Goal: Transaction & Acquisition: Book appointment/travel/reservation

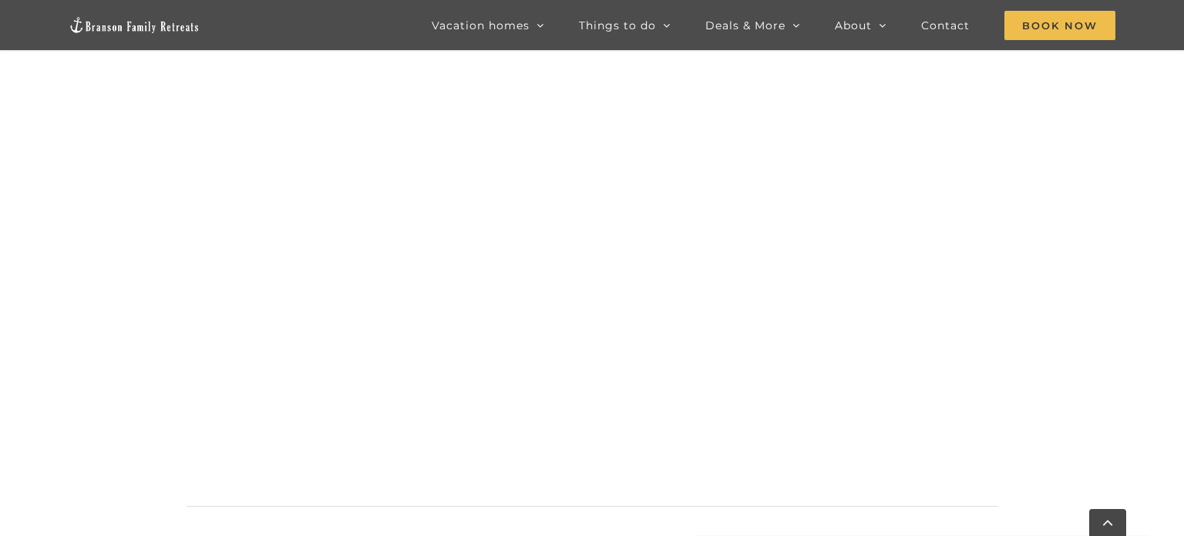
scroll to position [1260, 0]
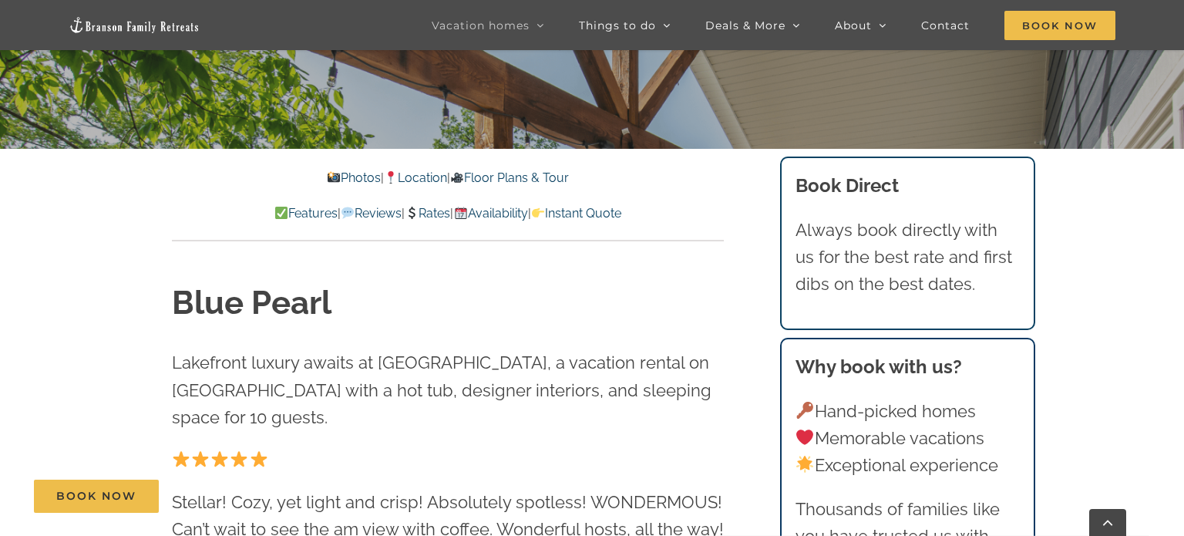
scroll to position [434, 0]
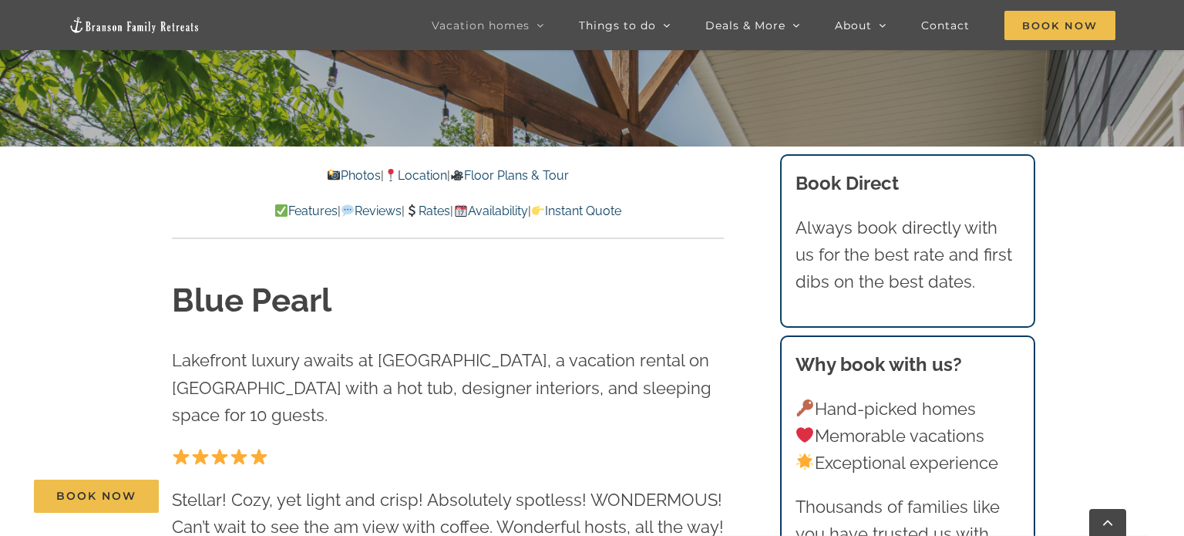
click at [342, 180] on link "Photos" at bounding box center [353, 175] width 54 height 15
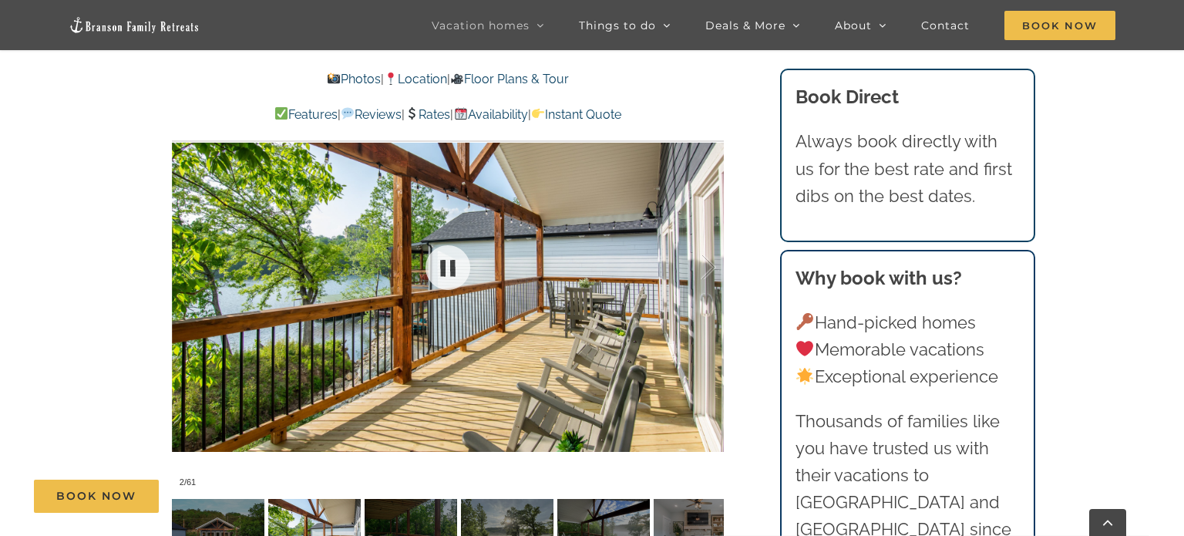
scroll to position [990, 0]
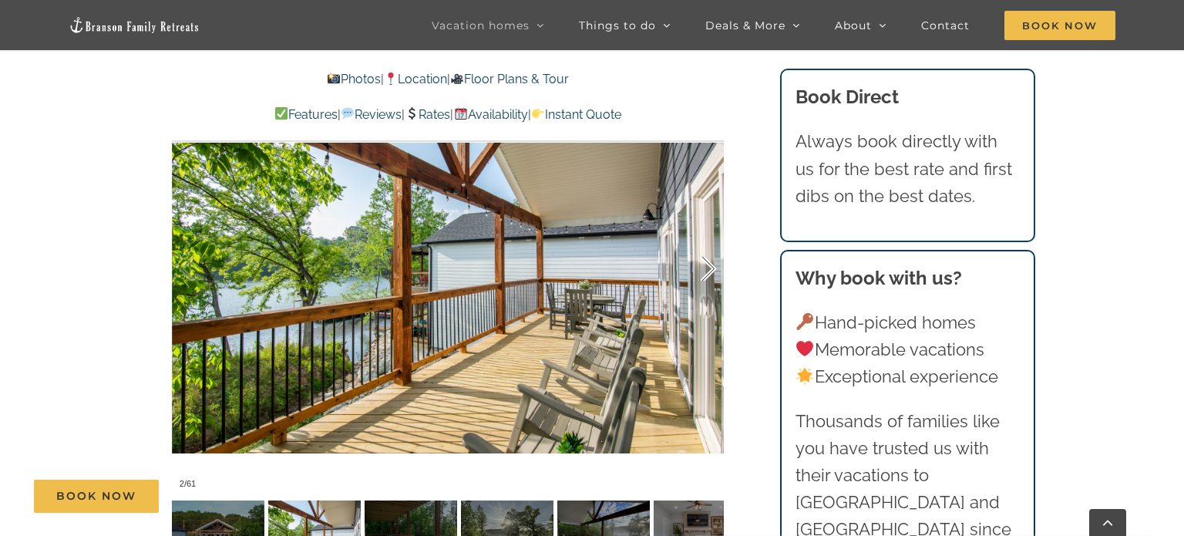
click at [706, 272] on div at bounding box center [693, 269] width 48 height 96
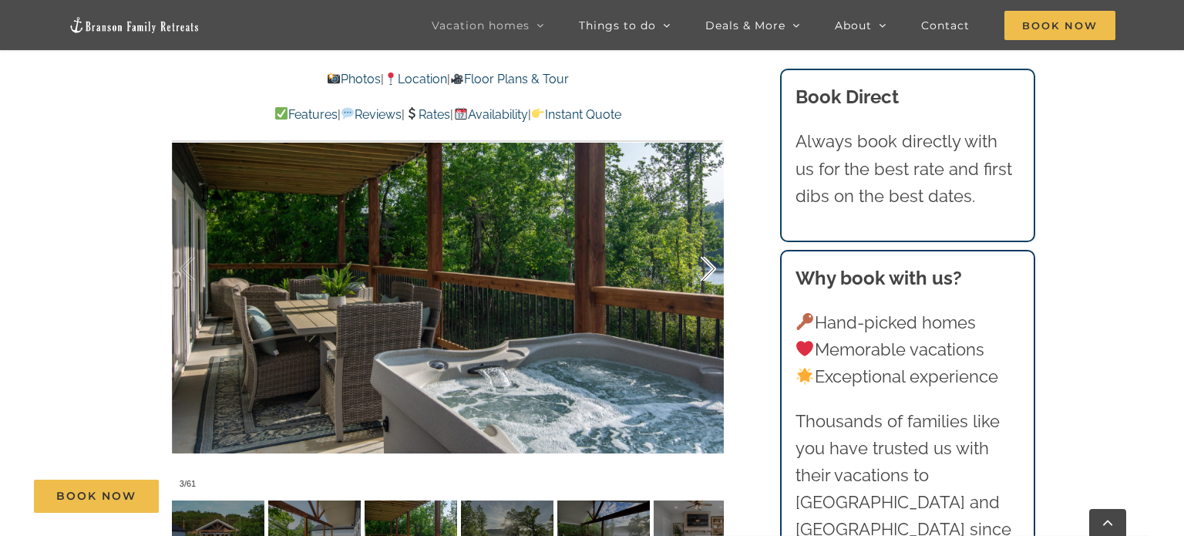
click at [706, 272] on div at bounding box center [693, 269] width 48 height 96
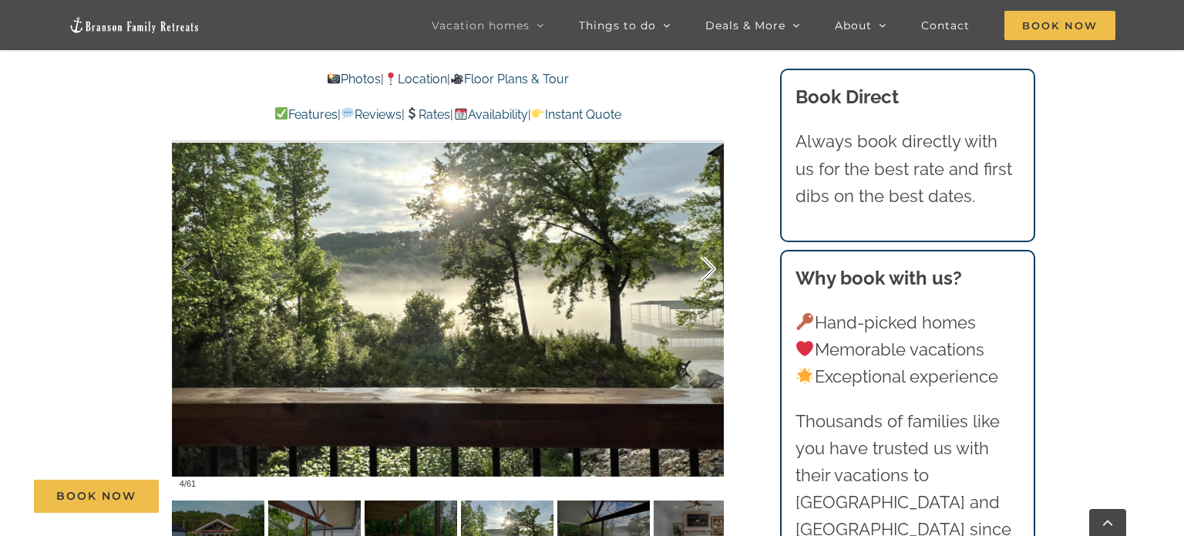
click at [706, 272] on div at bounding box center [693, 269] width 48 height 96
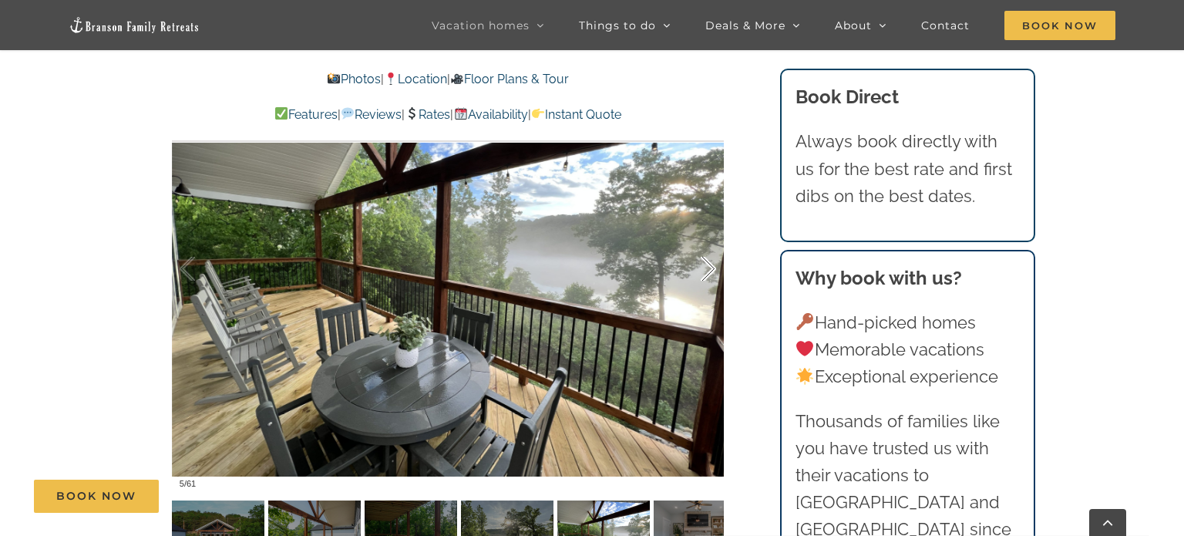
click at [706, 272] on div at bounding box center [693, 269] width 48 height 96
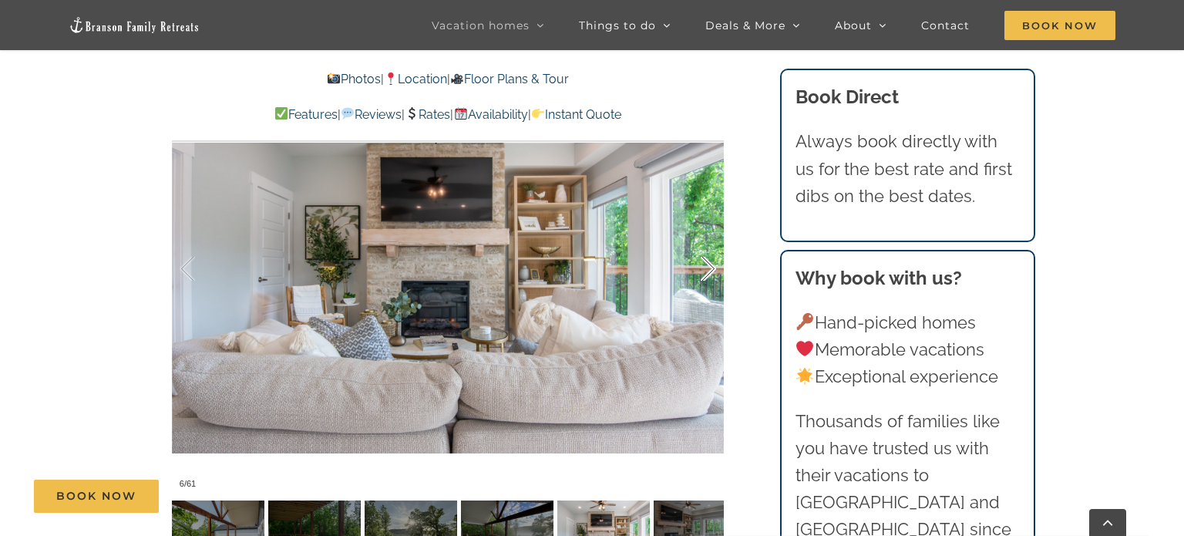
click at [706, 272] on div at bounding box center [693, 269] width 48 height 96
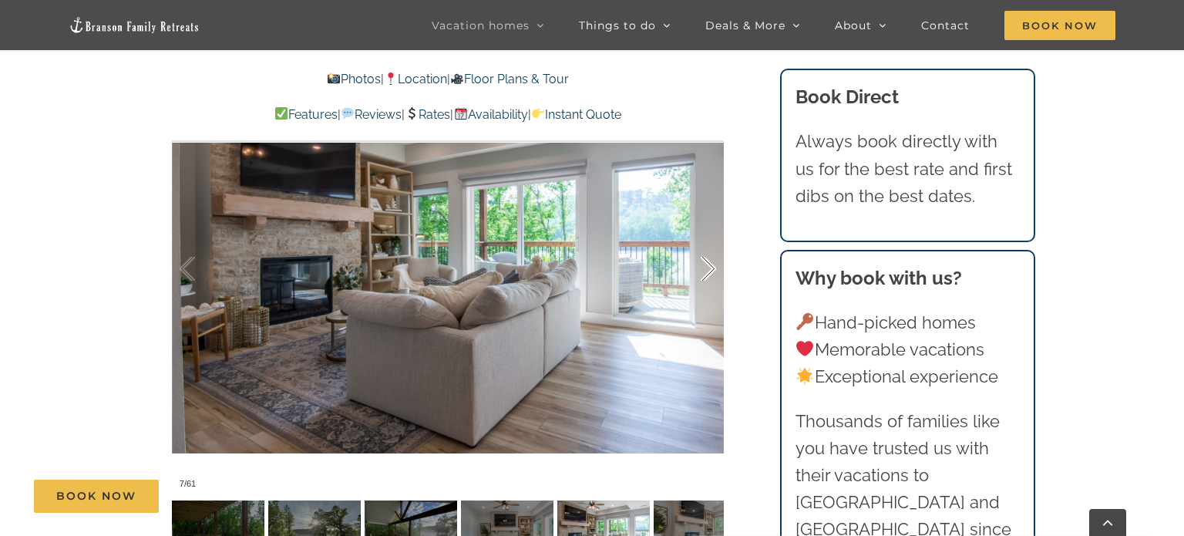
click at [706, 272] on div at bounding box center [693, 269] width 48 height 96
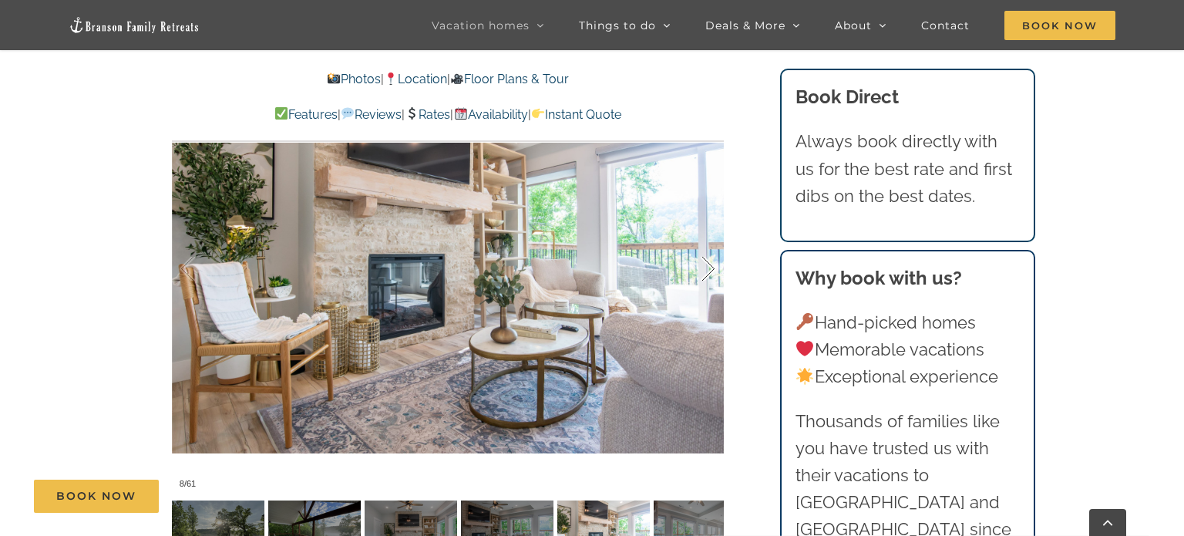
click at [706, 272] on div at bounding box center [693, 269] width 48 height 96
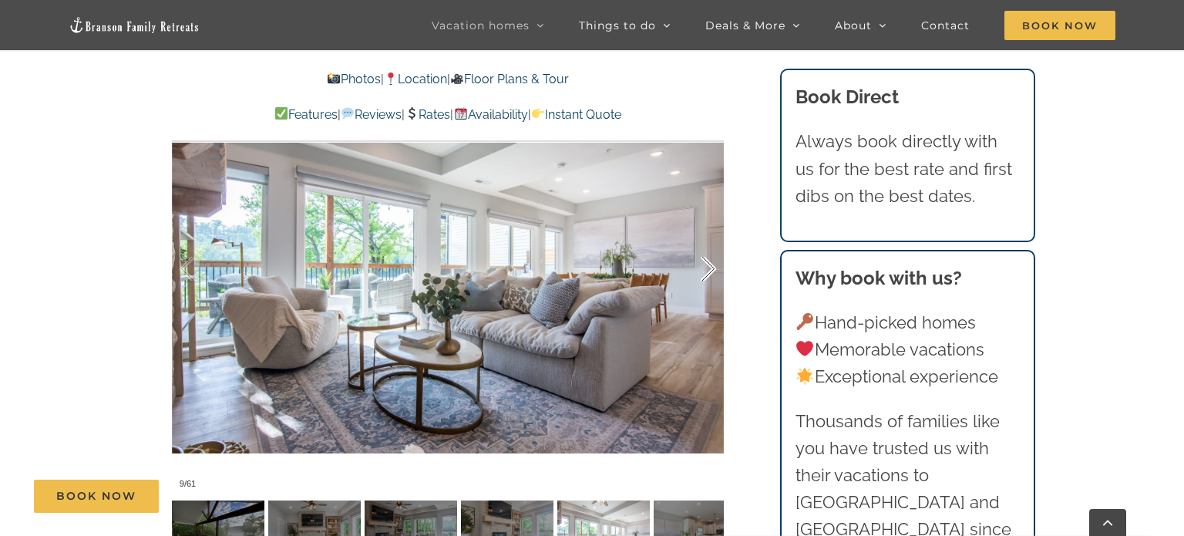
click at [706, 272] on div at bounding box center [693, 269] width 48 height 96
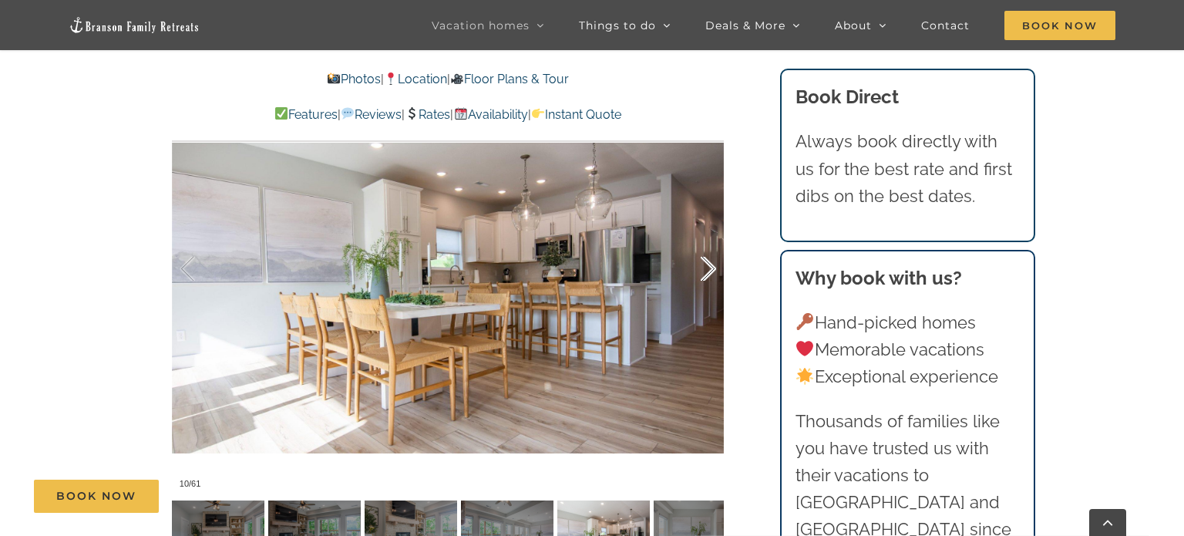
click at [706, 272] on div at bounding box center [693, 269] width 48 height 96
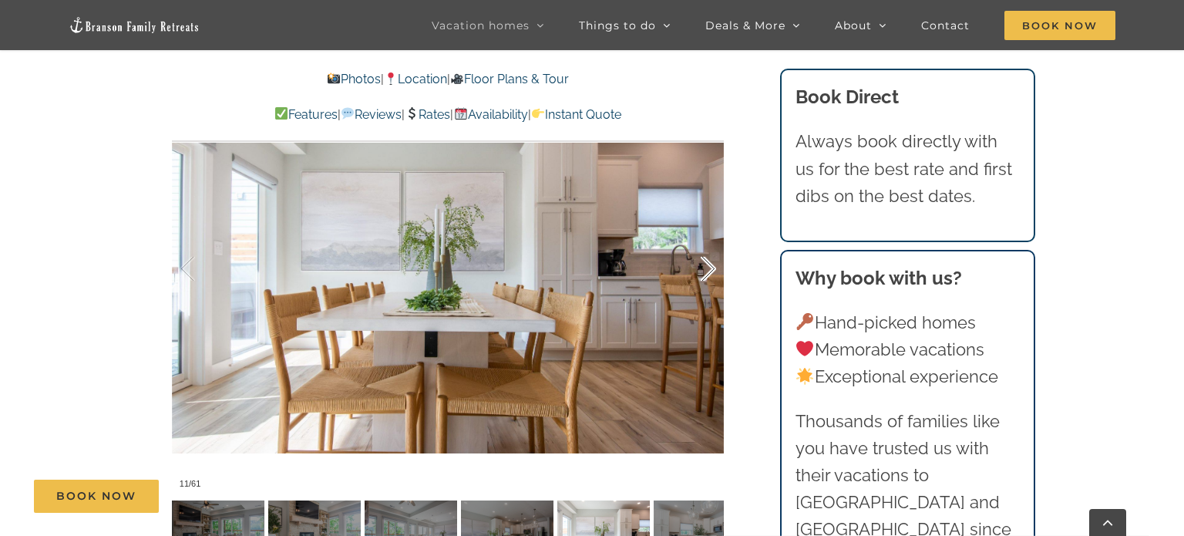
click at [706, 272] on div at bounding box center [693, 269] width 48 height 96
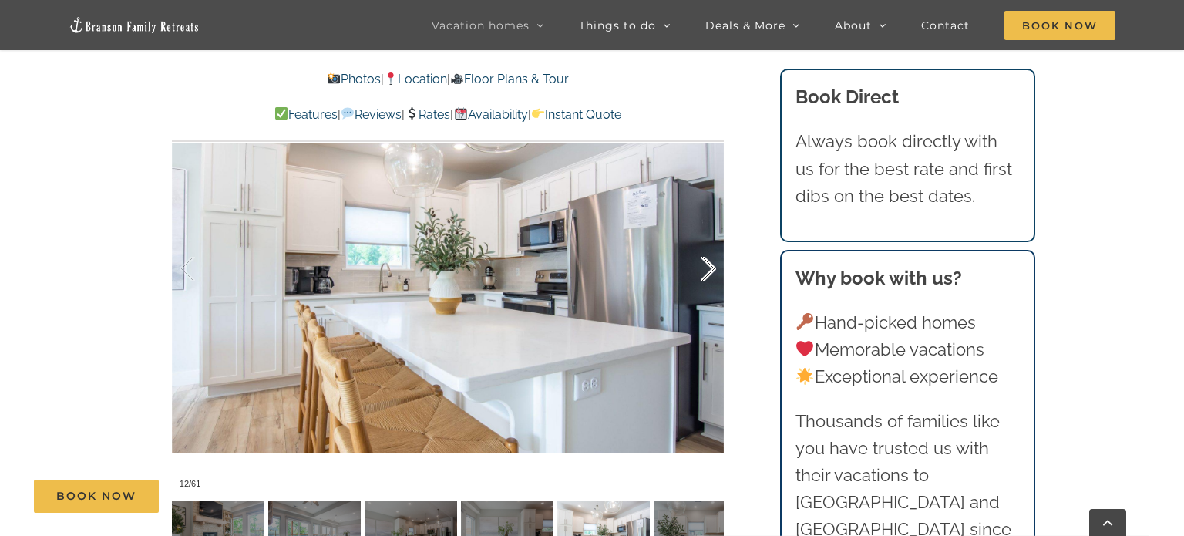
click at [706, 272] on div at bounding box center [693, 269] width 48 height 96
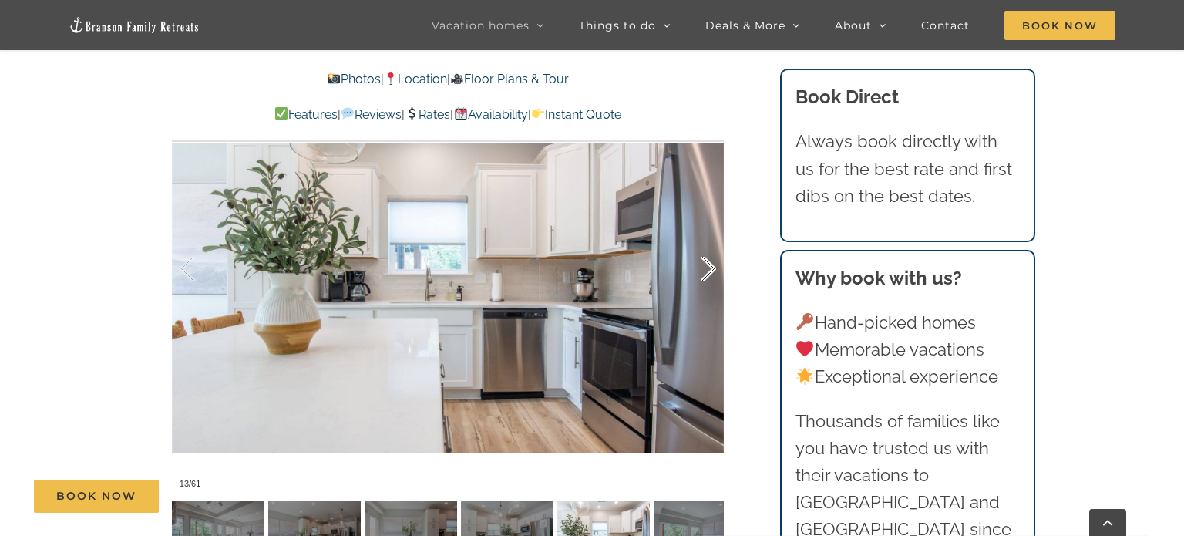
click at [706, 272] on div at bounding box center [693, 269] width 48 height 96
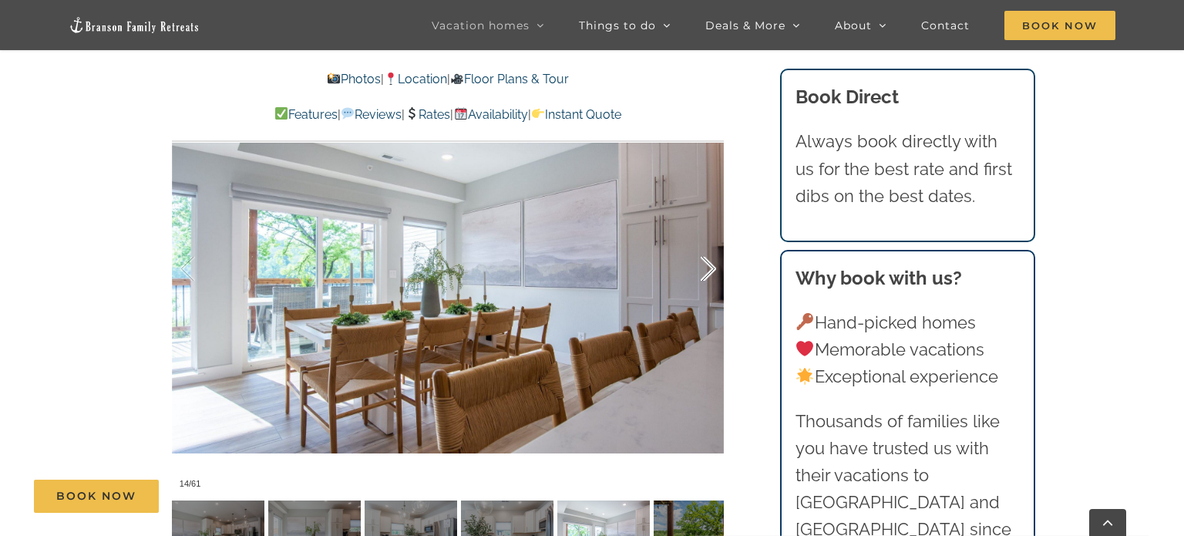
click at [706, 272] on div at bounding box center [693, 269] width 48 height 96
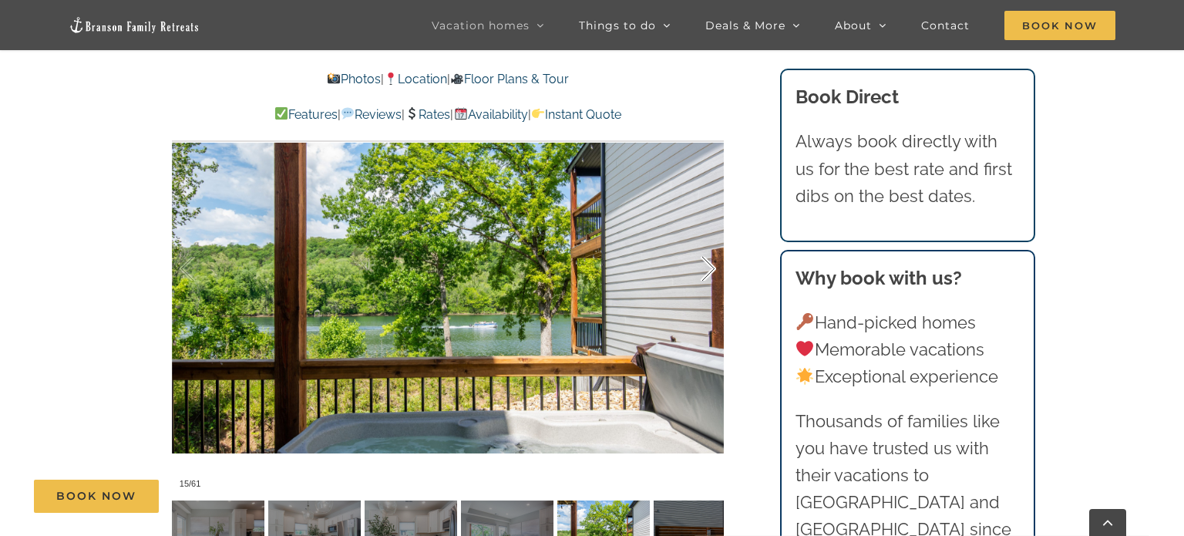
click at [706, 272] on div at bounding box center [693, 269] width 48 height 96
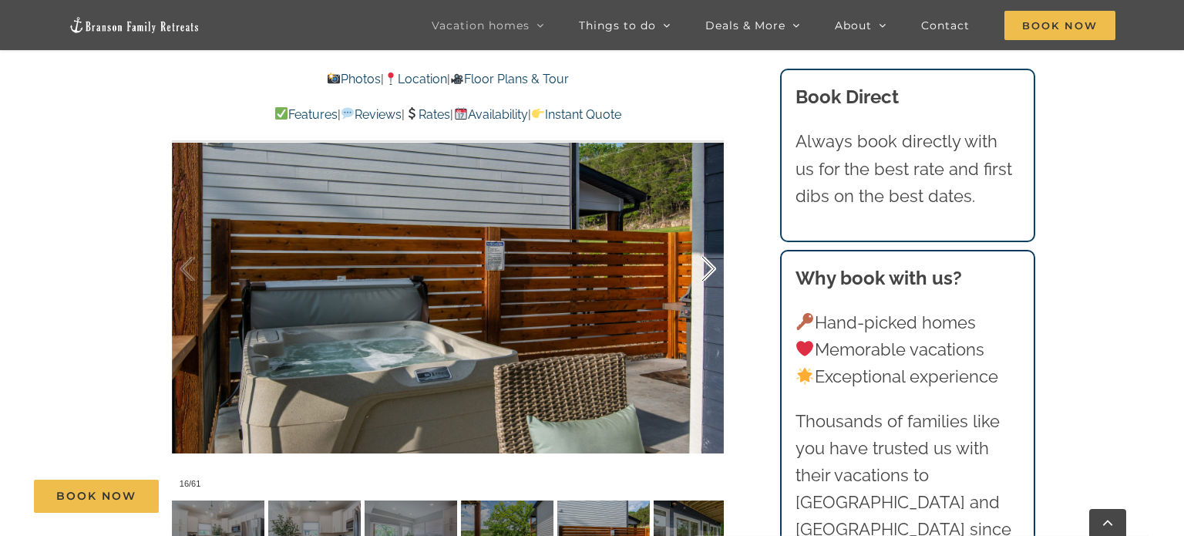
click at [706, 272] on div at bounding box center [693, 269] width 48 height 96
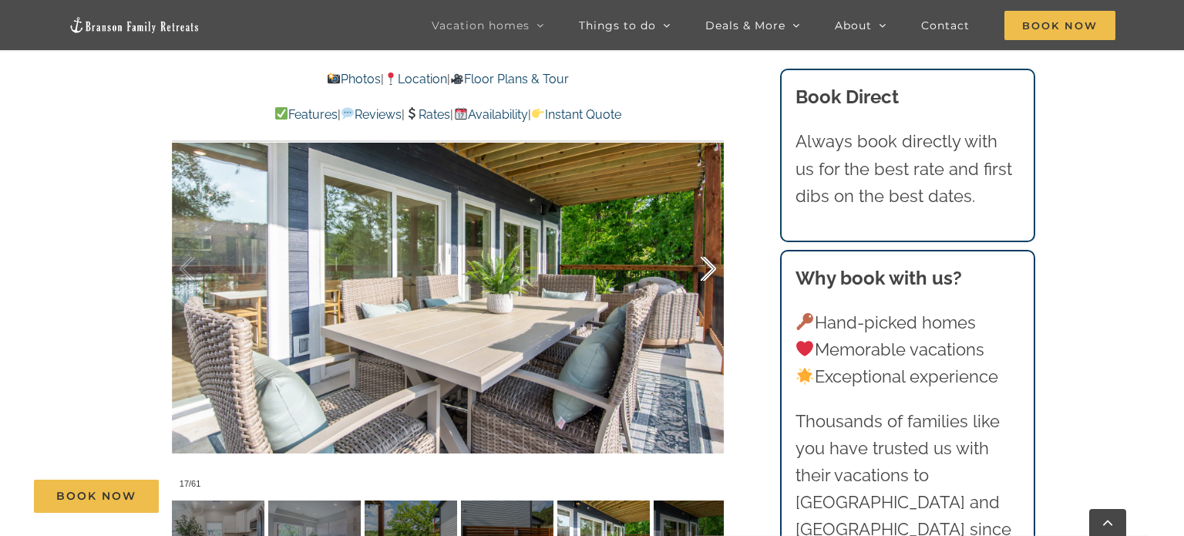
click at [706, 272] on div at bounding box center [693, 269] width 48 height 96
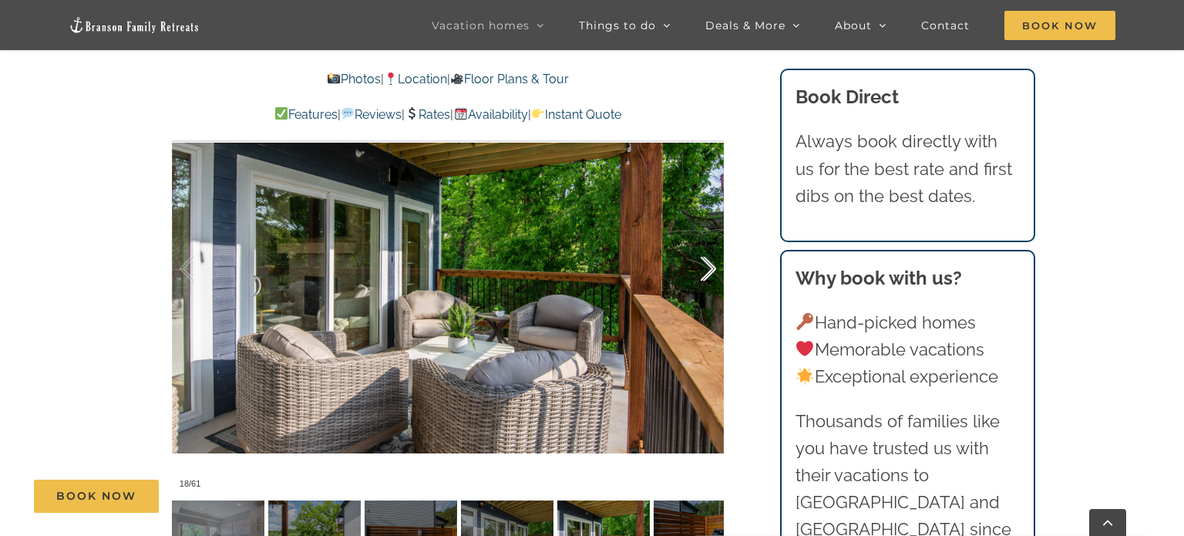
click at [706, 272] on div at bounding box center [693, 269] width 48 height 96
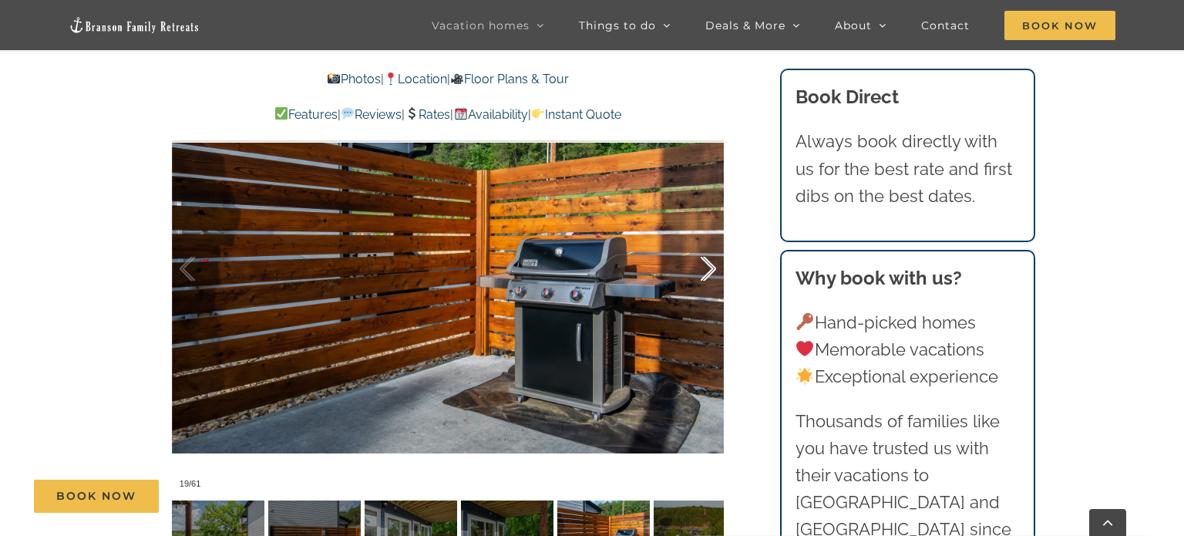
click at [706, 272] on div at bounding box center [693, 269] width 48 height 96
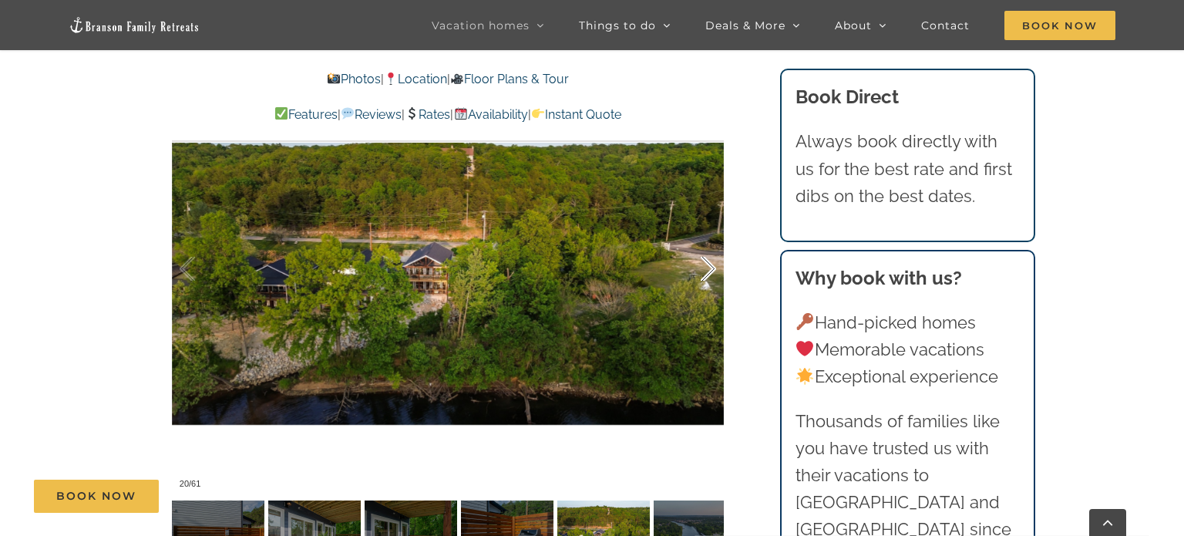
click at [706, 272] on div at bounding box center [693, 269] width 48 height 96
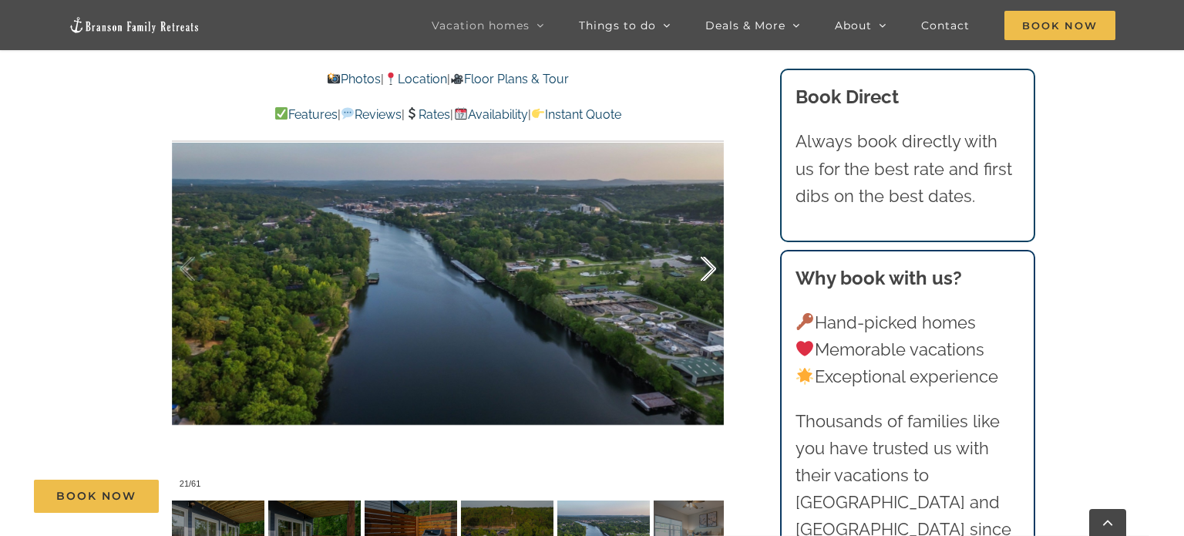
click at [706, 272] on div at bounding box center [693, 269] width 48 height 96
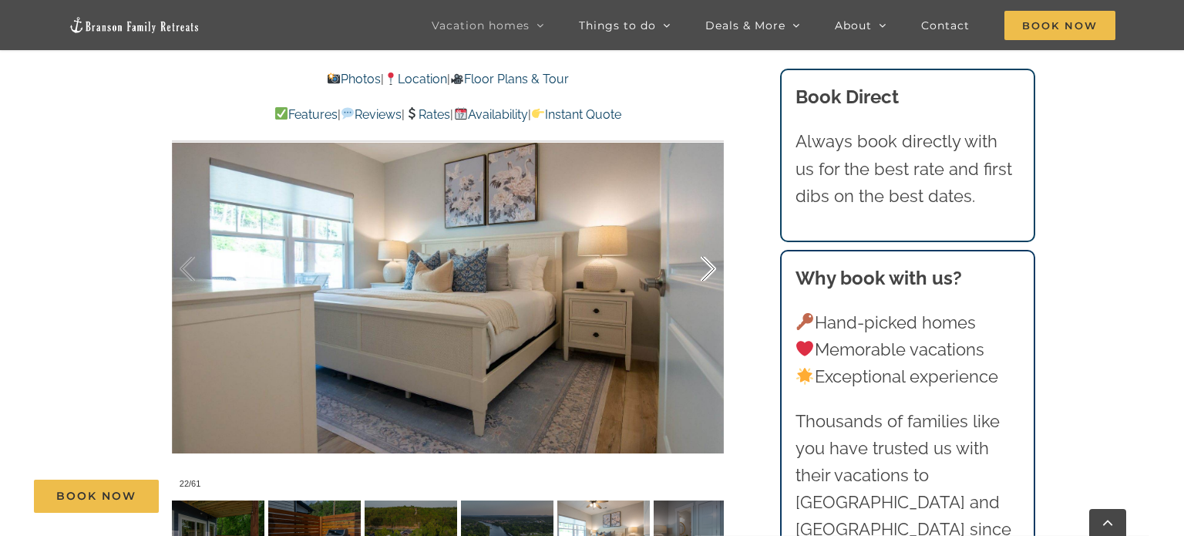
click at [706, 272] on div at bounding box center [693, 269] width 48 height 96
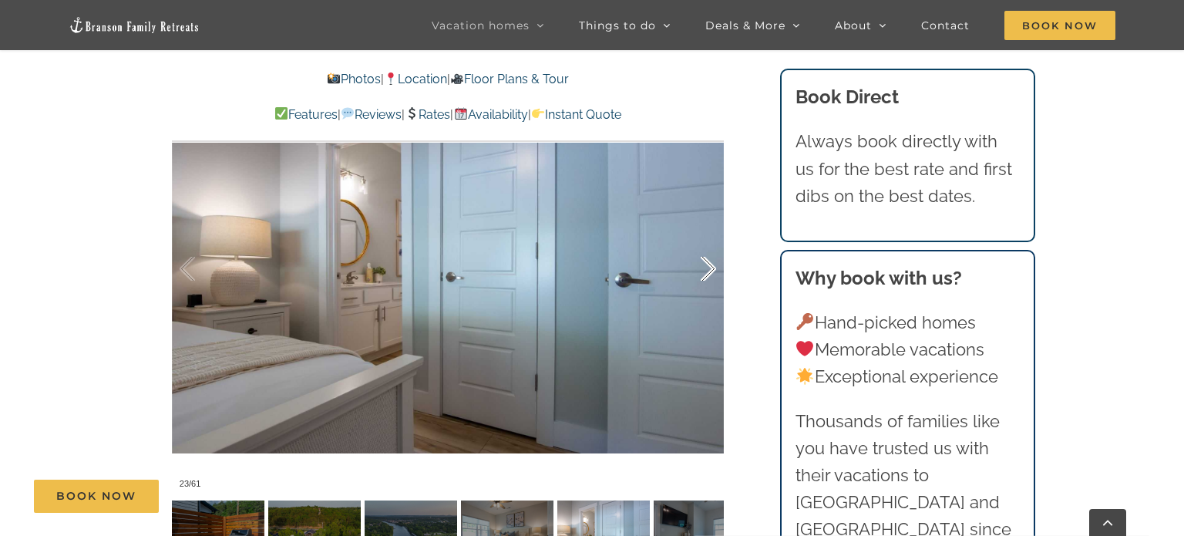
click at [706, 272] on div at bounding box center [693, 269] width 48 height 96
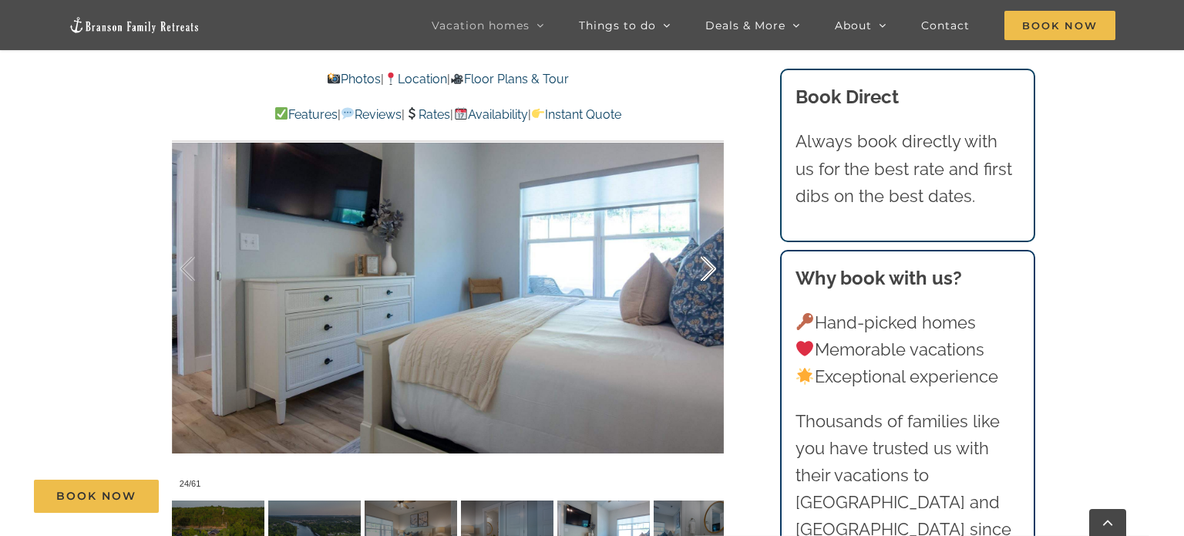
click at [706, 272] on div at bounding box center [693, 269] width 48 height 96
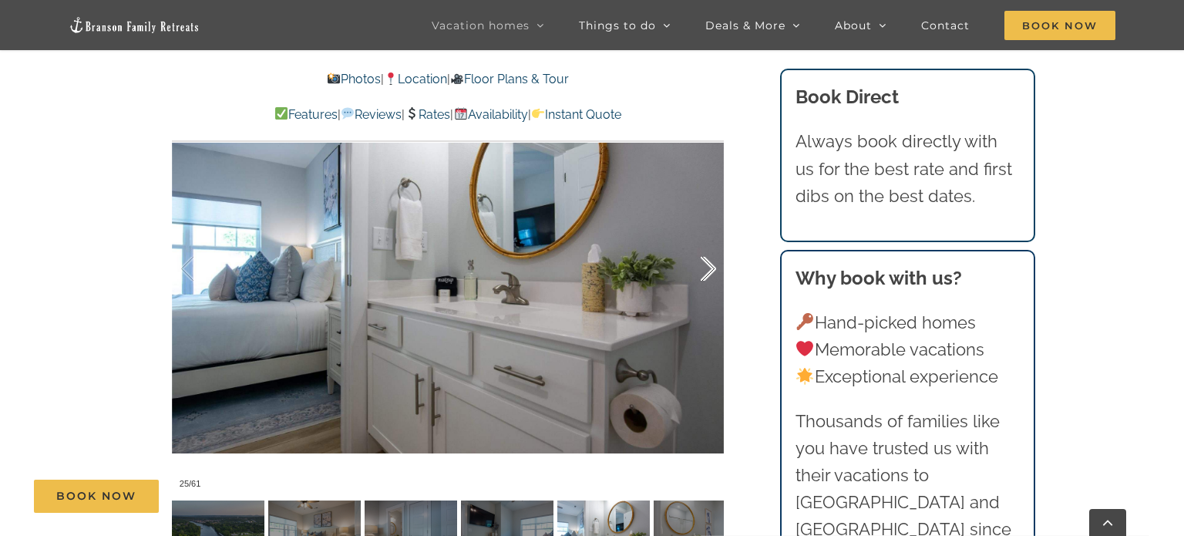
click at [706, 272] on div at bounding box center [693, 269] width 48 height 96
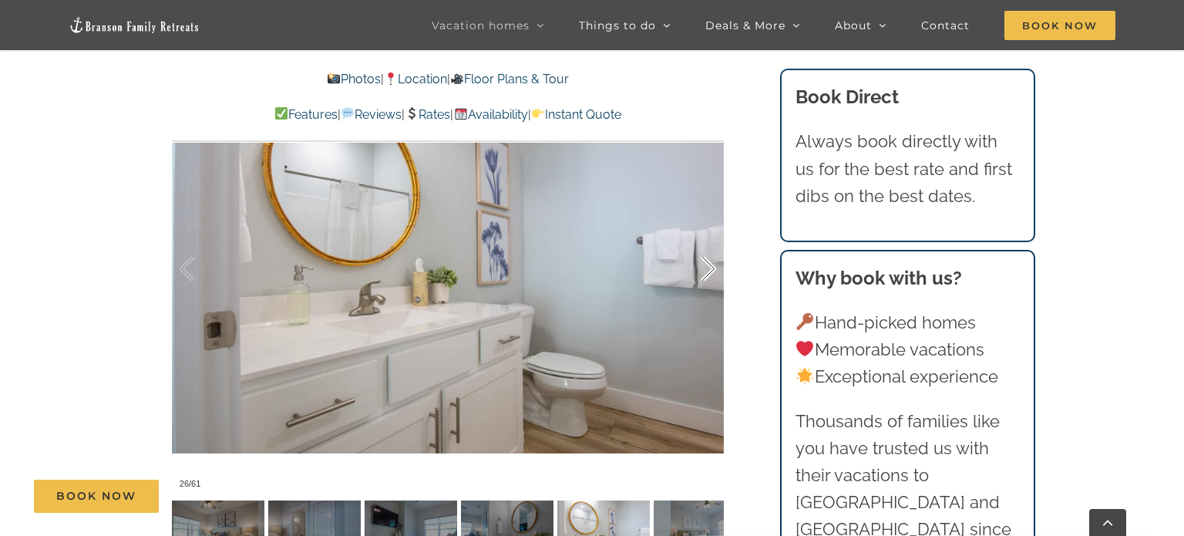
click at [706, 272] on div at bounding box center [693, 269] width 48 height 96
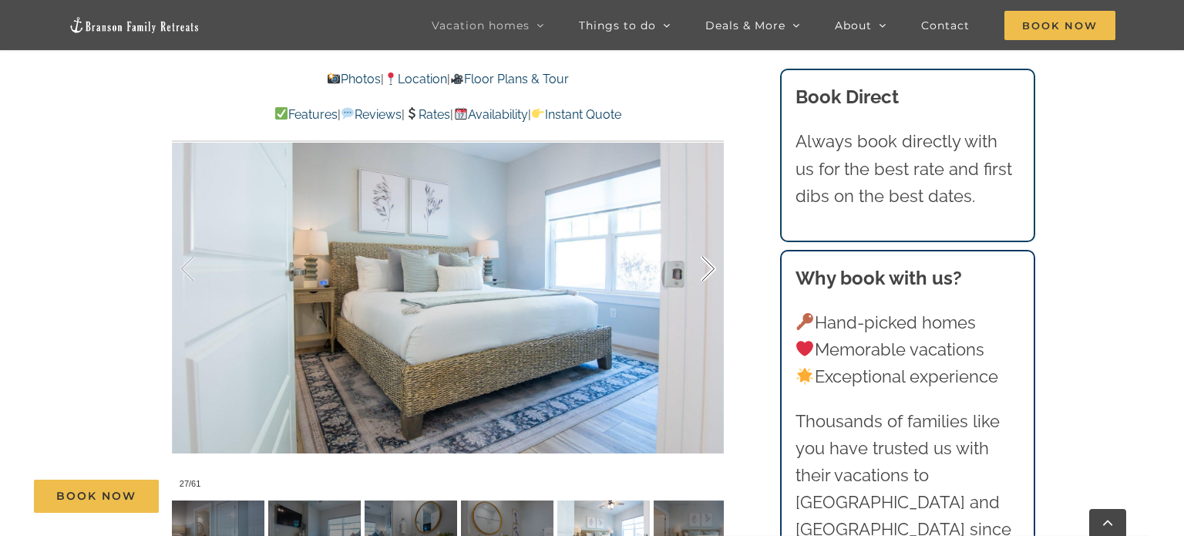
click at [706, 272] on div at bounding box center [693, 269] width 48 height 96
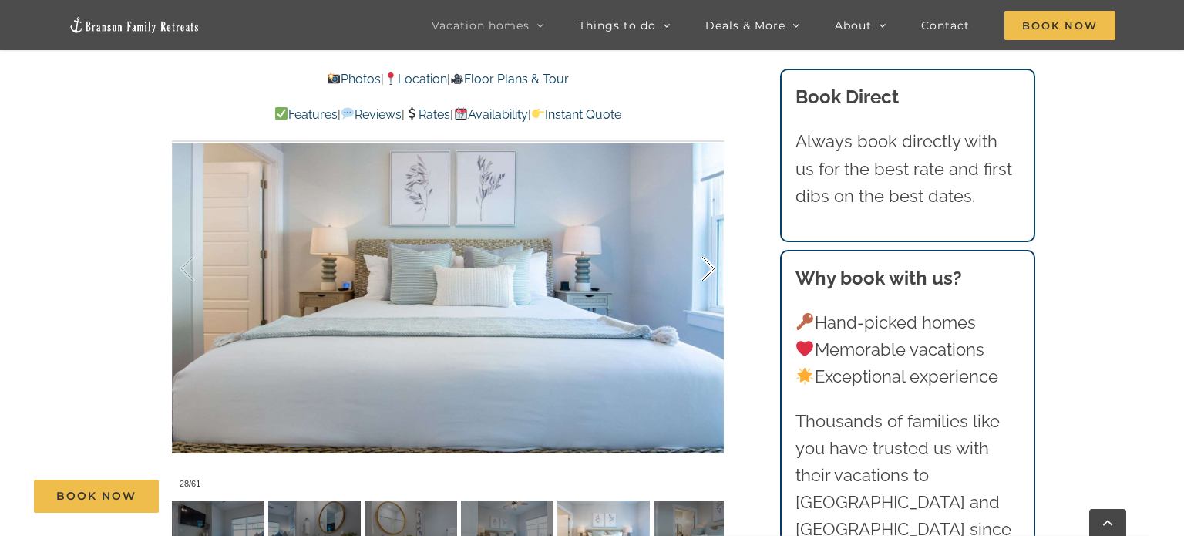
click at [706, 272] on div at bounding box center [693, 269] width 48 height 96
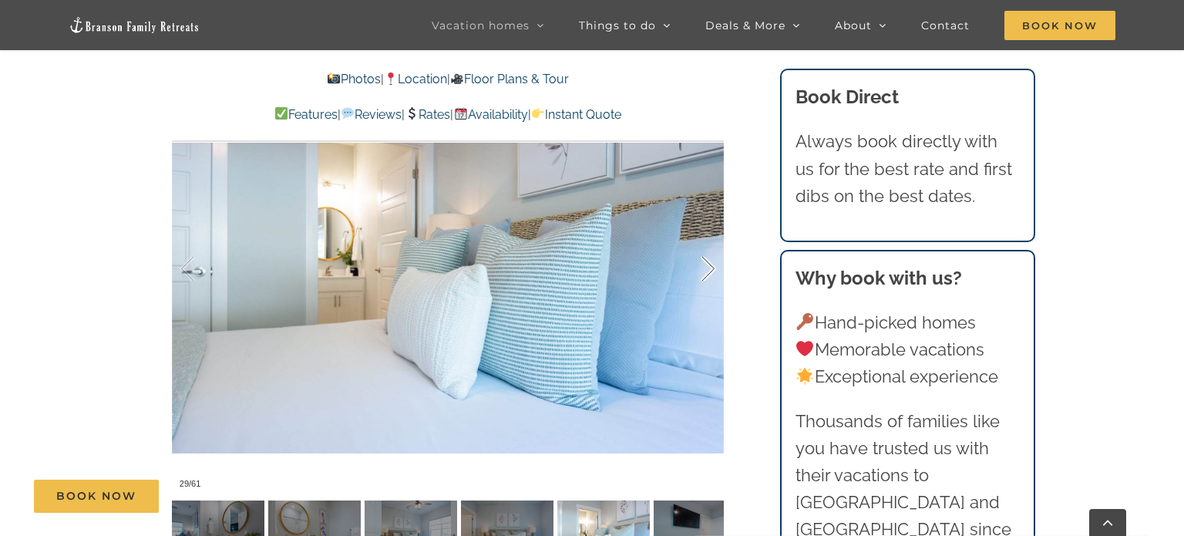
click at [706, 272] on div at bounding box center [693, 269] width 48 height 96
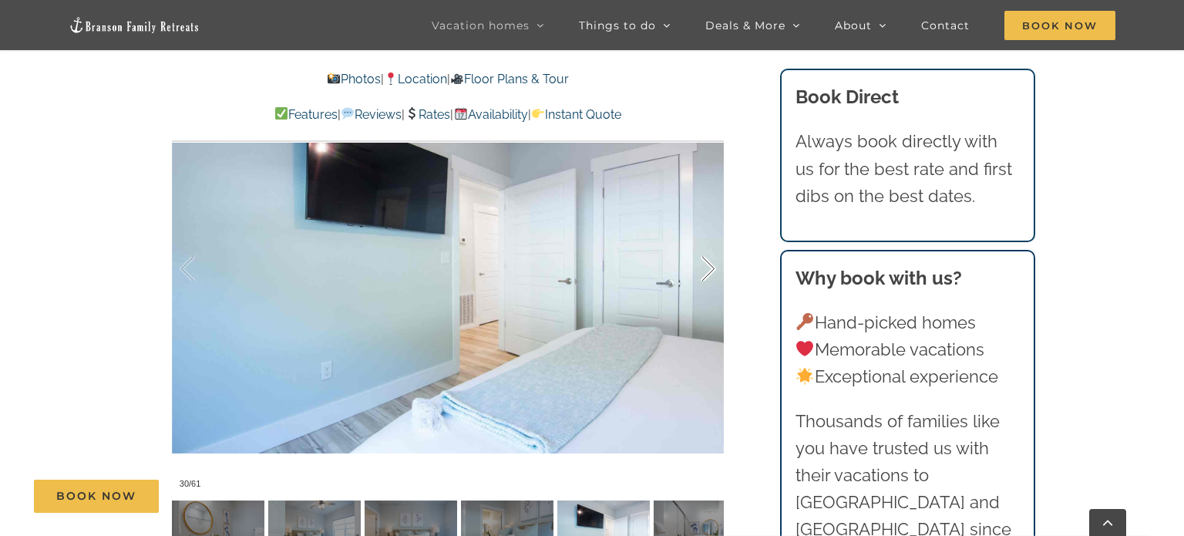
click at [706, 272] on div at bounding box center [693, 269] width 48 height 96
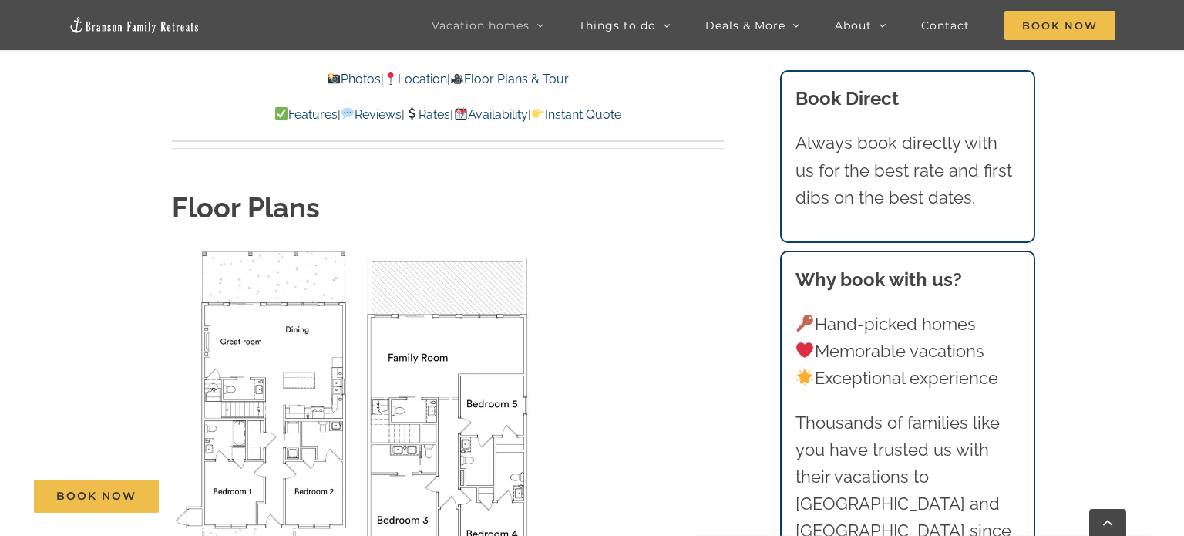
scroll to position [5070, 0]
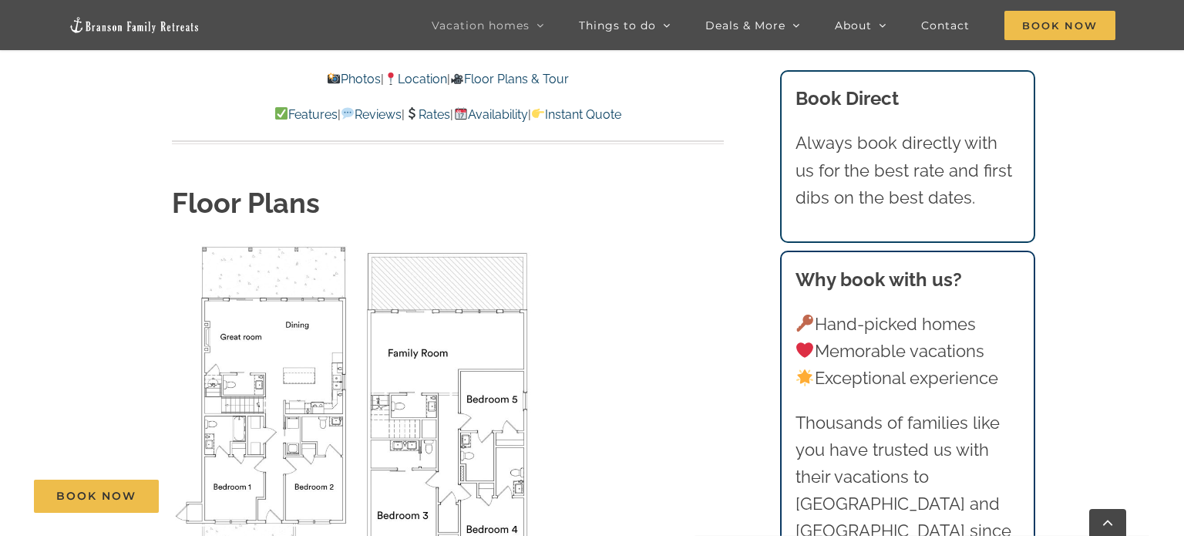
click at [480, 273] on img "Floor Plan" at bounding box center [448, 406] width 179 height 330
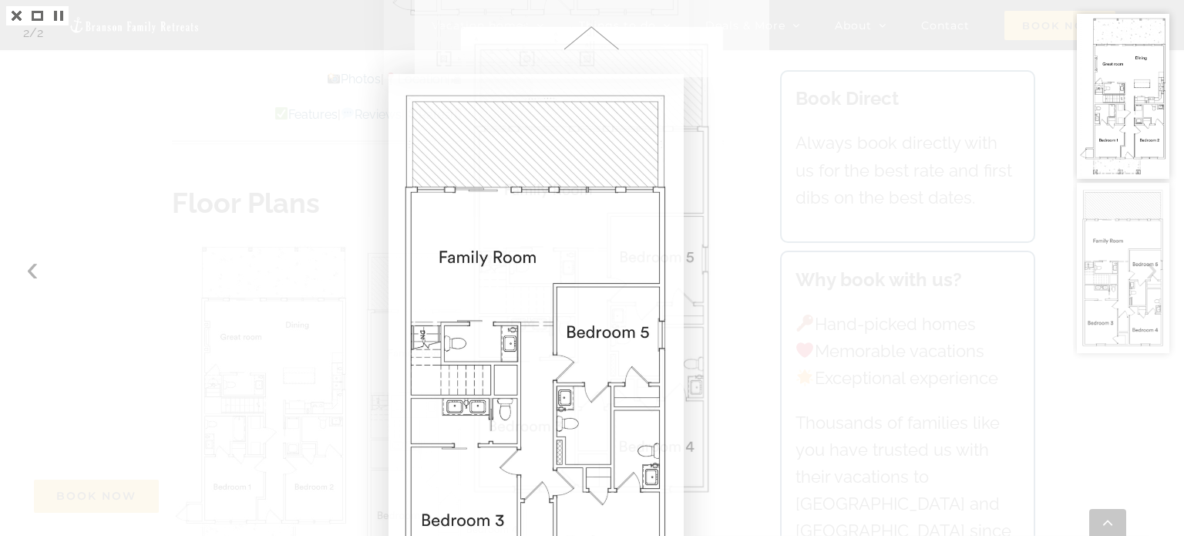
click at [1111, 254] on img at bounding box center [1123, 268] width 93 height 170
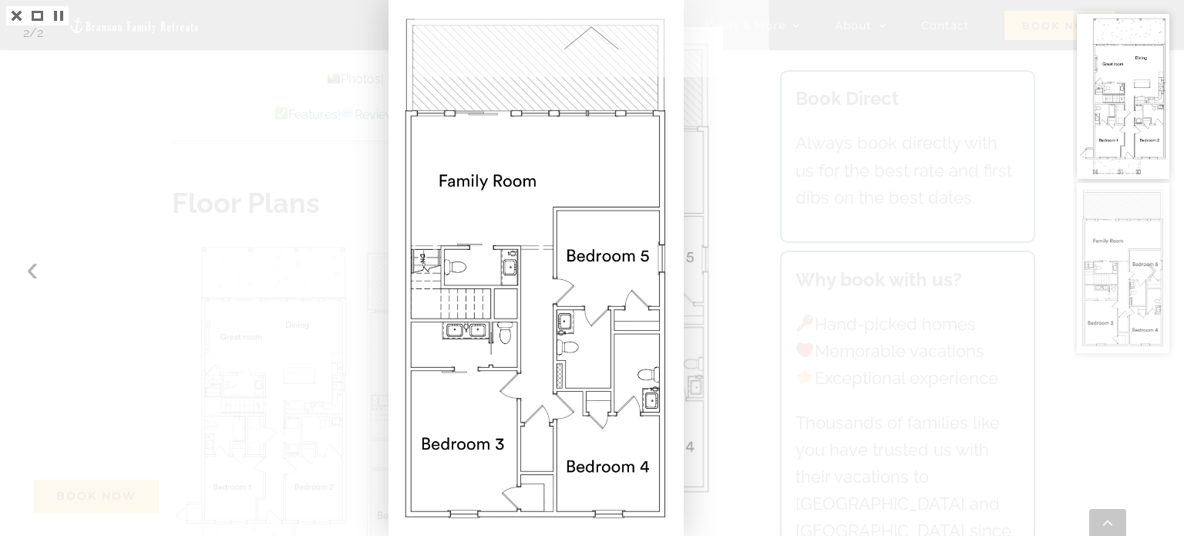
click at [592, 42] on span at bounding box center [592, 38] width 355 height 77
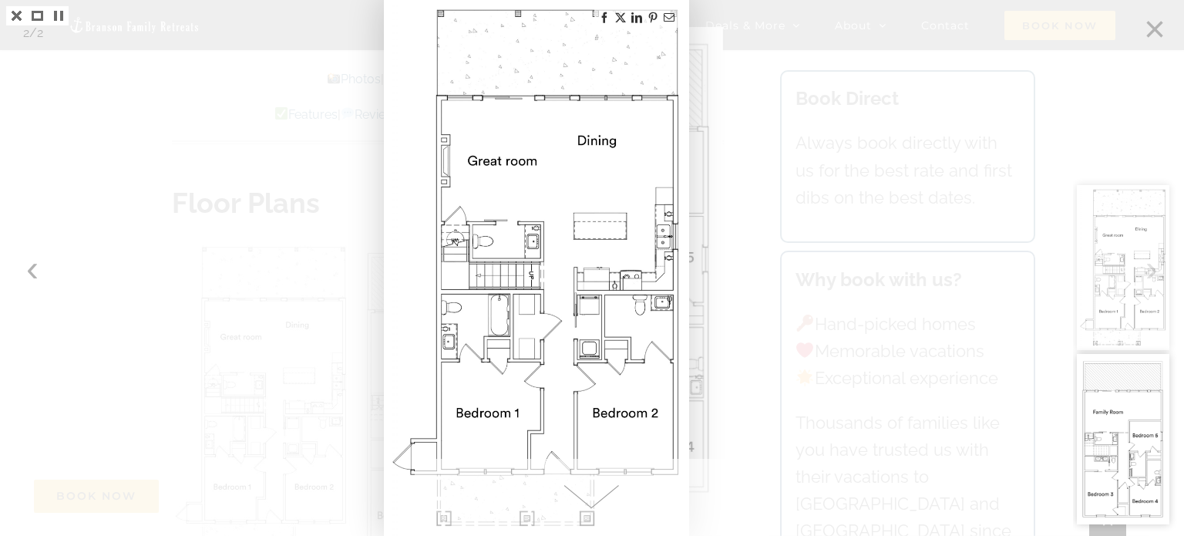
click at [592, 42] on img at bounding box center [536, 268] width 301 height 536
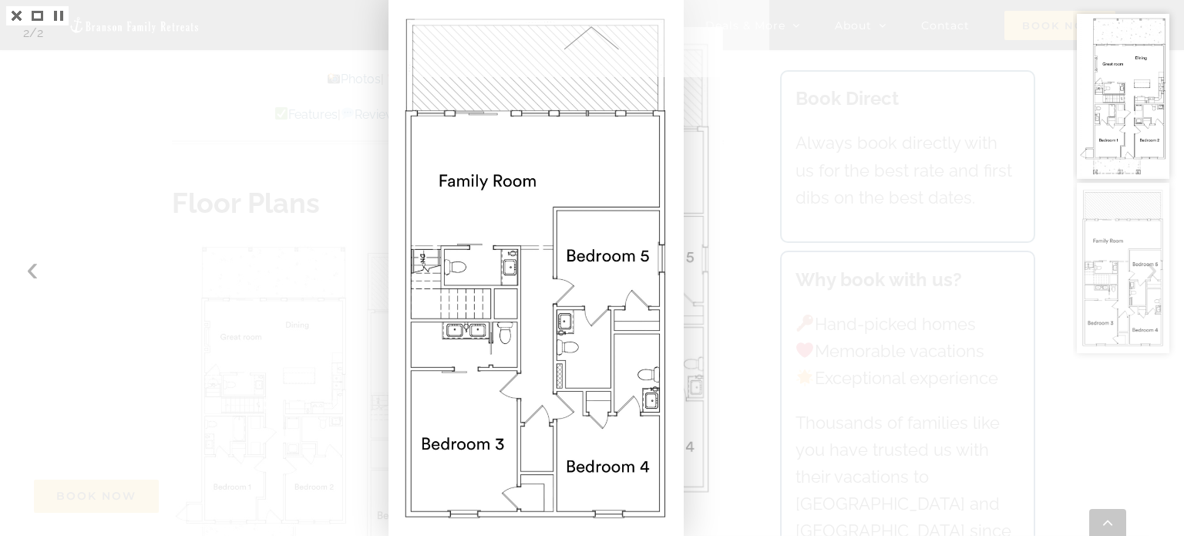
click at [582, 43] on span at bounding box center [592, 38] width 355 height 77
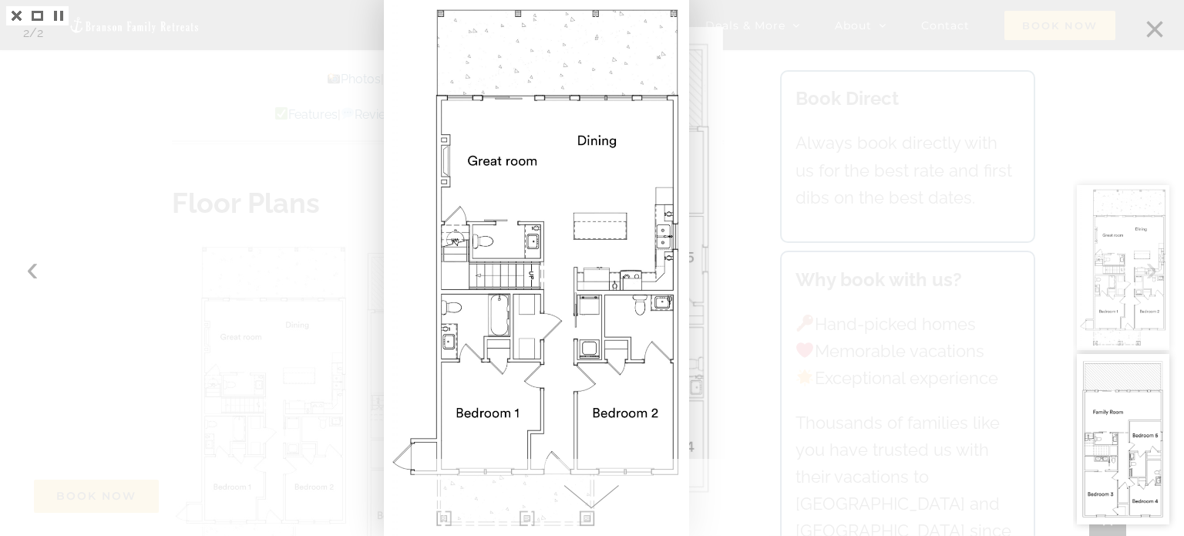
click at [584, 497] on span at bounding box center [592, 497] width 355 height 77
click at [1157, 24] on div at bounding box center [1128, 268] width 111 height 536
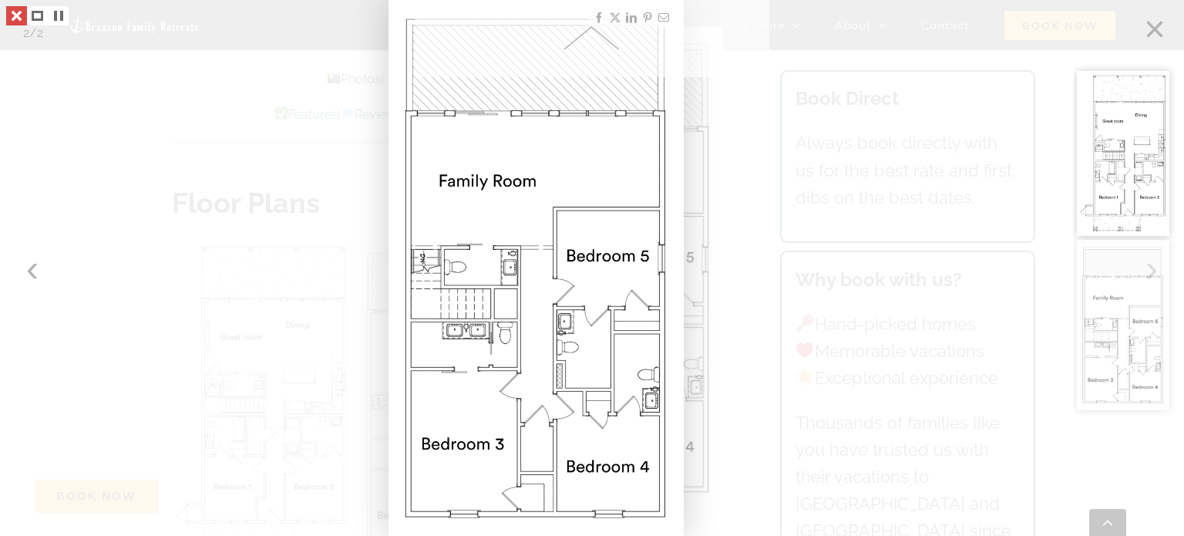
click at [15, 18] on link at bounding box center [16, 15] width 21 height 19
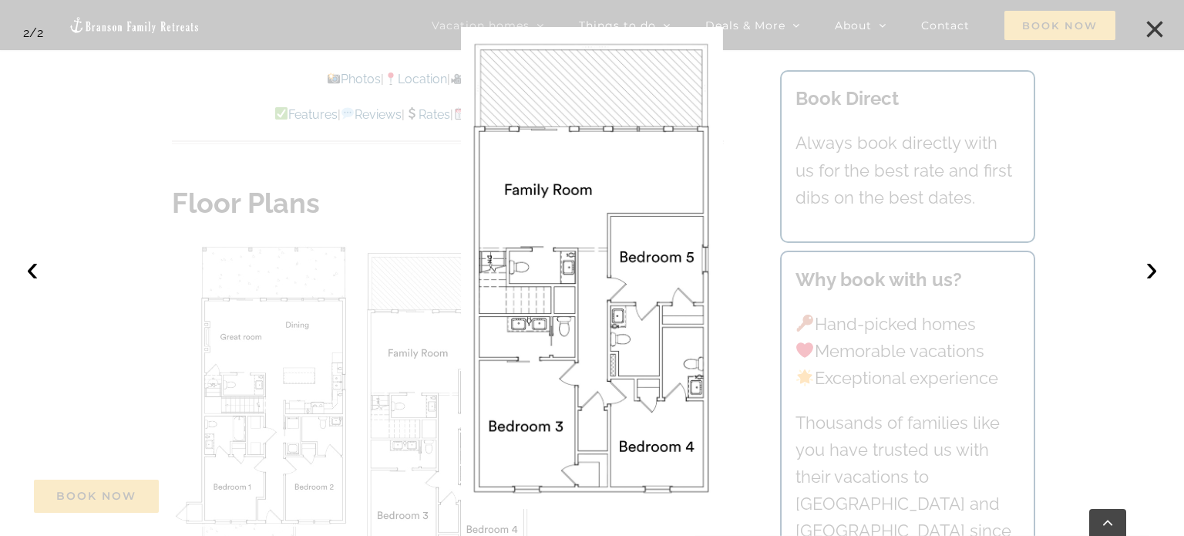
click at [1158, 29] on button "×" at bounding box center [1155, 29] width 34 height 34
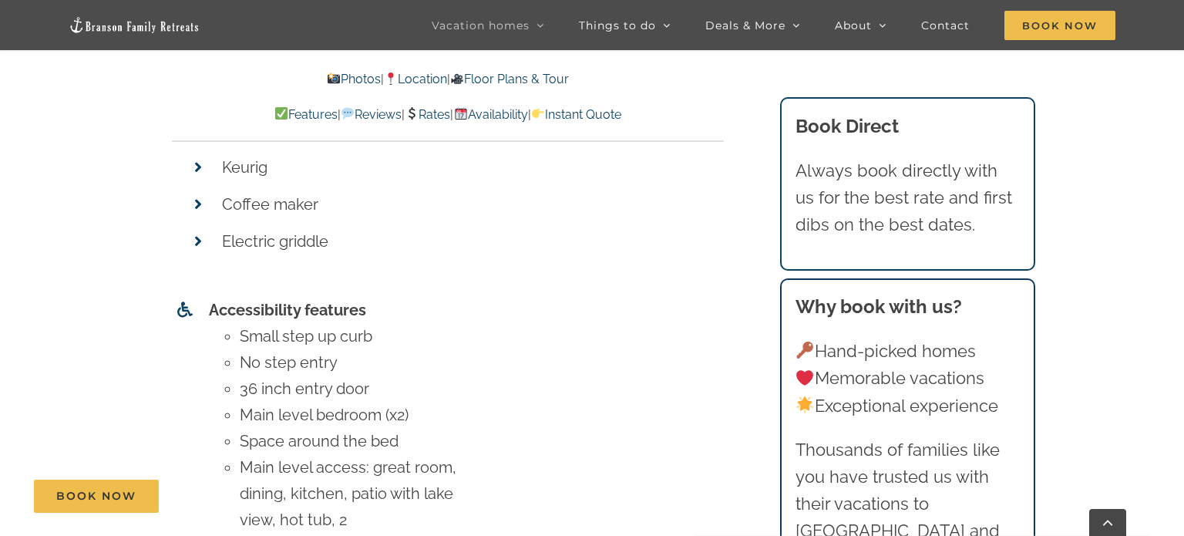
scroll to position [6846, 0]
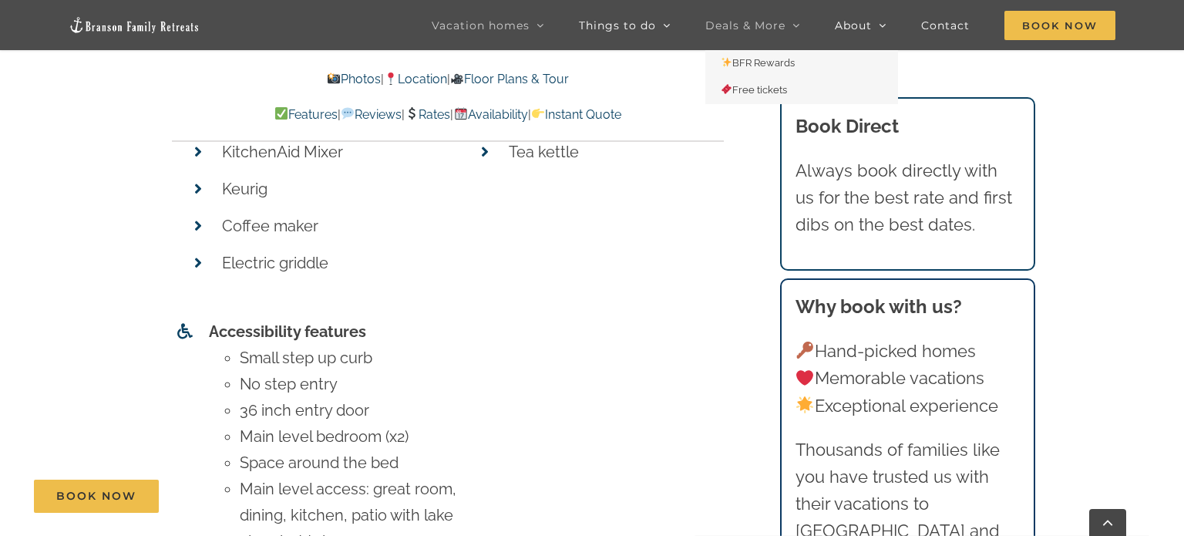
click at [774, 21] on span "Deals & More" at bounding box center [746, 25] width 80 height 11
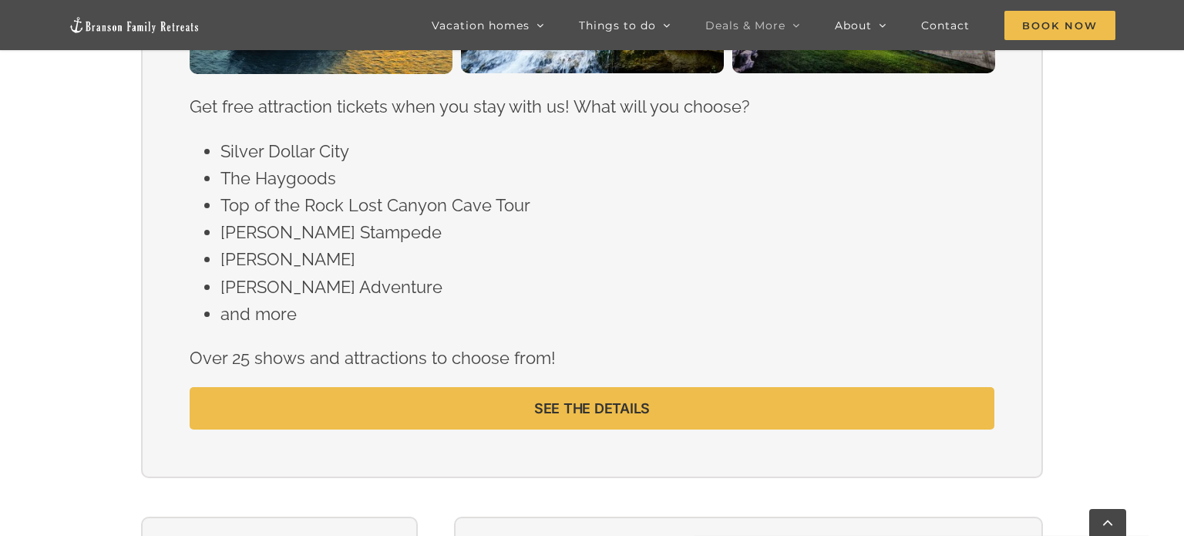
scroll to position [1588, 0]
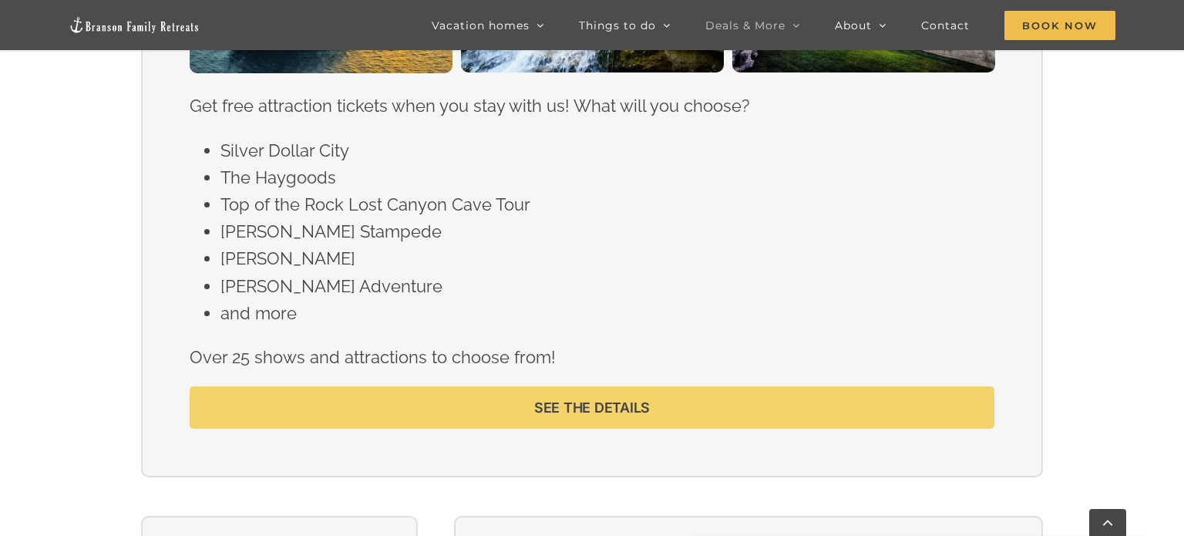
click at [613, 399] on span "SEE THE DETAILS" at bounding box center [592, 407] width 116 height 16
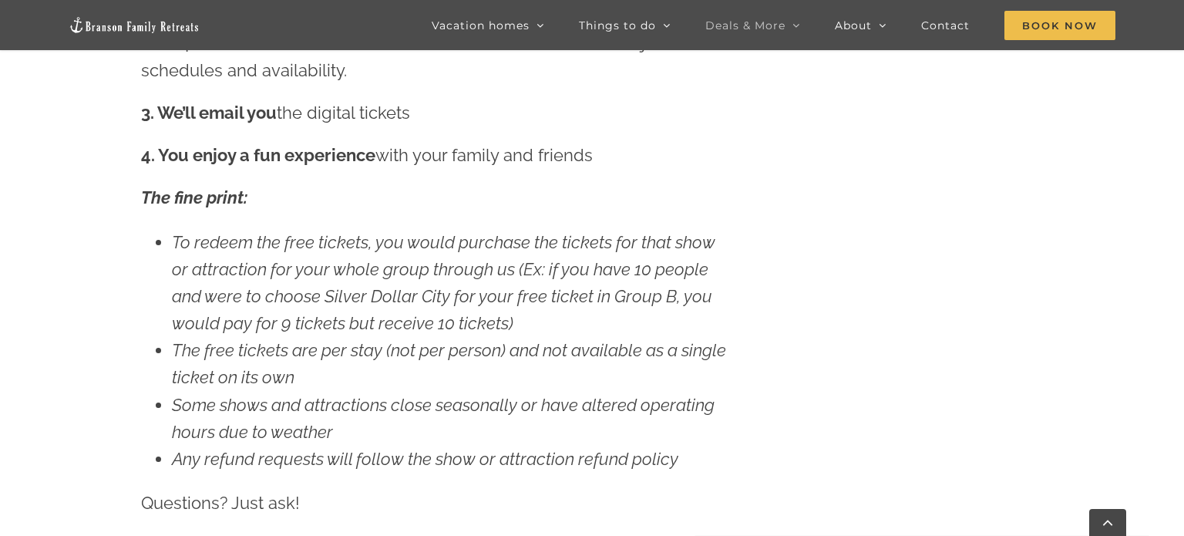
scroll to position [1893, 0]
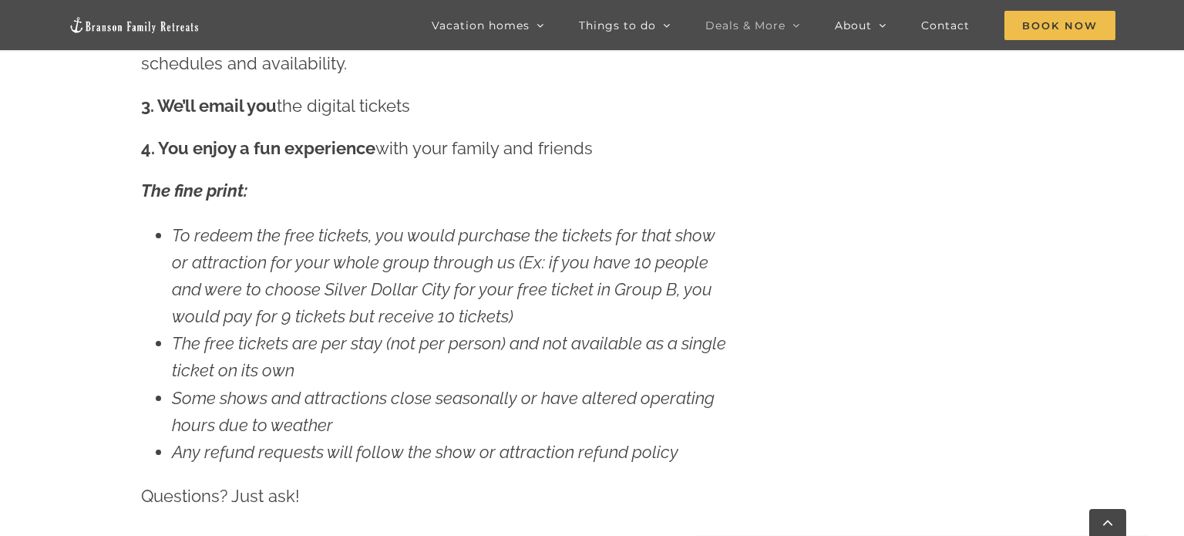
click at [613, 399] on em "Some shows and attractions close seasonally or have altered operating hours due…" at bounding box center [443, 411] width 543 height 47
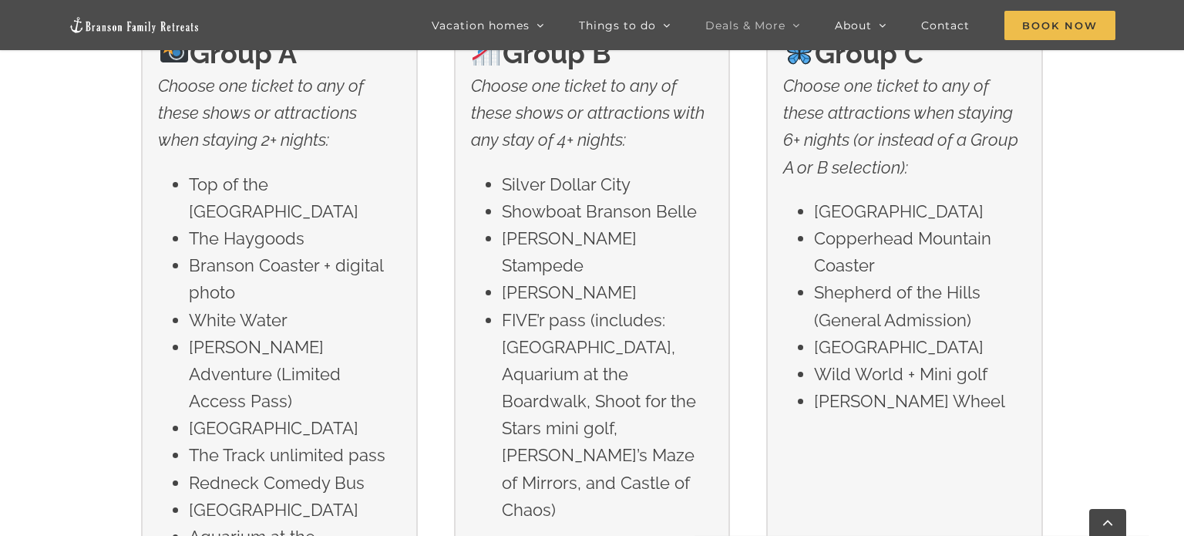
scroll to position [2478, 0]
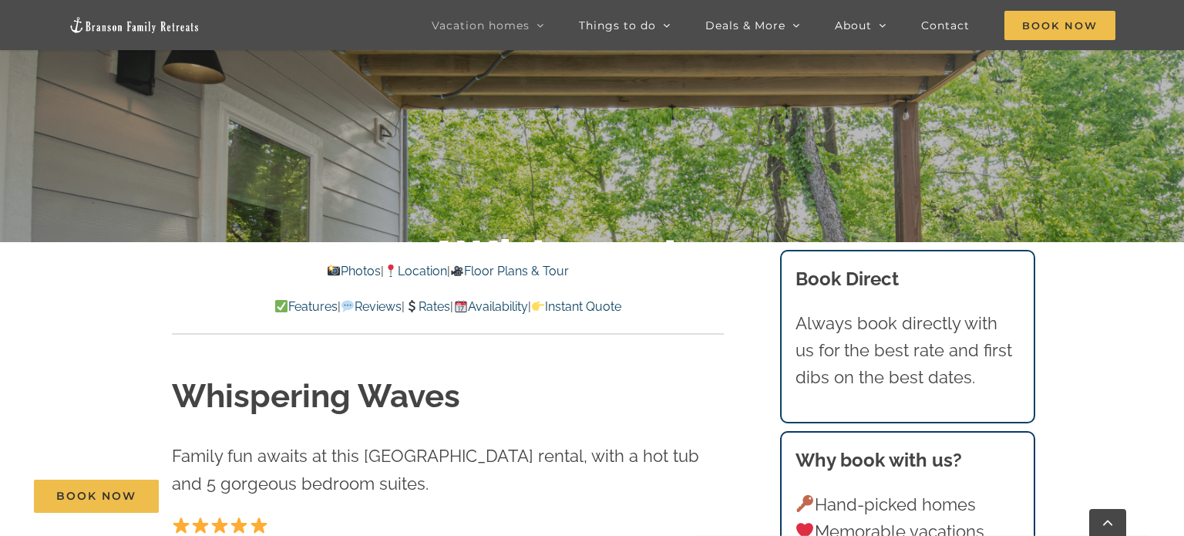
scroll to position [352, 0]
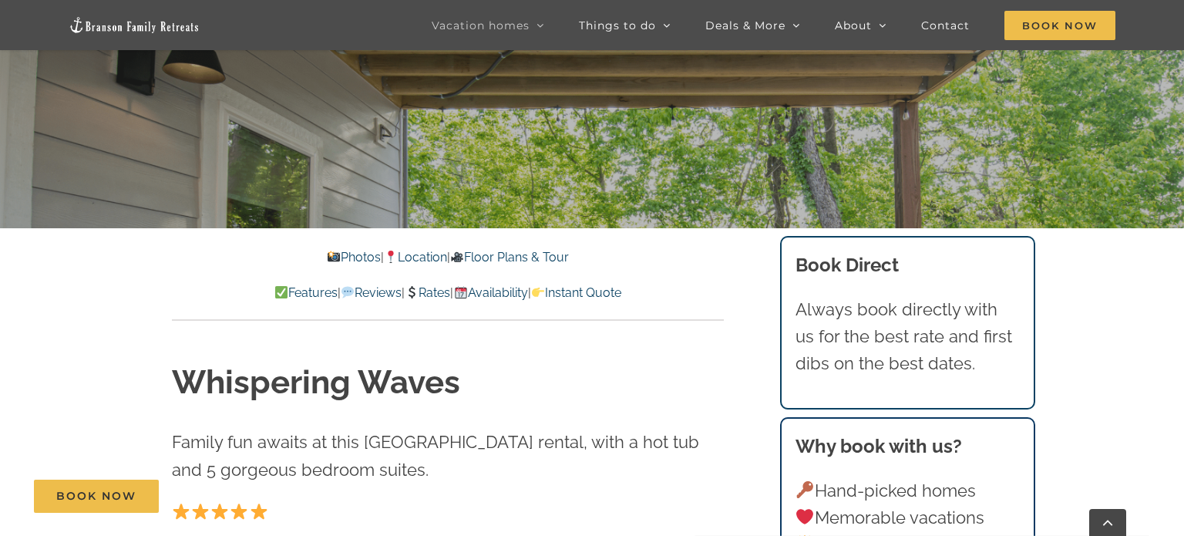
click at [431, 254] on link "Location" at bounding box center [415, 257] width 63 height 15
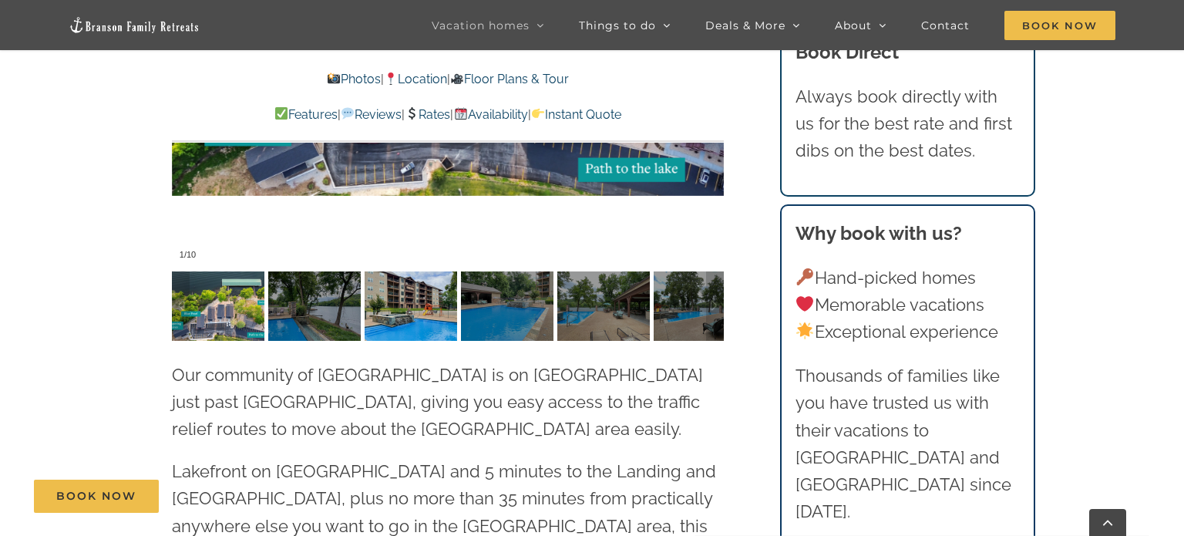
scroll to position [2999, 0]
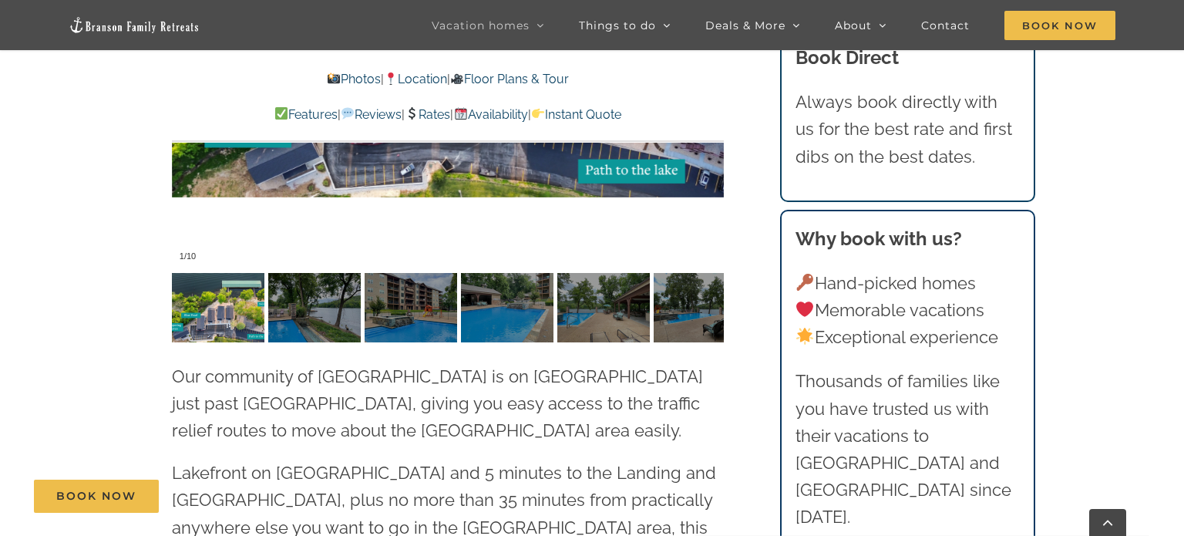
click at [343, 78] on link "Photos" at bounding box center [353, 79] width 54 height 15
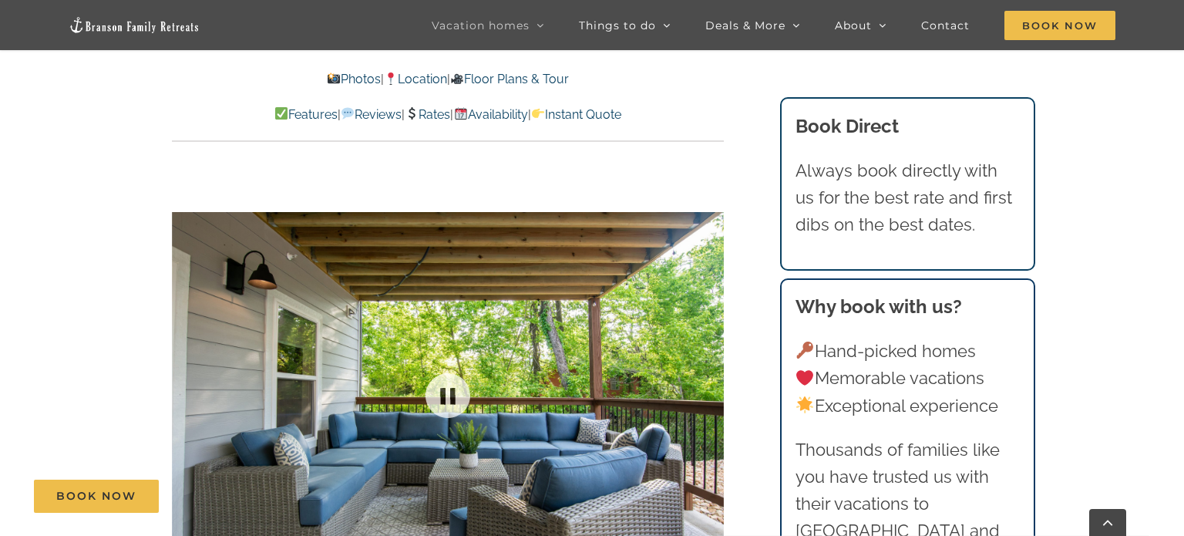
scroll to position [998, 0]
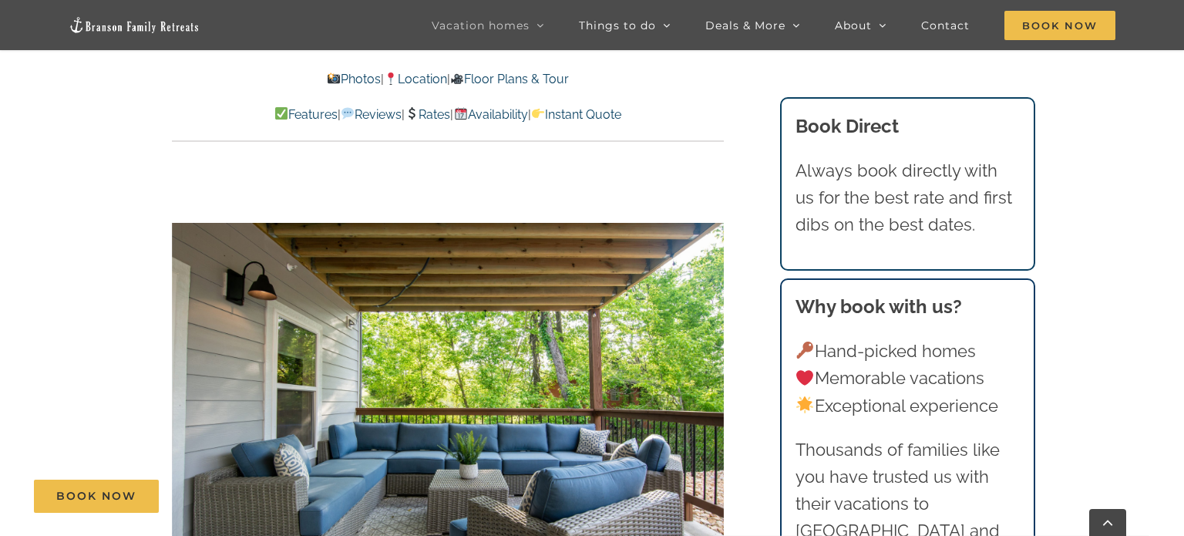
click at [275, 117] on link "Features" at bounding box center [306, 114] width 63 height 15
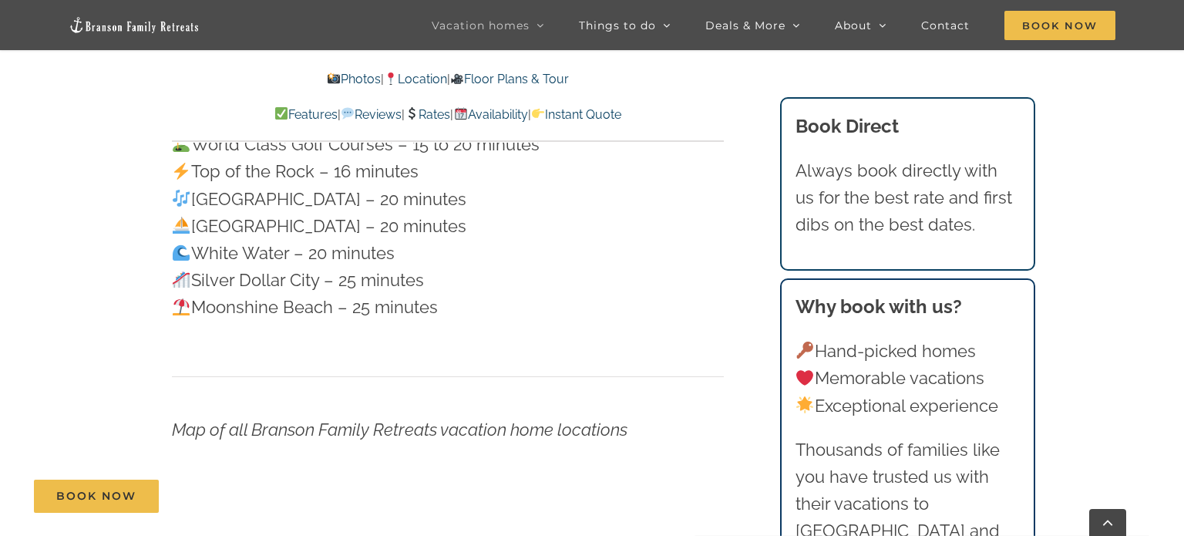
scroll to position [4323, 0]
click at [531, 78] on link "Floor Plans & Tour" at bounding box center [509, 79] width 119 height 15
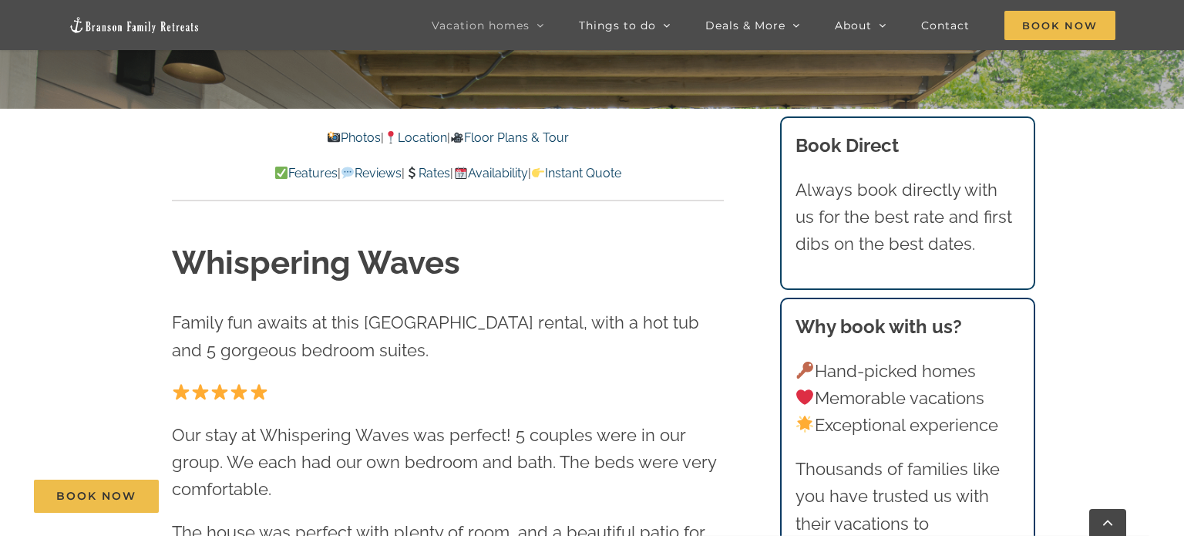
scroll to position [473, 0]
click at [526, 130] on link "Floor Plans & Tour" at bounding box center [509, 137] width 119 height 15
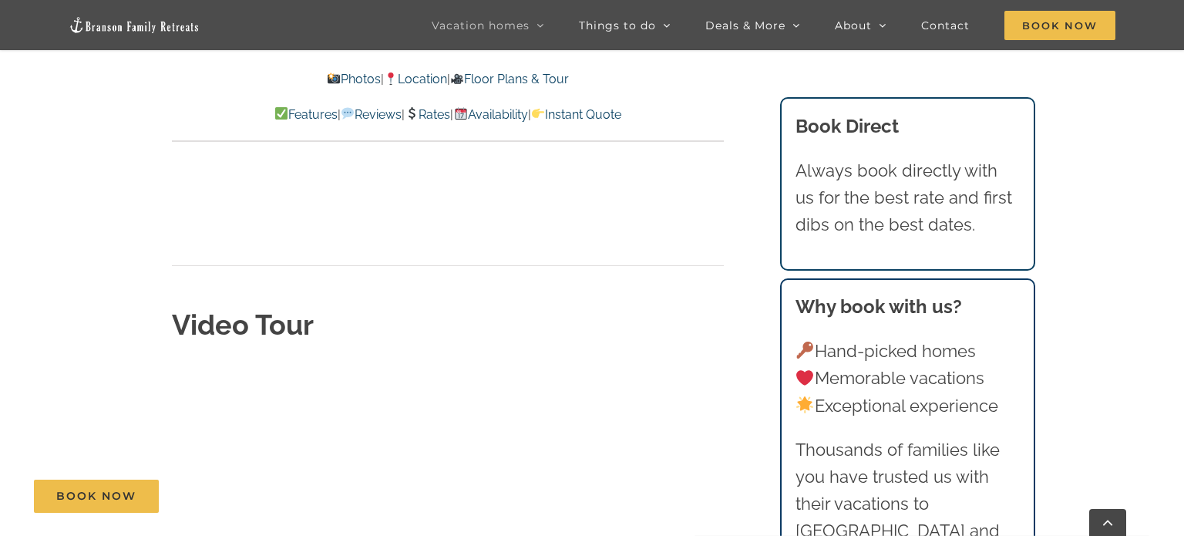
scroll to position [4812, 0]
click at [326, 78] on link "Photos" at bounding box center [353, 79] width 54 height 15
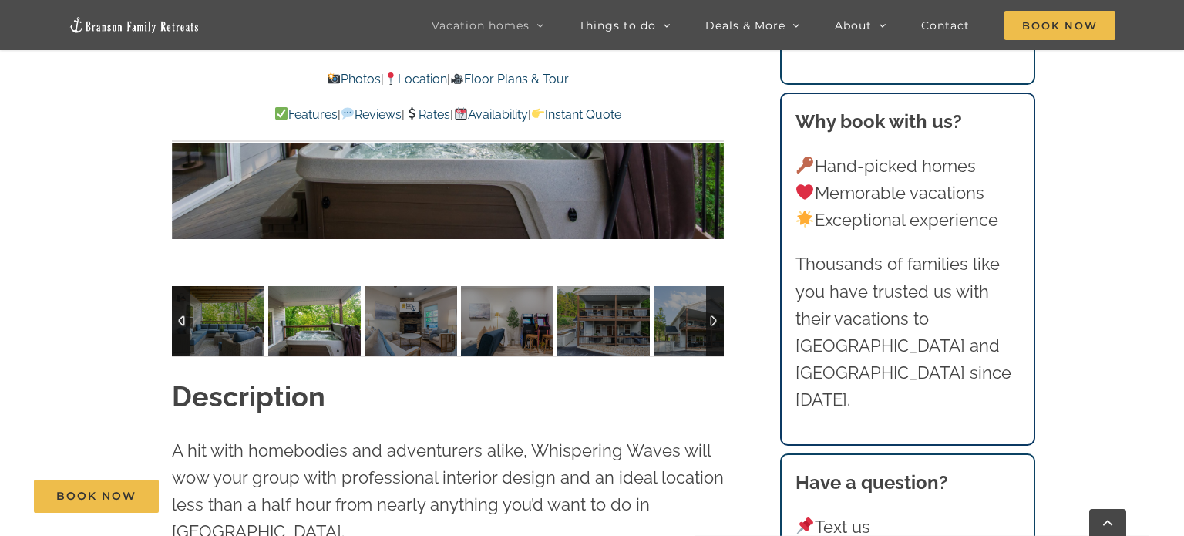
scroll to position [1354, 0]
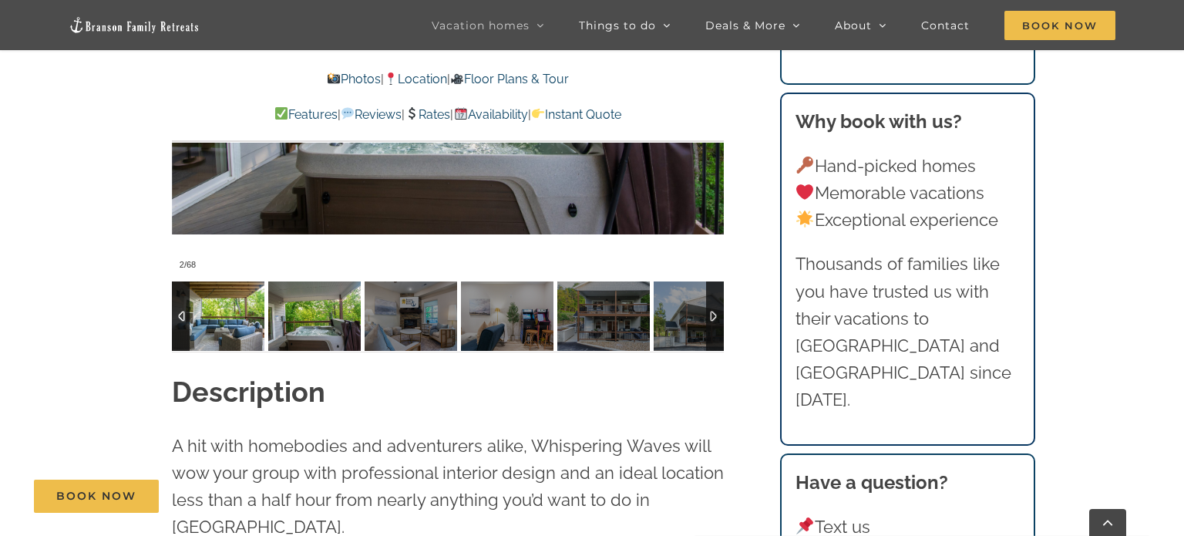
click at [239, 316] on img at bounding box center [218, 315] width 93 height 69
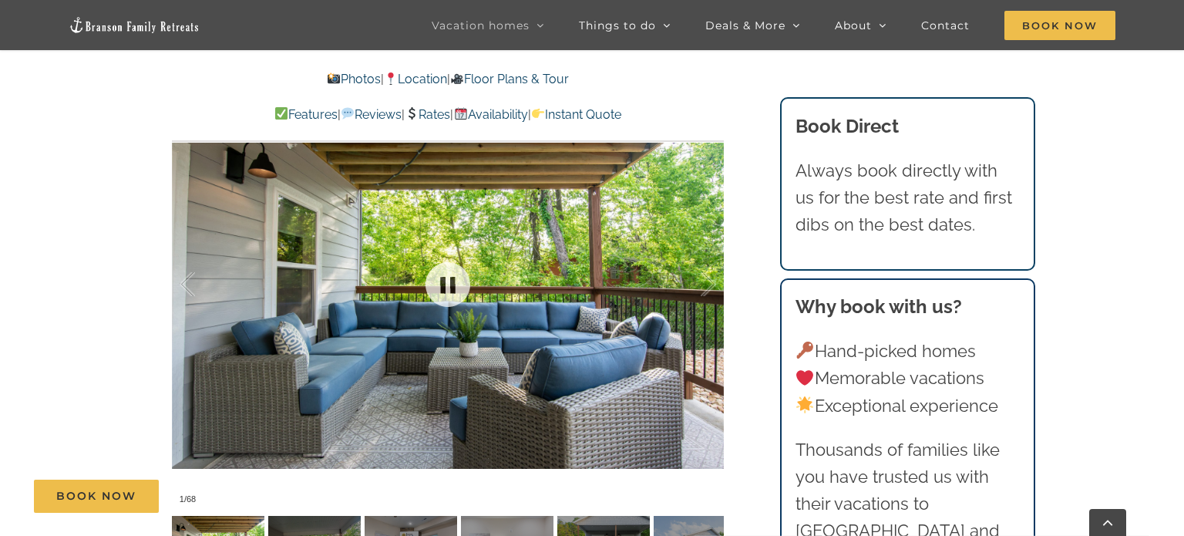
scroll to position [1114, 0]
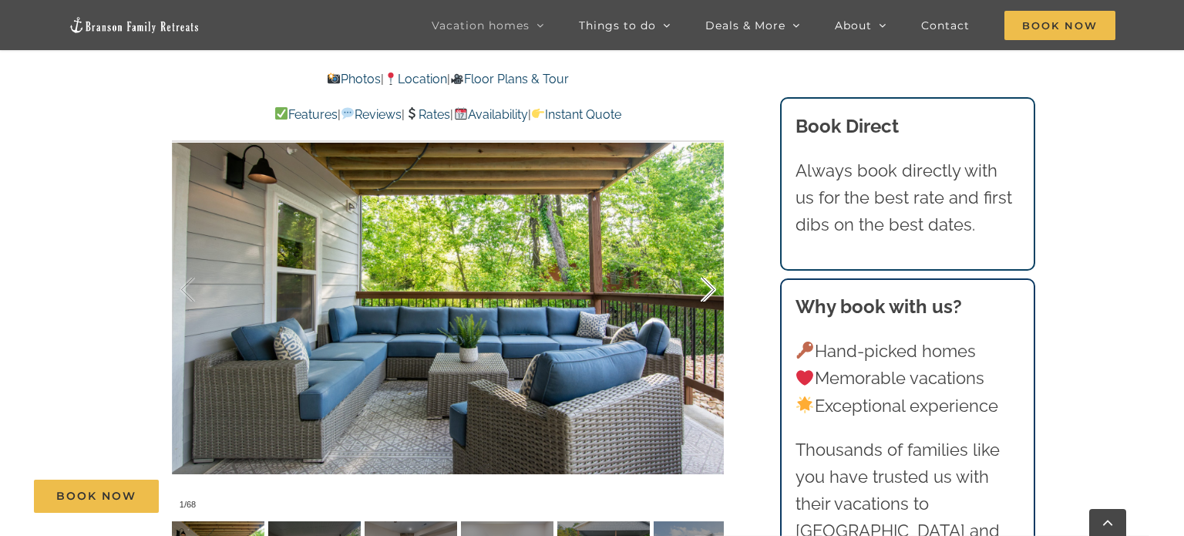
click at [708, 296] on div at bounding box center [693, 290] width 48 height 96
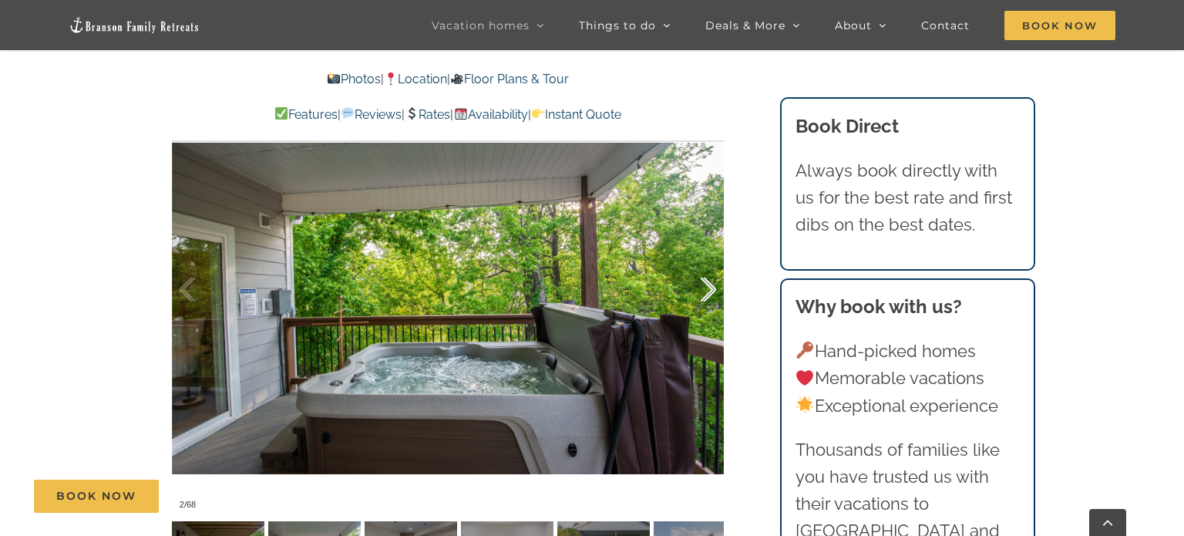
click at [708, 296] on div at bounding box center [693, 290] width 48 height 96
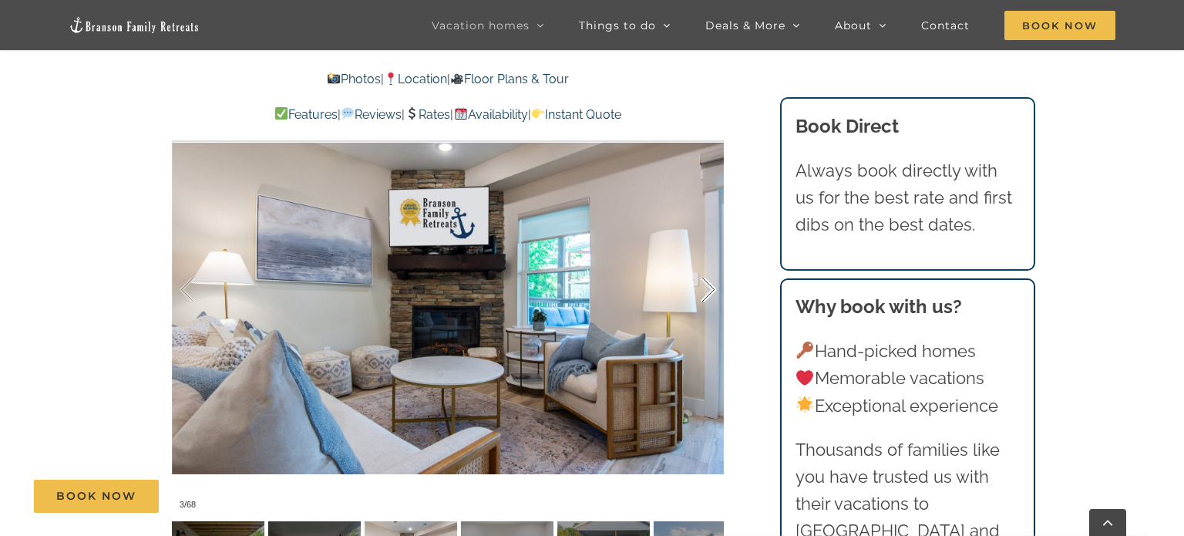
click at [708, 296] on div at bounding box center [693, 290] width 48 height 96
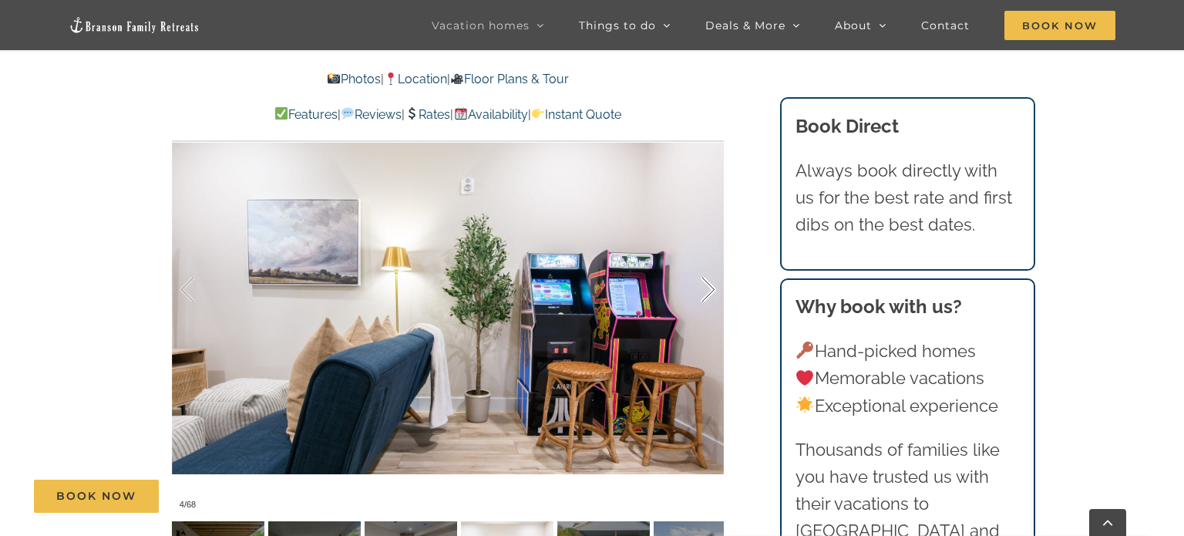
click at [708, 296] on div at bounding box center [693, 290] width 48 height 96
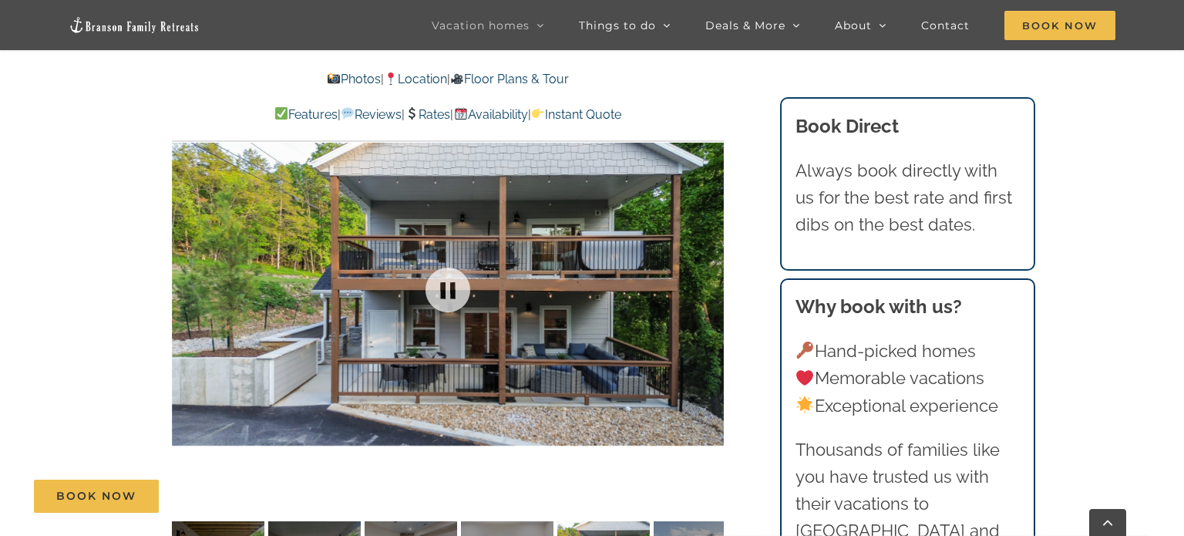
click at [708, 296] on div at bounding box center [448, 289] width 552 height 453
click at [708, 296] on div at bounding box center [693, 290] width 48 height 96
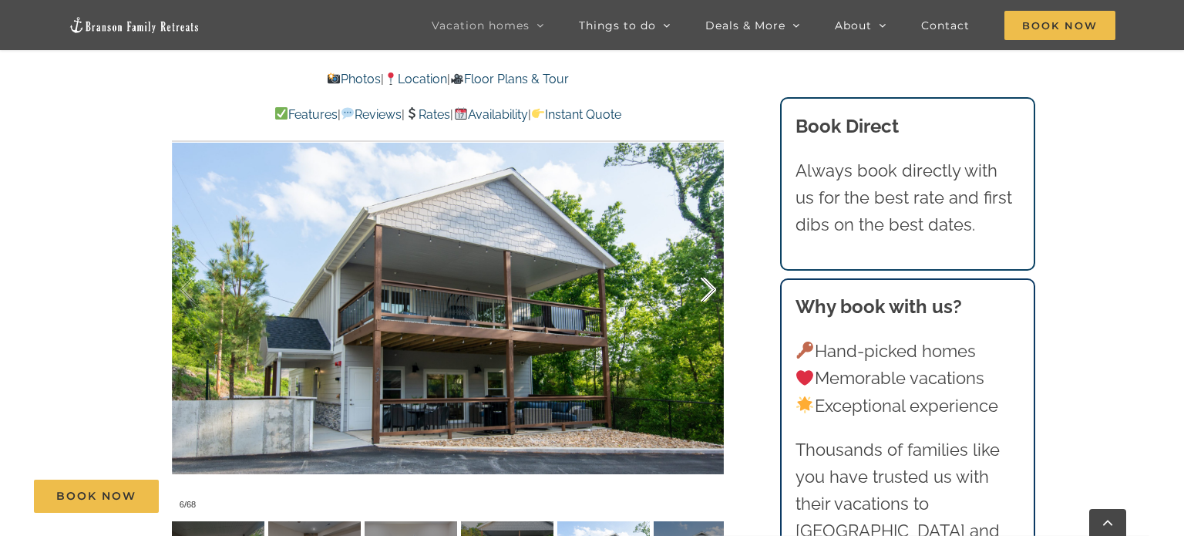
click at [708, 296] on div at bounding box center [693, 290] width 48 height 96
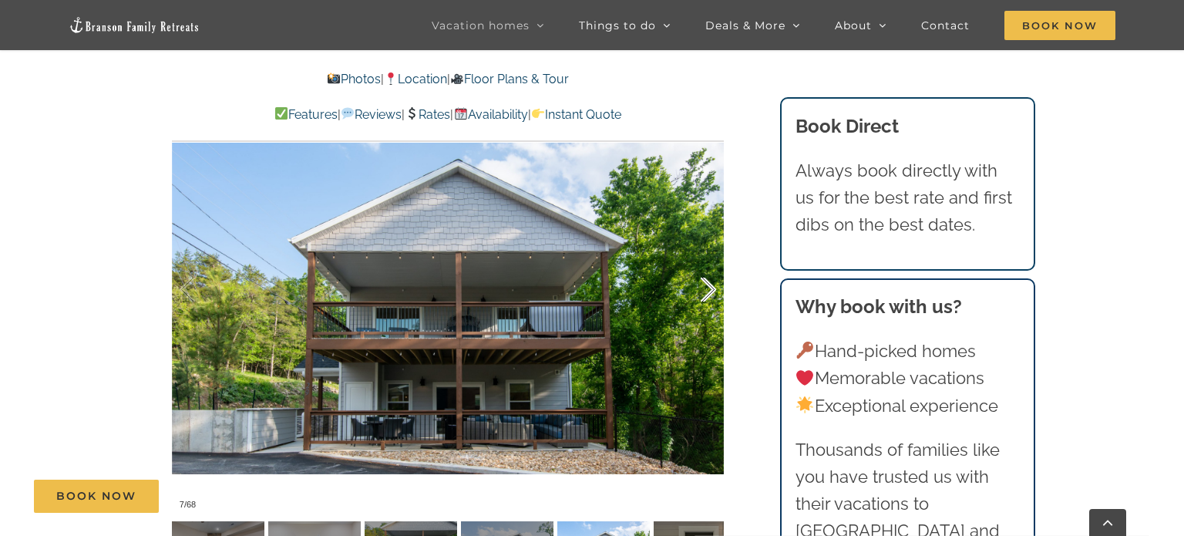
click at [708, 296] on div at bounding box center [693, 290] width 48 height 96
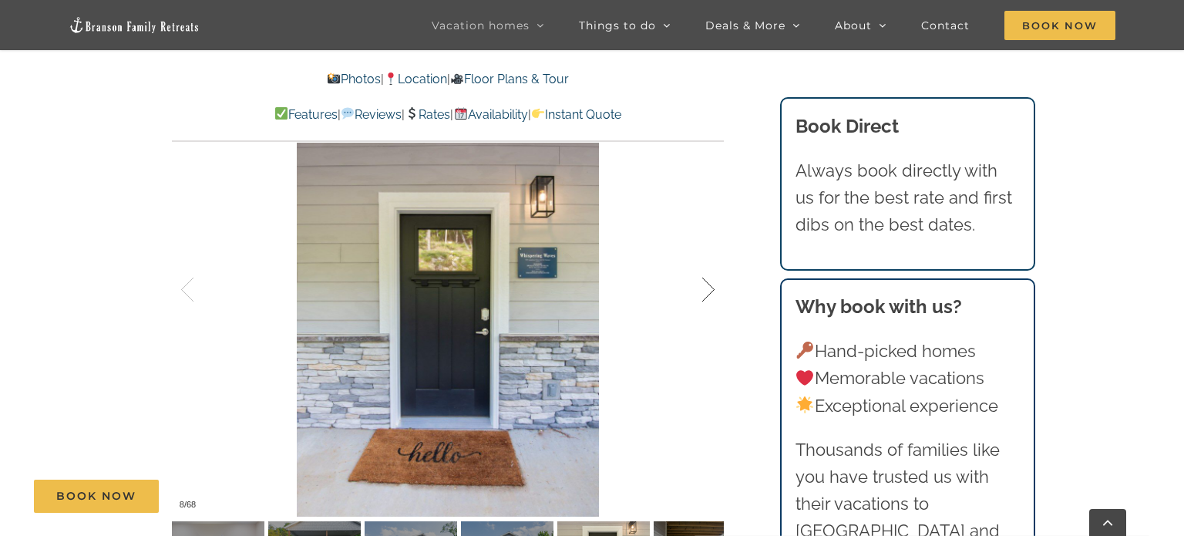
click at [708, 296] on div at bounding box center [693, 290] width 48 height 96
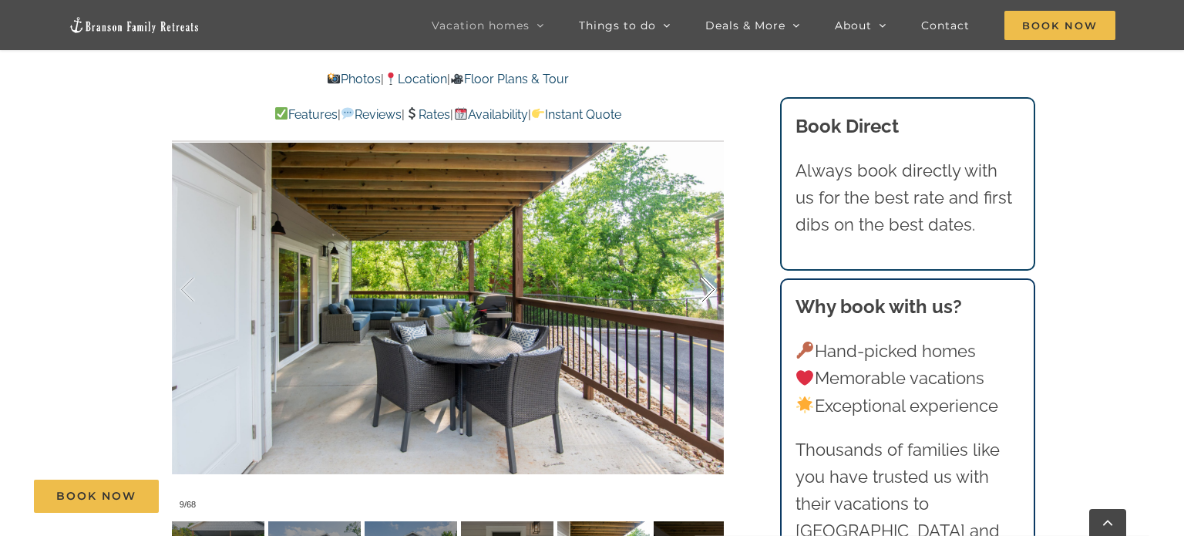
click at [708, 296] on div at bounding box center [693, 290] width 48 height 96
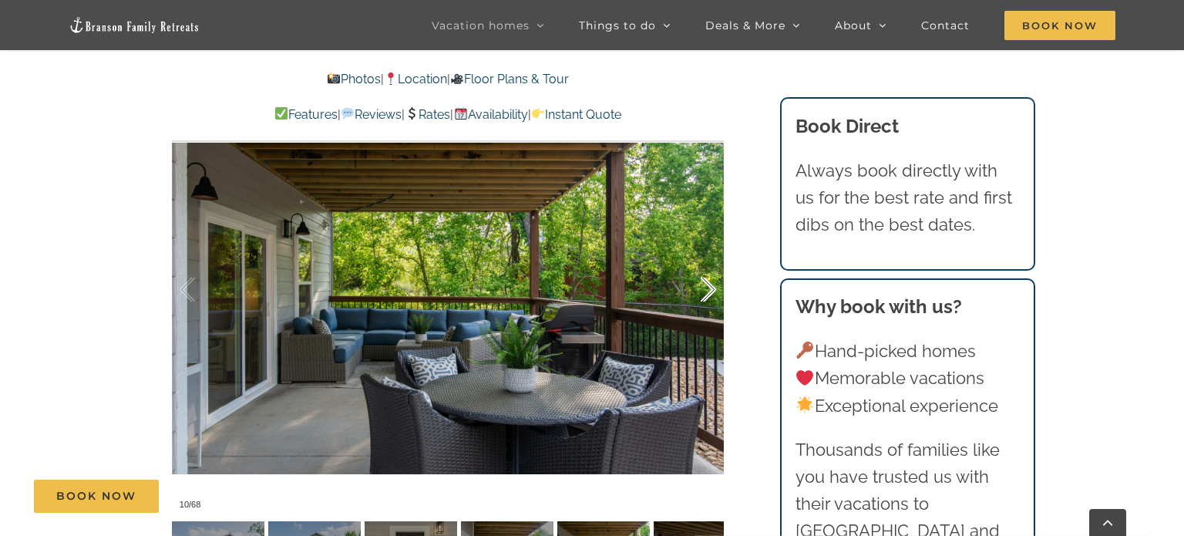
click at [708, 296] on div at bounding box center [693, 290] width 48 height 96
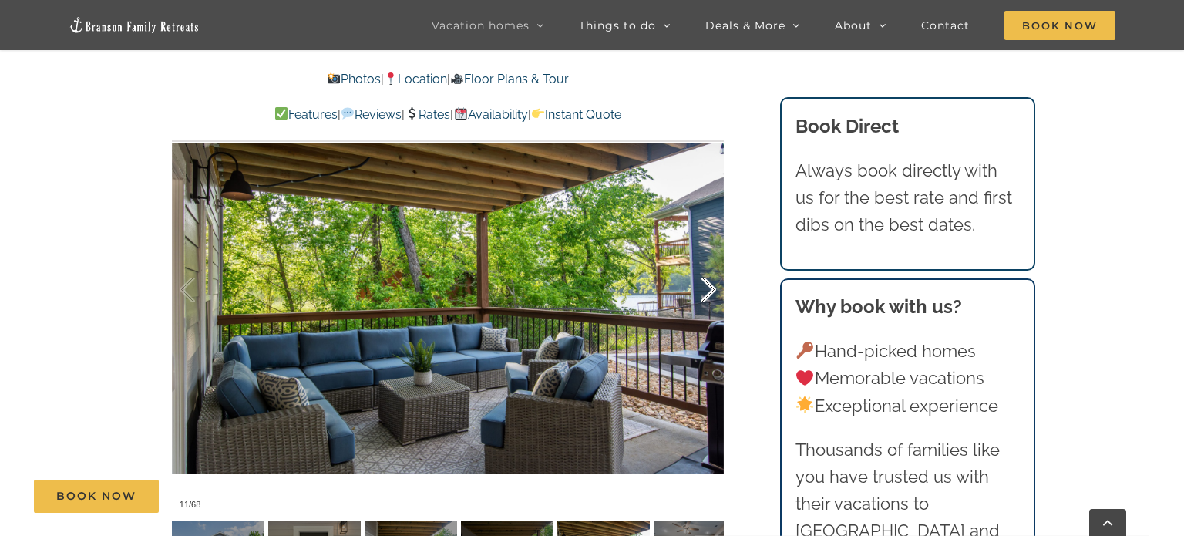
click at [708, 296] on div at bounding box center [693, 290] width 48 height 96
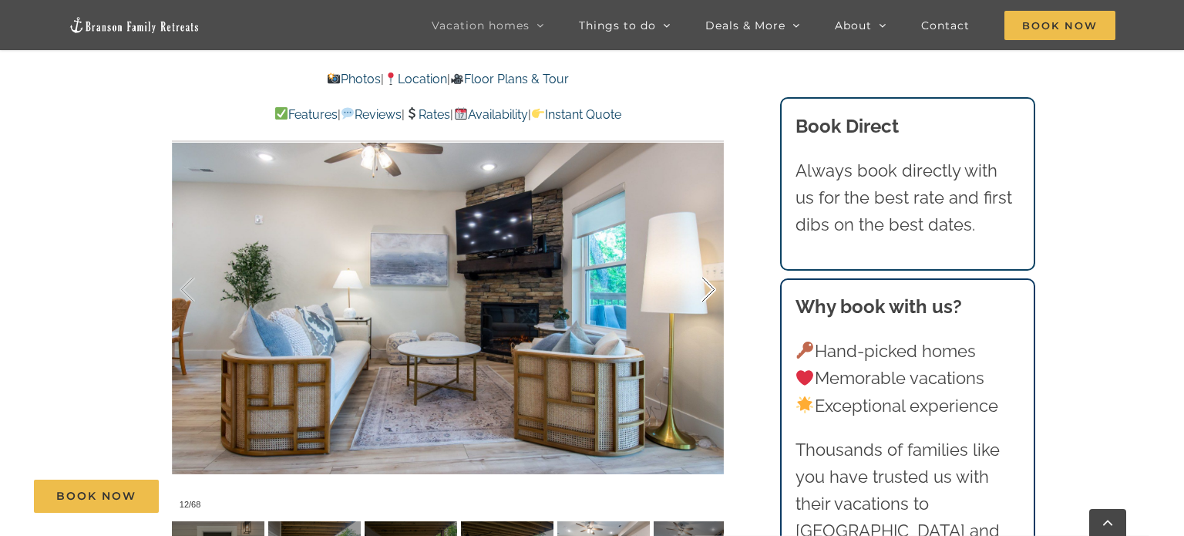
click at [708, 296] on div at bounding box center [693, 290] width 48 height 96
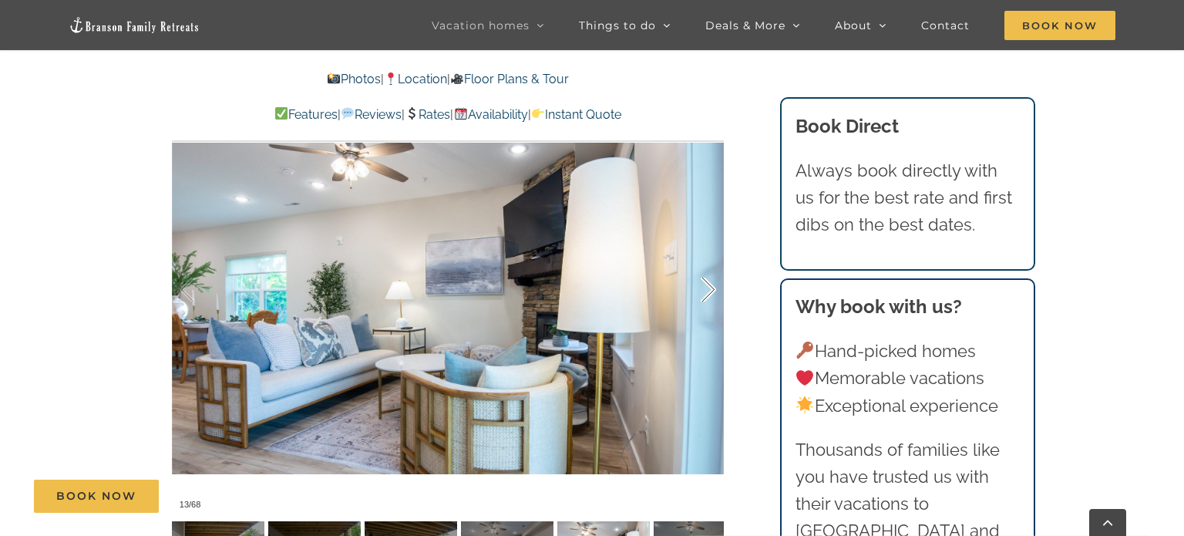
click at [708, 296] on div at bounding box center [693, 290] width 48 height 96
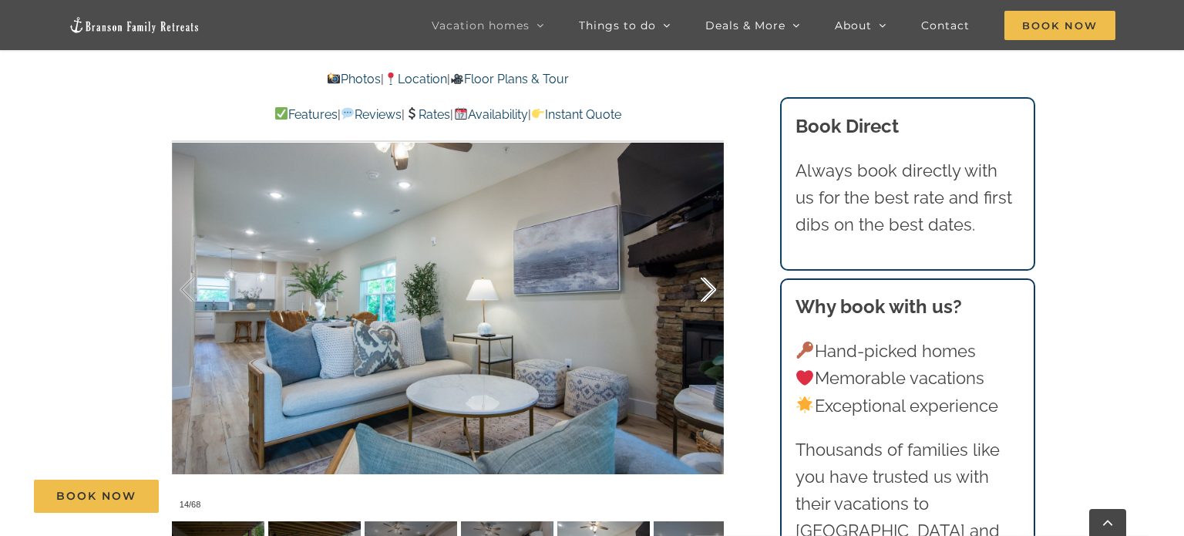
click at [708, 296] on div at bounding box center [693, 290] width 48 height 96
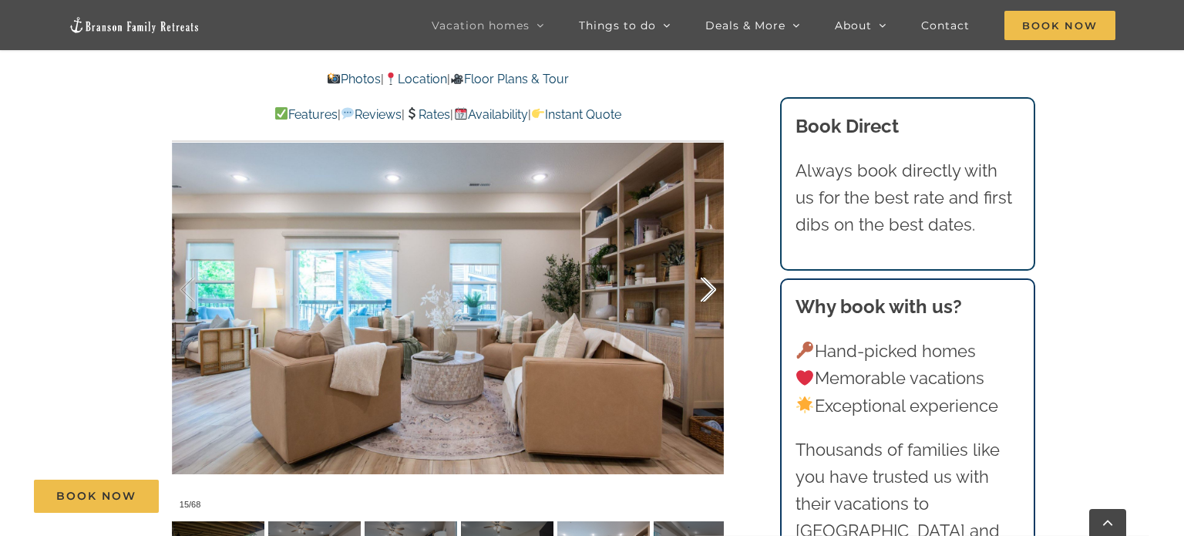
click at [708, 296] on div at bounding box center [693, 290] width 48 height 96
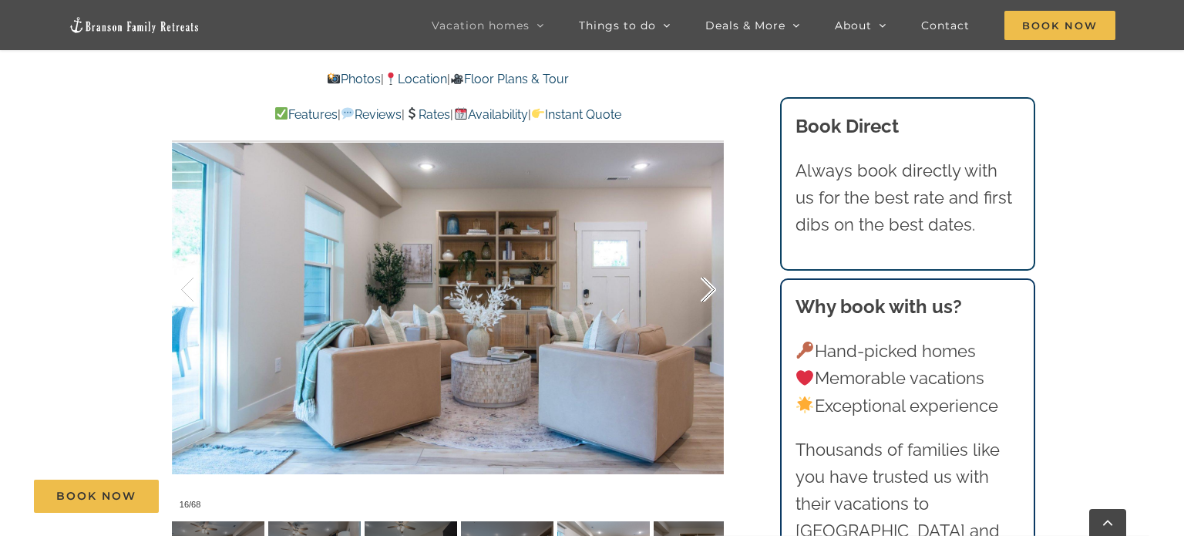
click at [708, 296] on div at bounding box center [693, 290] width 48 height 96
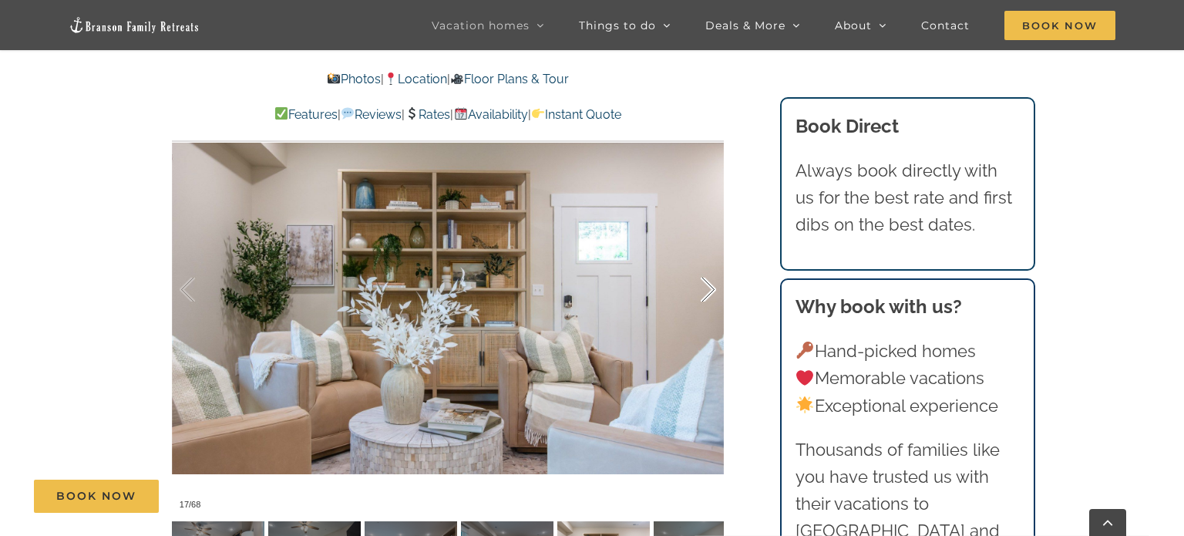
click at [708, 296] on div at bounding box center [693, 290] width 48 height 96
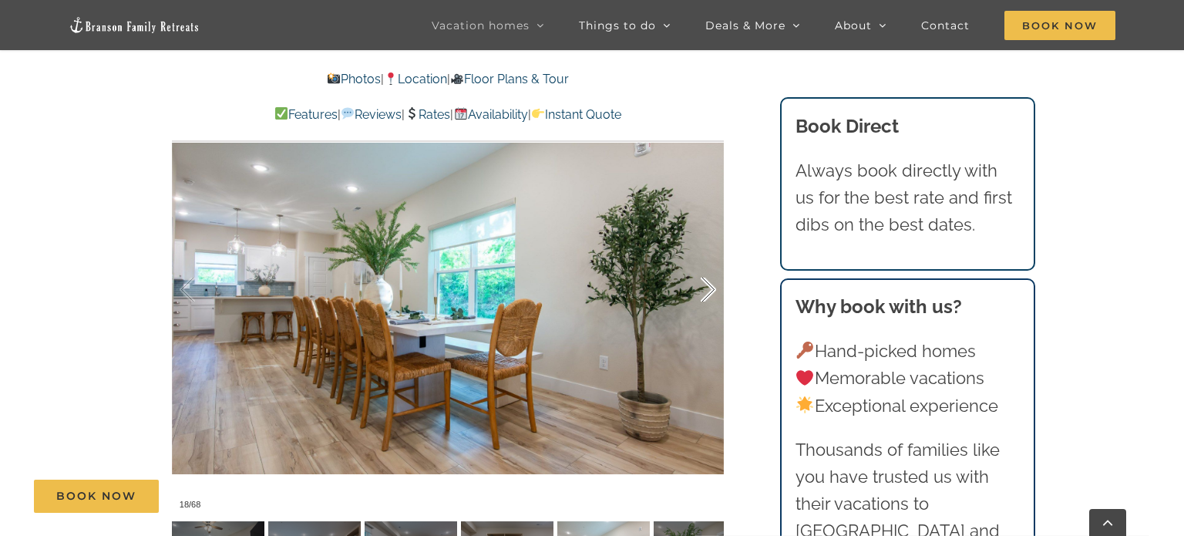
click at [708, 296] on div at bounding box center [693, 290] width 48 height 96
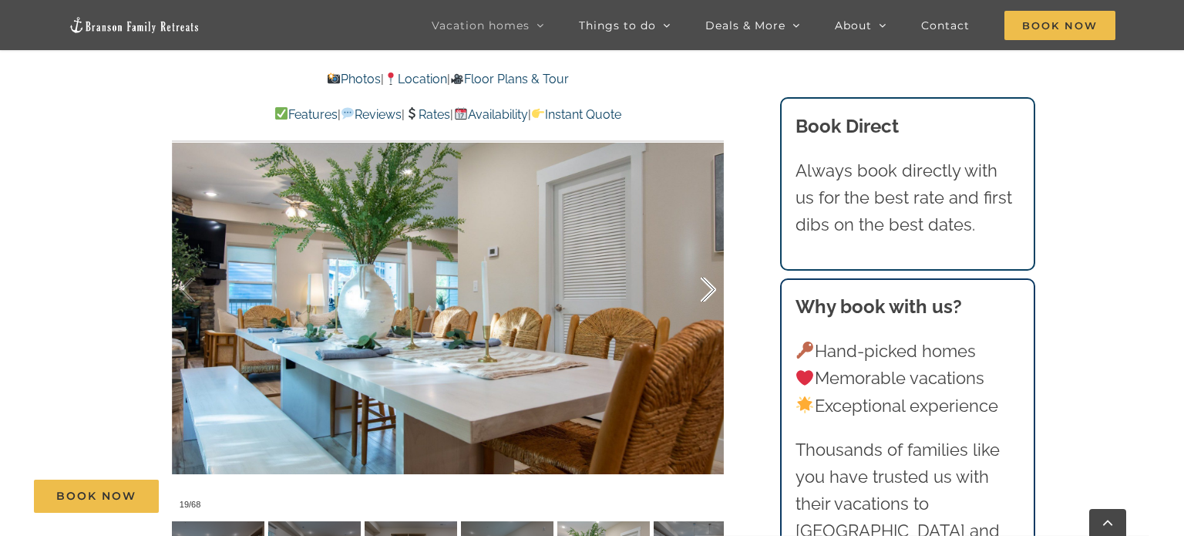
click at [708, 296] on div at bounding box center [693, 290] width 48 height 96
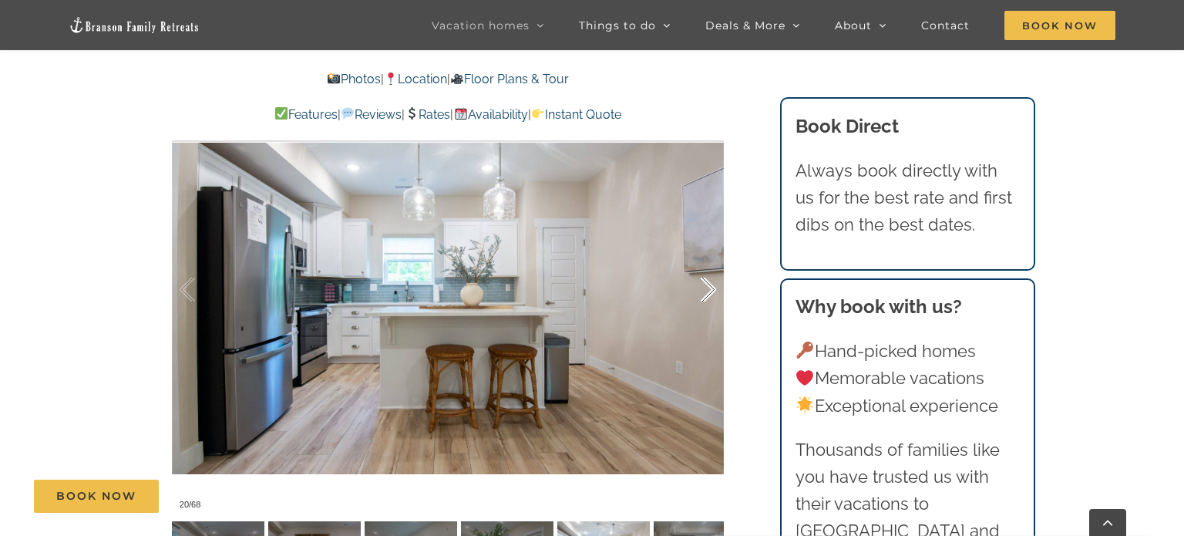
click at [708, 296] on div at bounding box center [693, 290] width 48 height 96
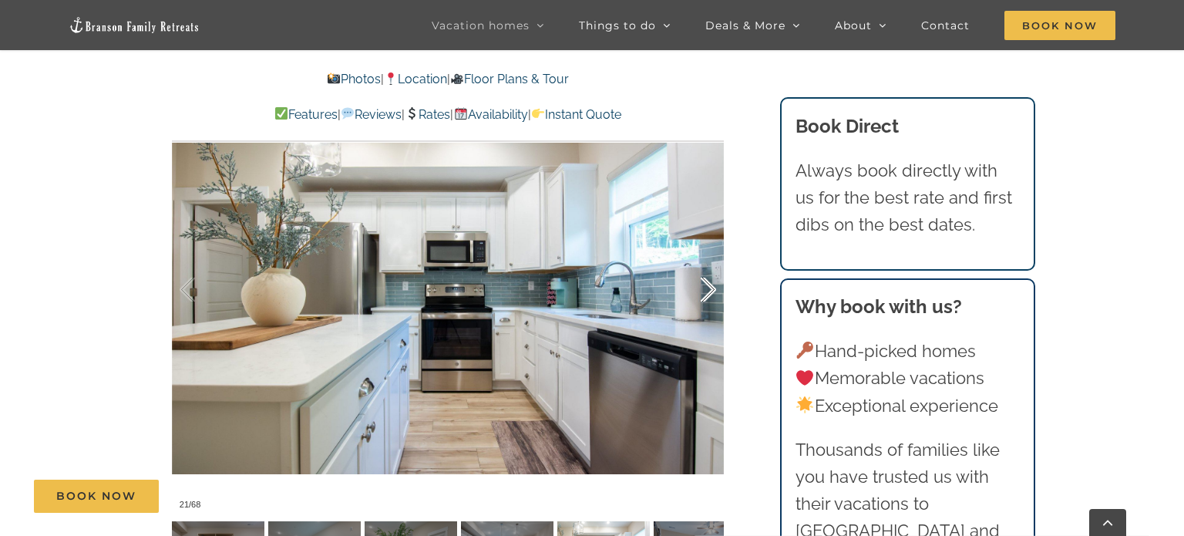
click at [708, 296] on div at bounding box center [693, 290] width 48 height 96
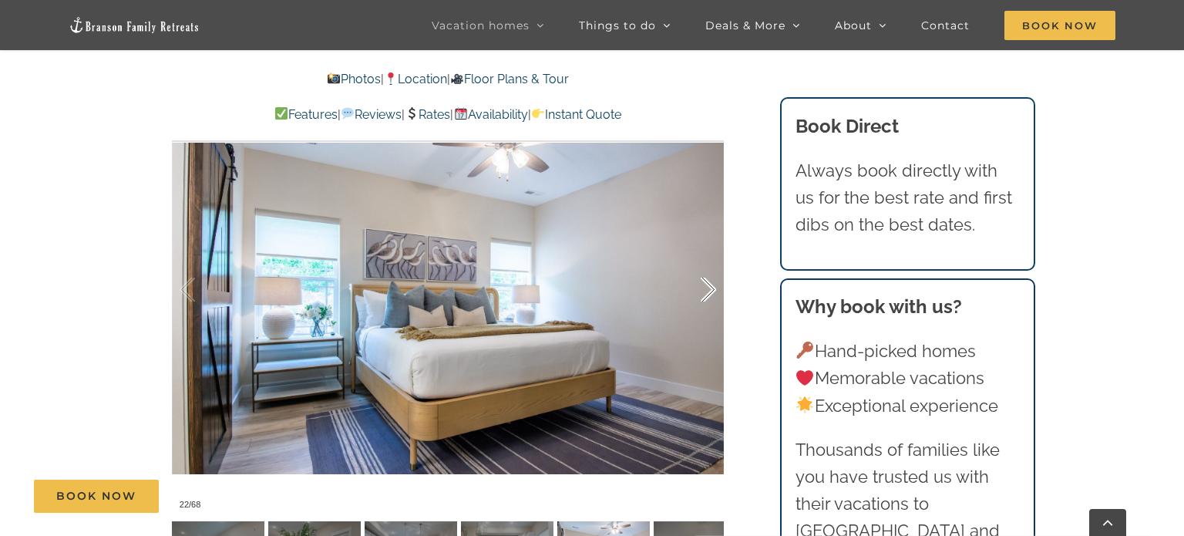
click at [708, 296] on div at bounding box center [693, 290] width 48 height 96
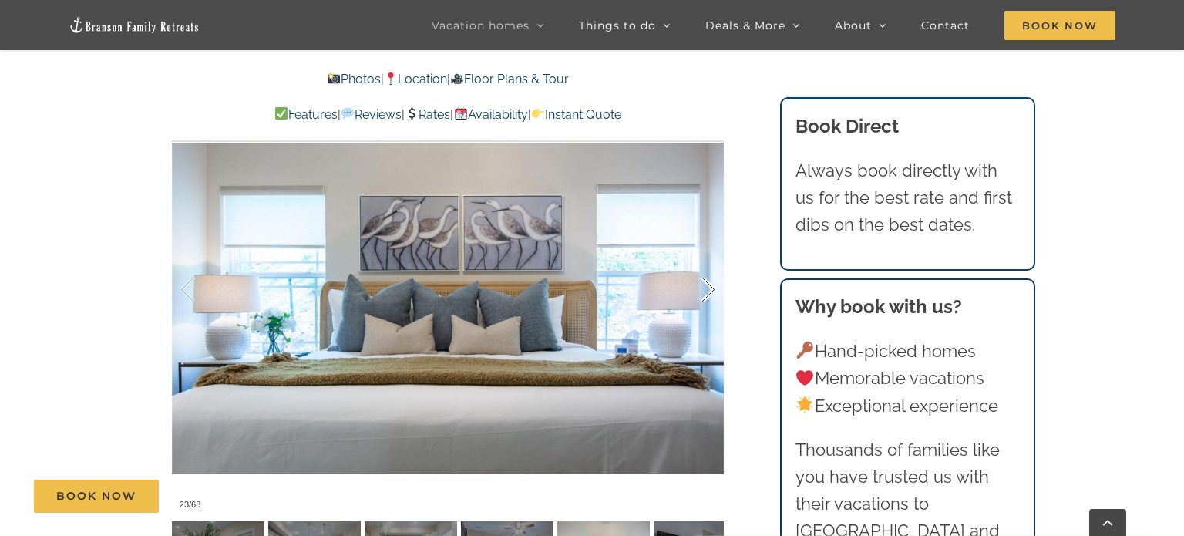
click at [708, 296] on div at bounding box center [693, 290] width 48 height 96
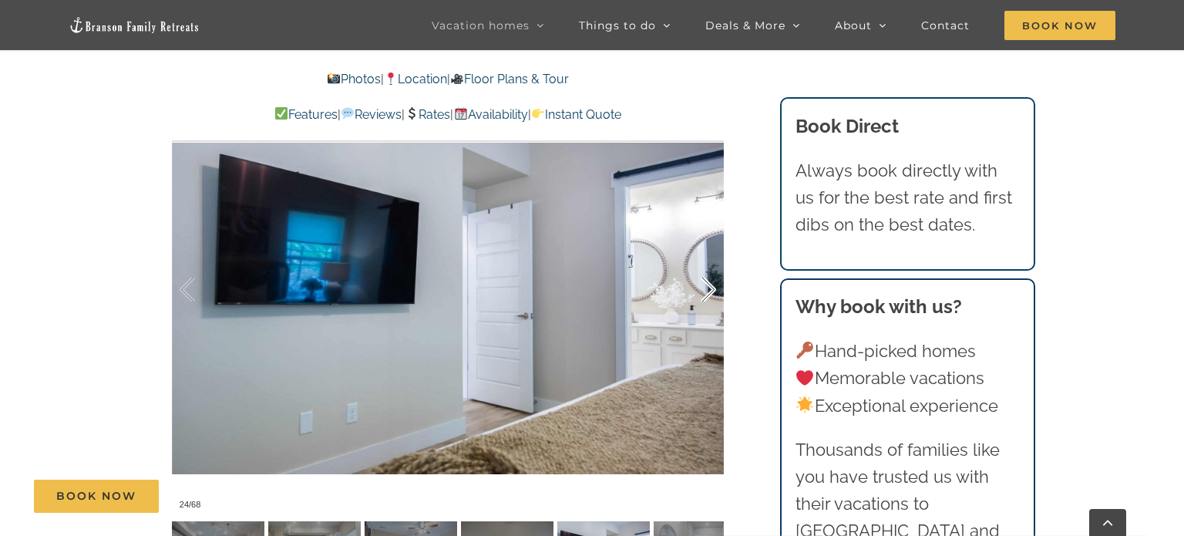
click at [708, 296] on div at bounding box center [693, 290] width 48 height 96
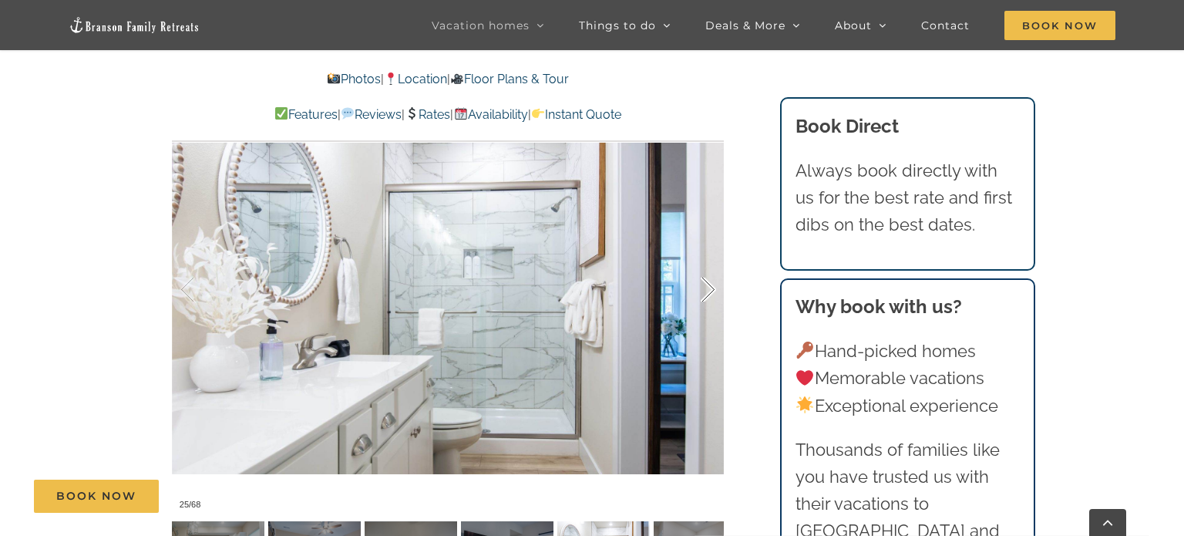
click at [708, 296] on div at bounding box center [693, 290] width 48 height 96
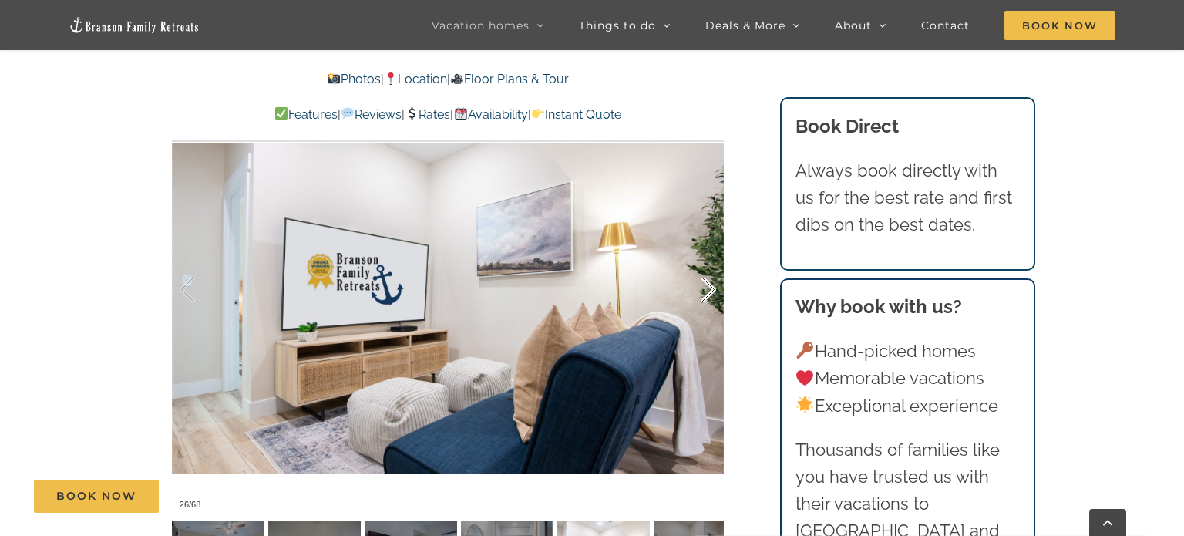
click at [708, 296] on div at bounding box center [693, 290] width 48 height 96
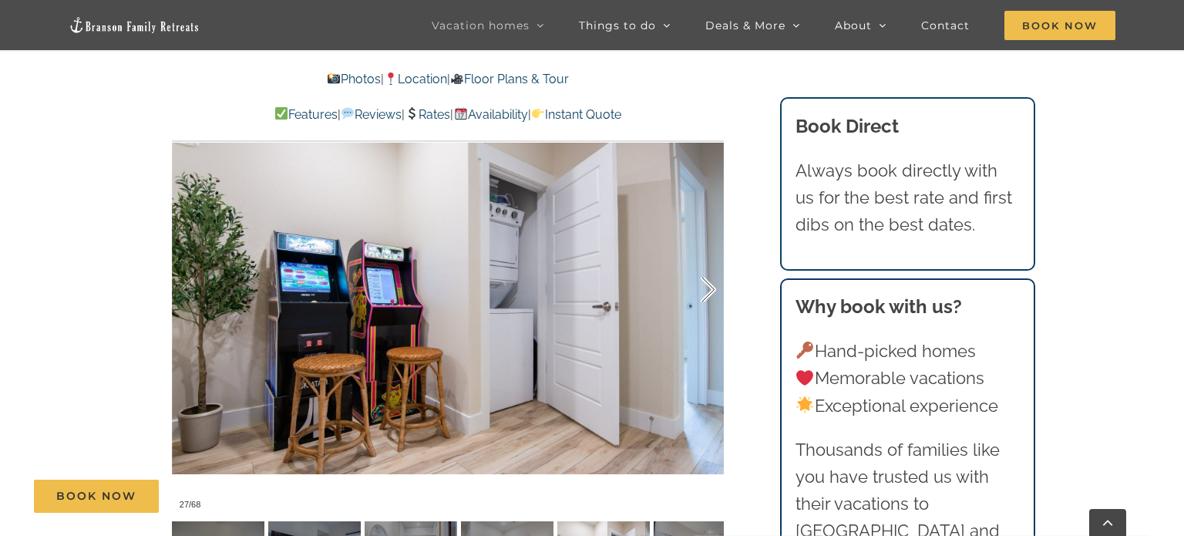
click at [708, 296] on div at bounding box center [693, 290] width 48 height 96
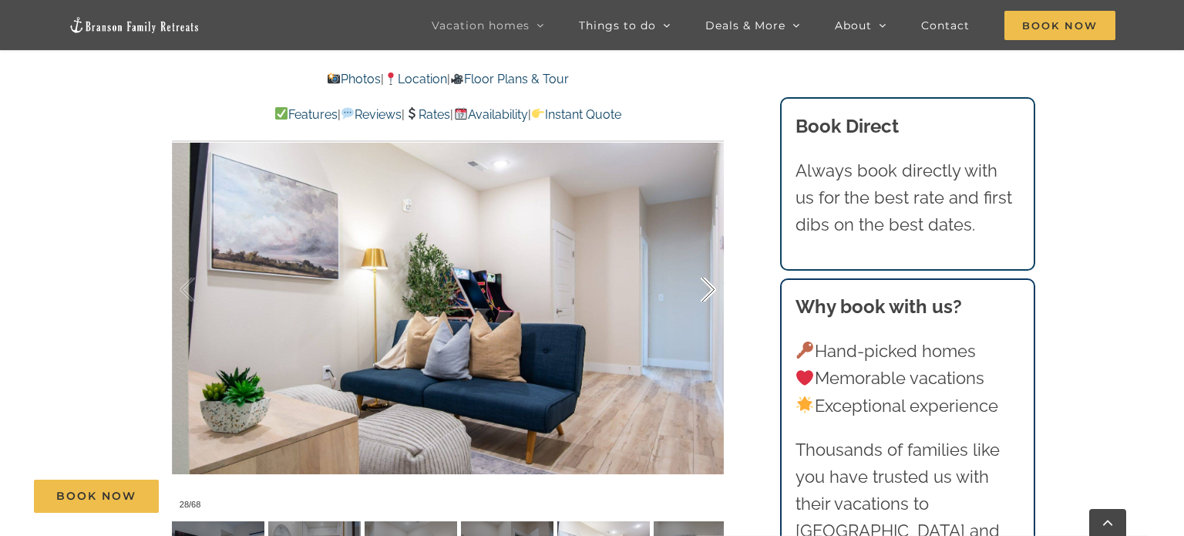
click at [708, 296] on div at bounding box center [693, 290] width 48 height 96
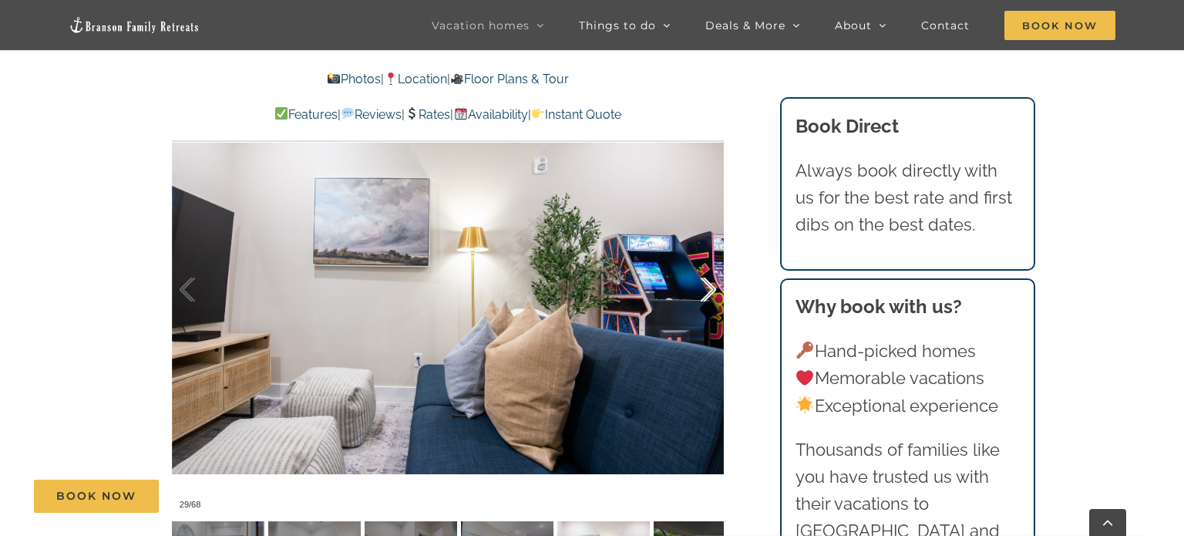
click at [708, 296] on div at bounding box center [693, 290] width 48 height 96
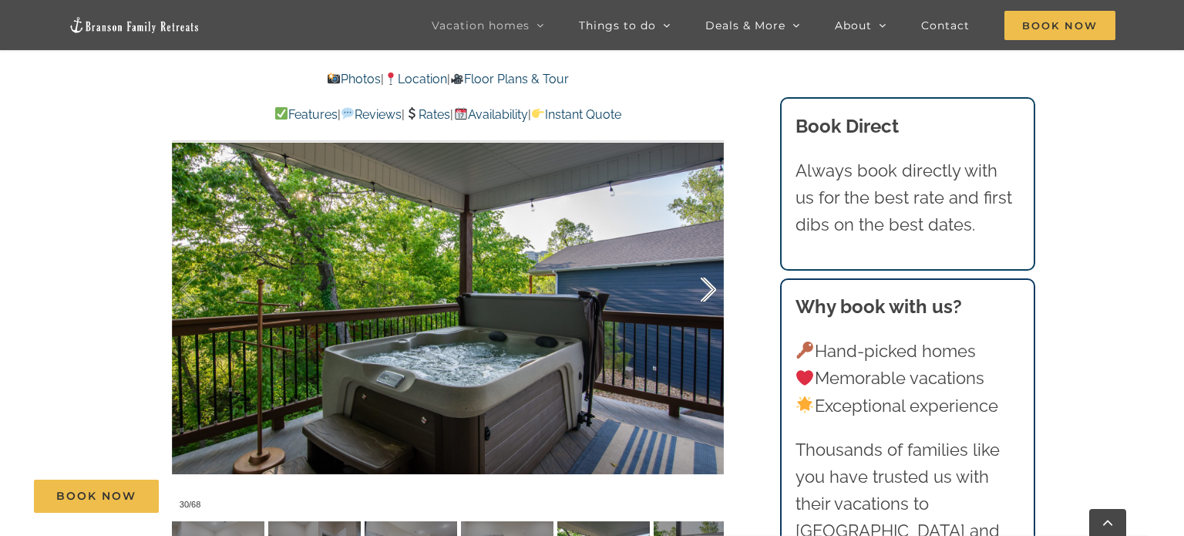
click at [708, 296] on div at bounding box center [693, 290] width 48 height 96
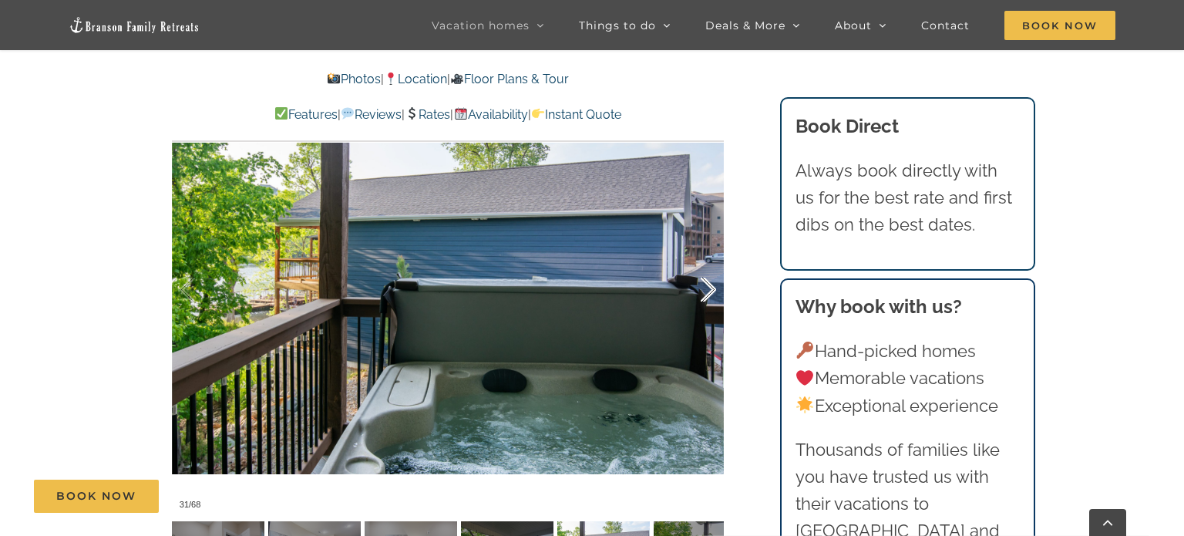
click at [708, 296] on div at bounding box center [693, 290] width 48 height 96
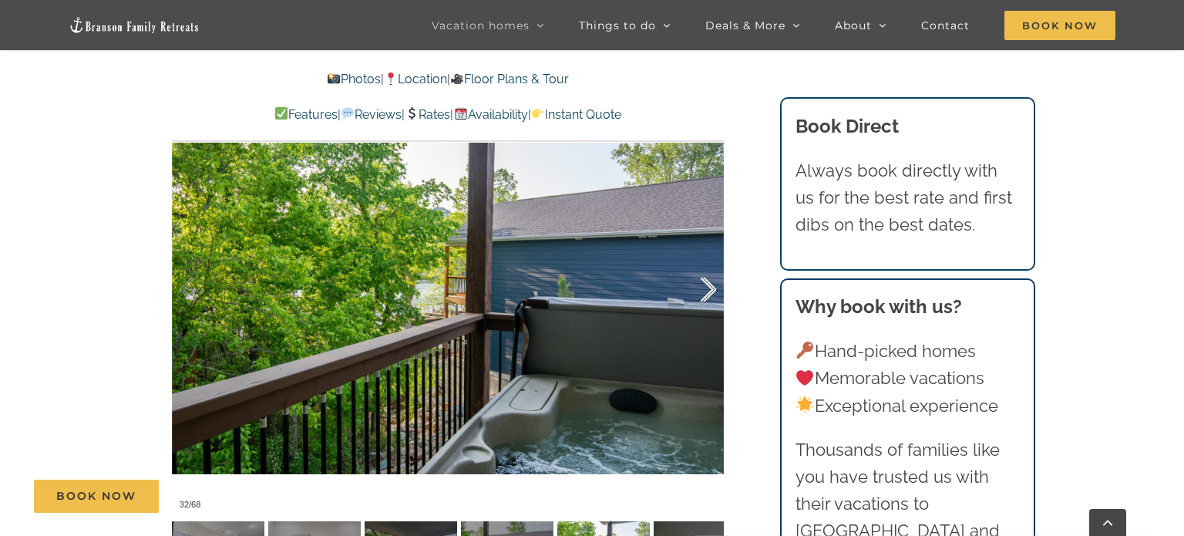
click at [708, 296] on div at bounding box center [693, 290] width 48 height 96
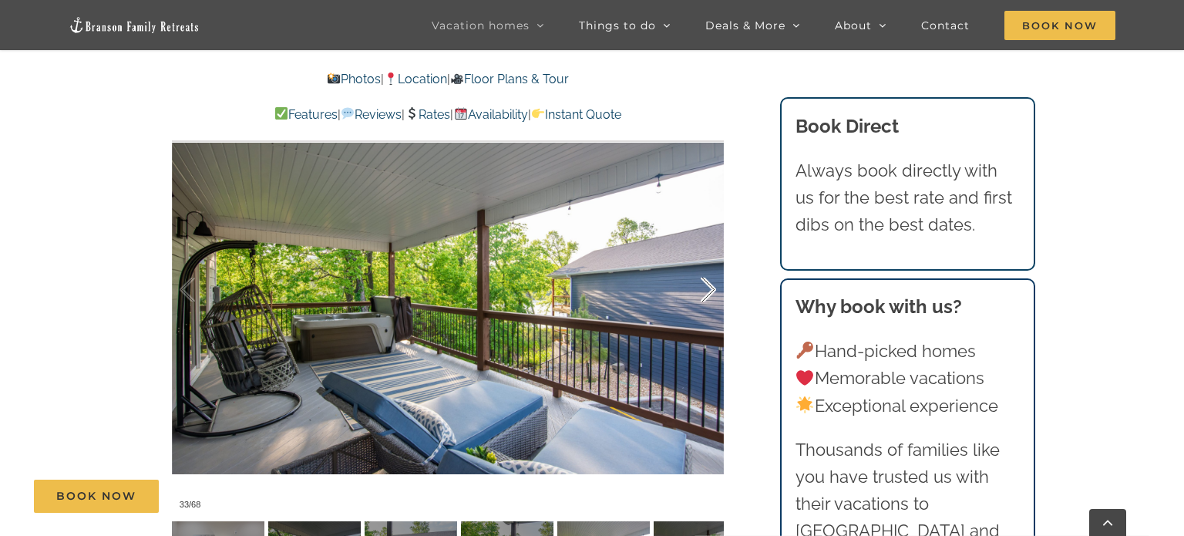
click at [708, 296] on div at bounding box center [693, 290] width 48 height 96
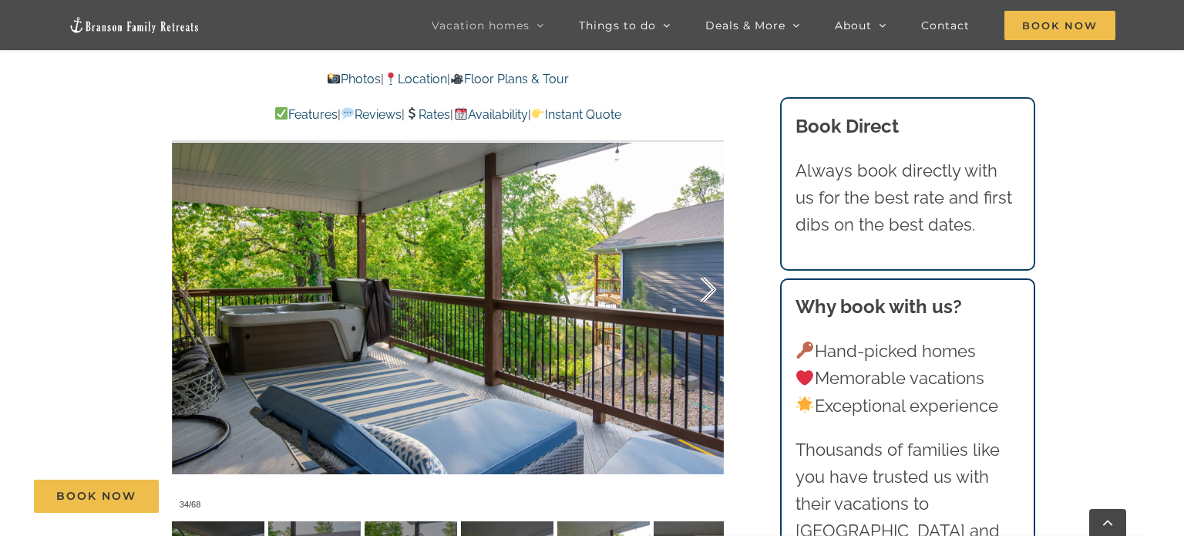
click at [708, 296] on div at bounding box center [693, 290] width 48 height 96
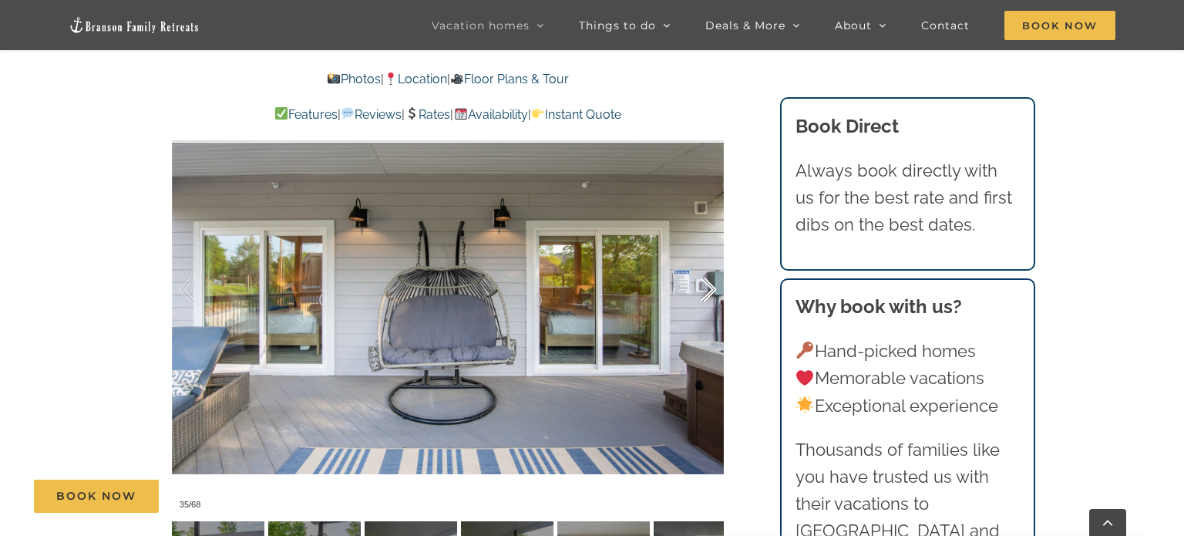
click at [708, 296] on div at bounding box center [693, 290] width 48 height 96
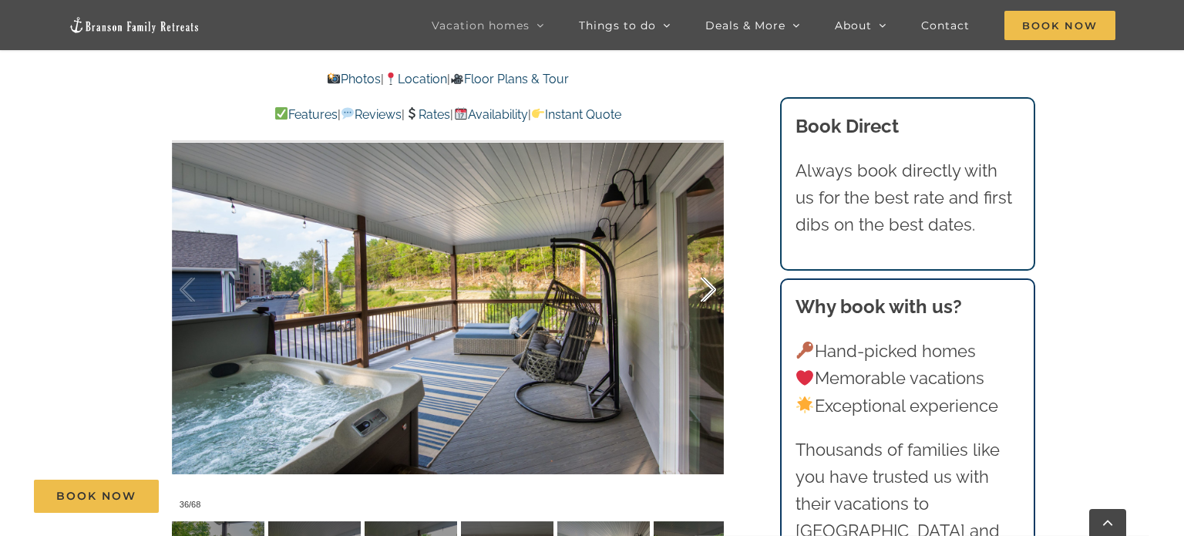
click at [708, 296] on div at bounding box center [693, 290] width 48 height 96
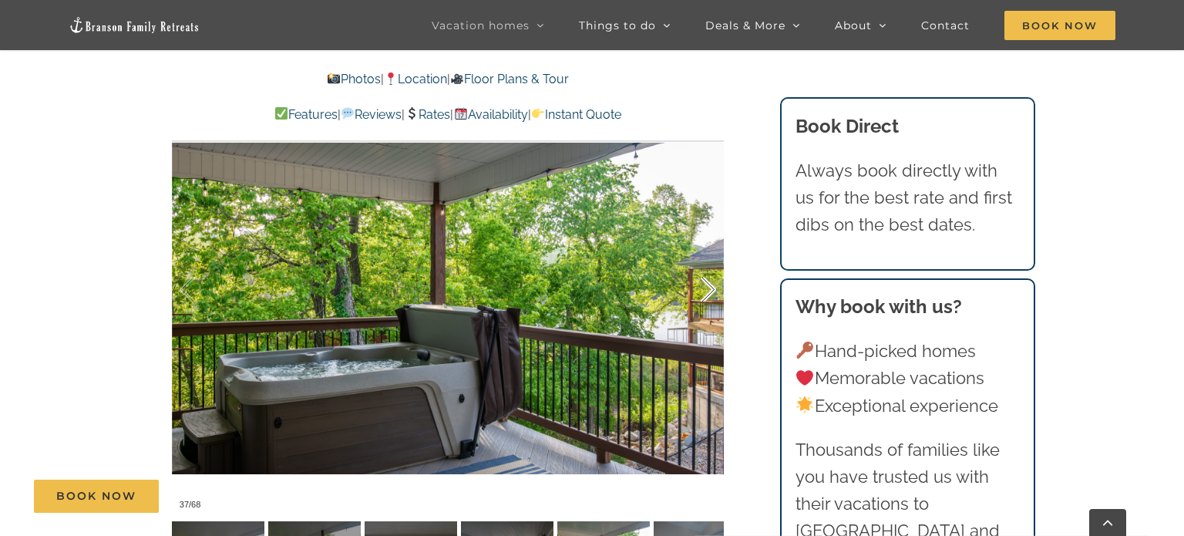
click at [708, 296] on div at bounding box center [693, 290] width 48 height 96
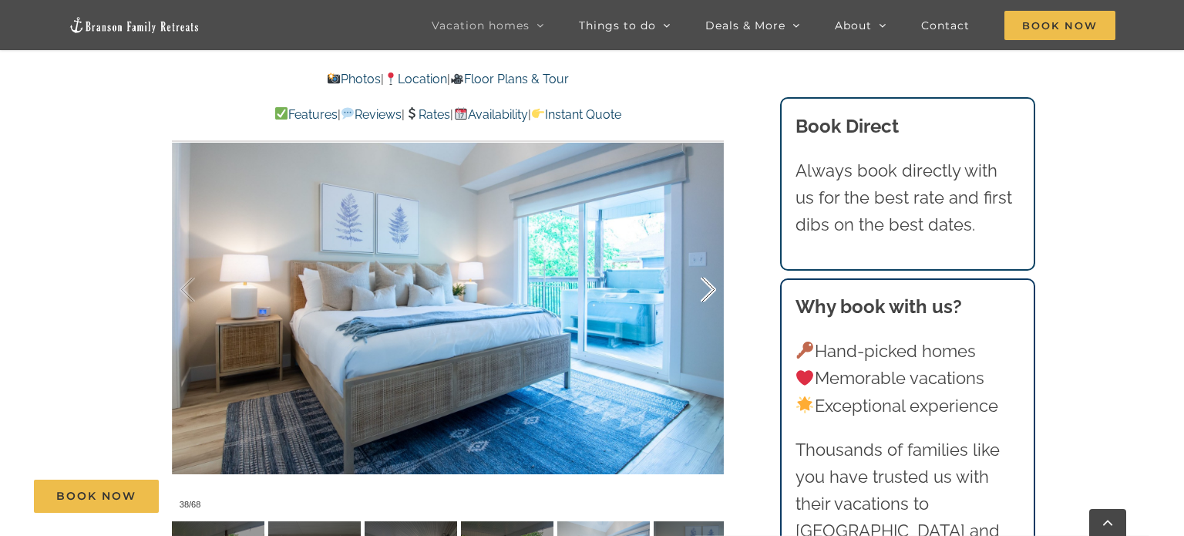
click at [708, 296] on div at bounding box center [693, 290] width 48 height 96
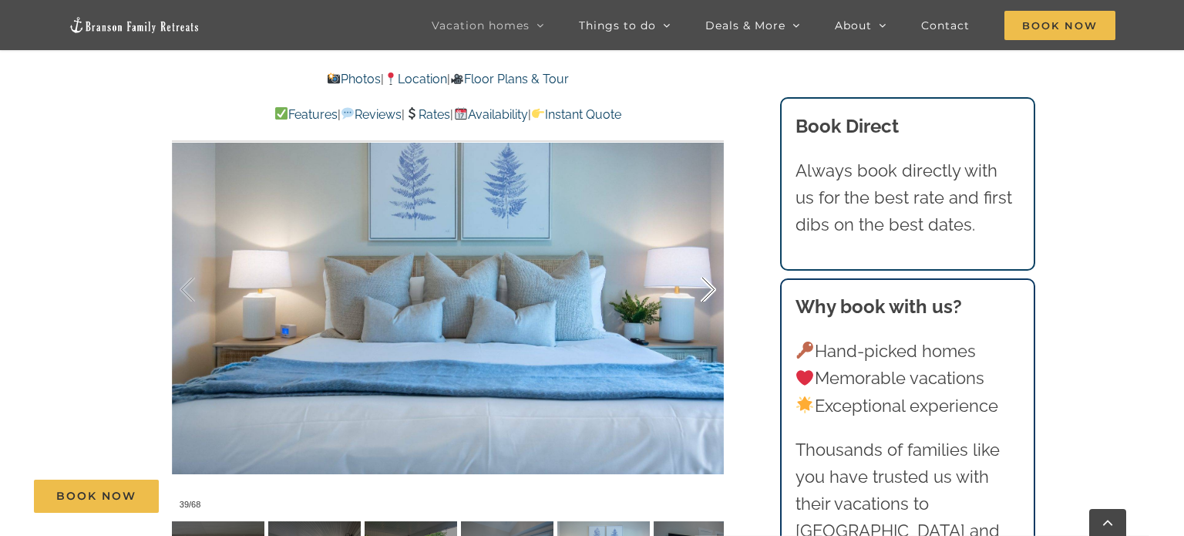
click at [708, 296] on div at bounding box center [693, 290] width 48 height 96
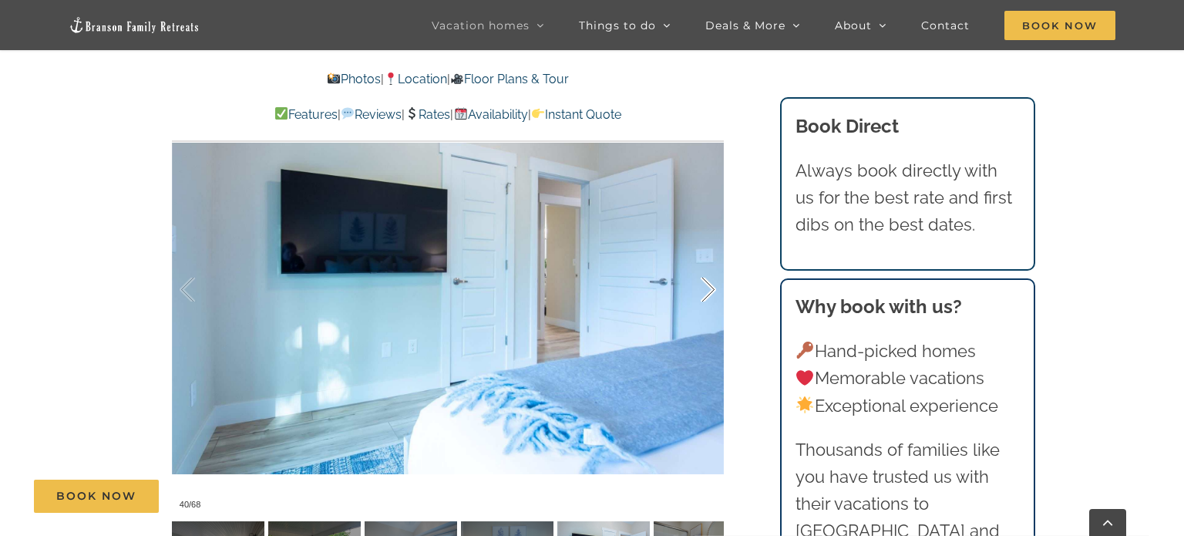
click at [708, 296] on div at bounding box center [693, 290] width 48 height 96
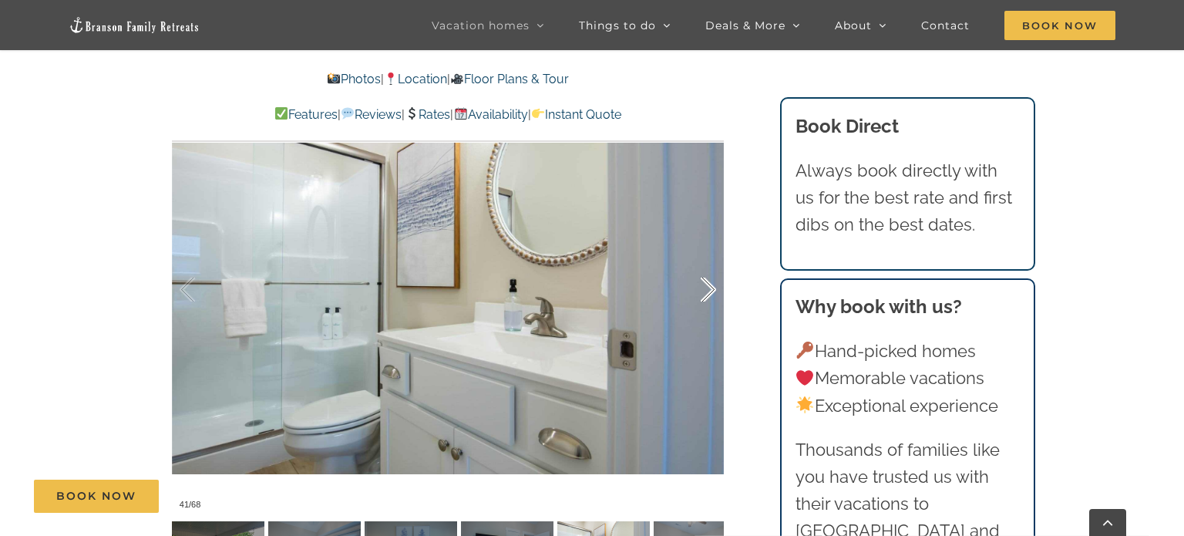
click at [708, 296] on div at bounding box center [693, 290] width 48 height 96
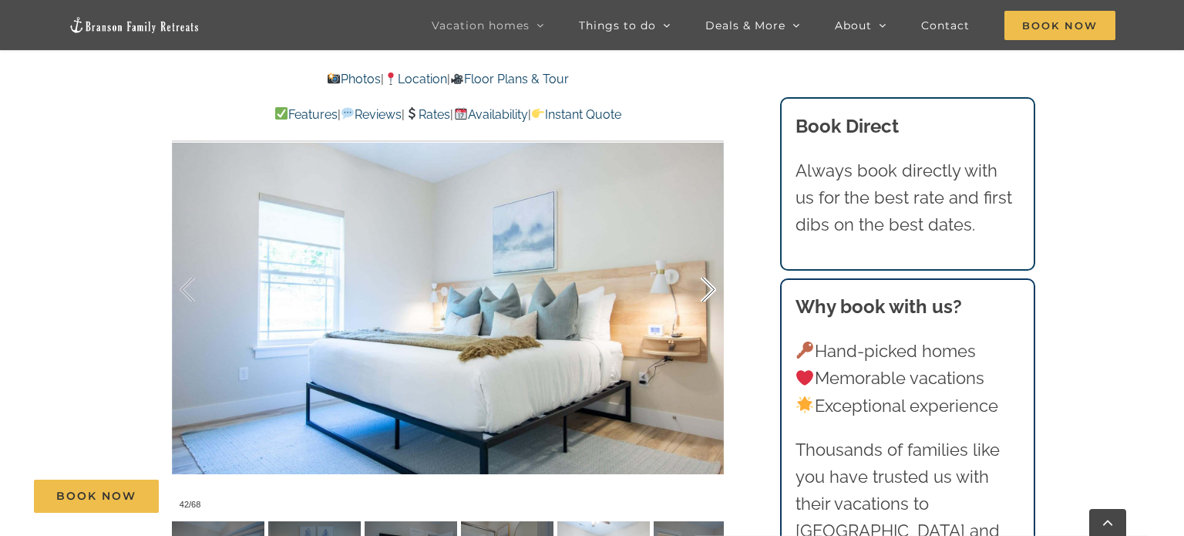
click at [708, 296] on div at bounding box center [693, 290] width 48 height 96
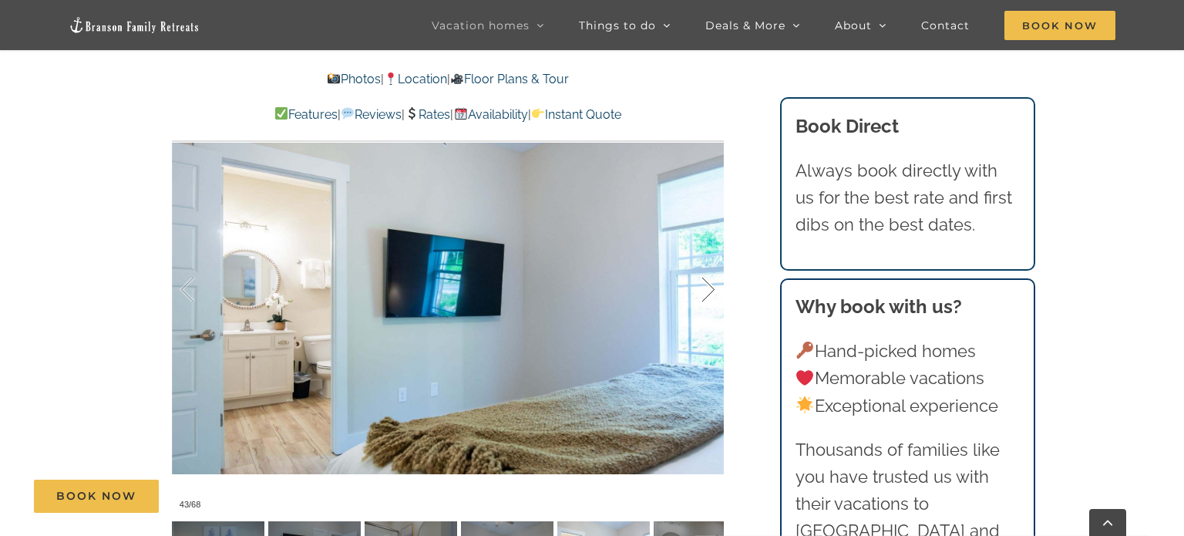
click at [708, 296] on div at bounding box center [693, 290] width 48 height 96
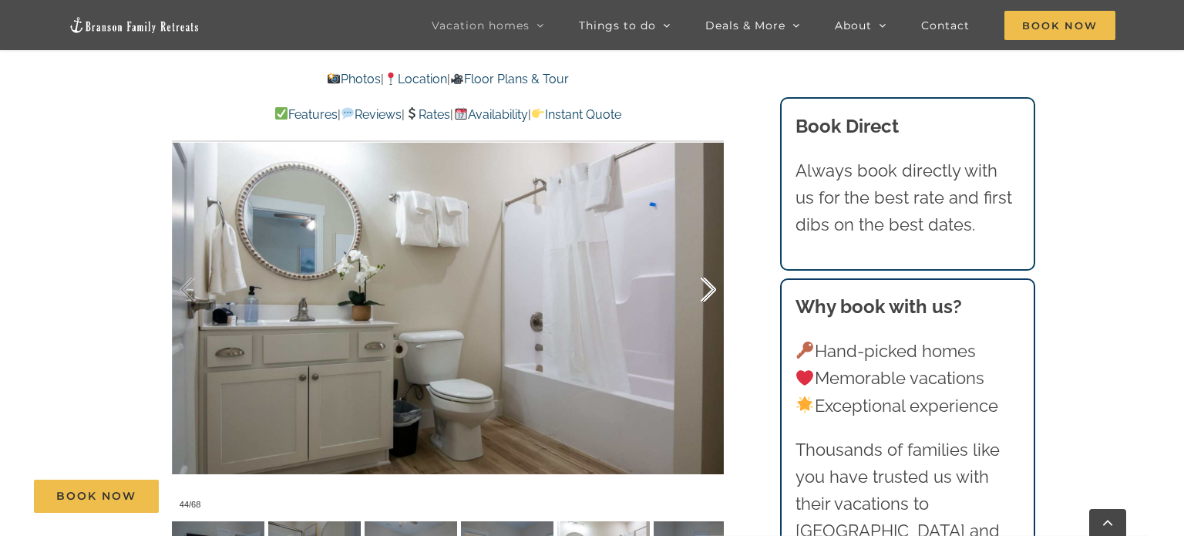
click at [708, 296] on div at bounding box center [693, 290] width 48 height 96
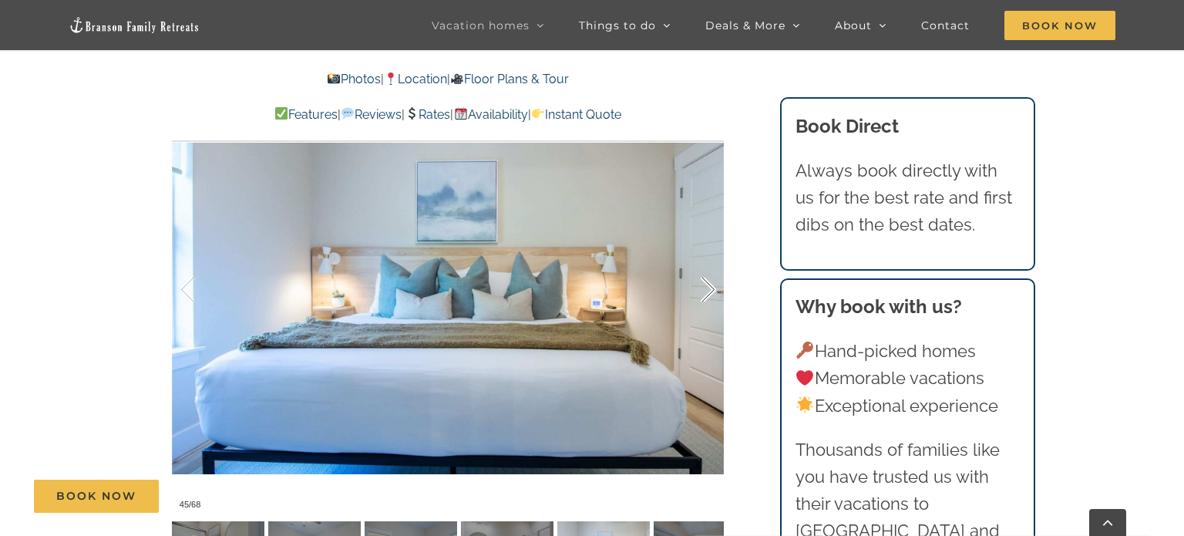
click at [708, 296] on div at bounding box center [693, 290] width 48 height 96
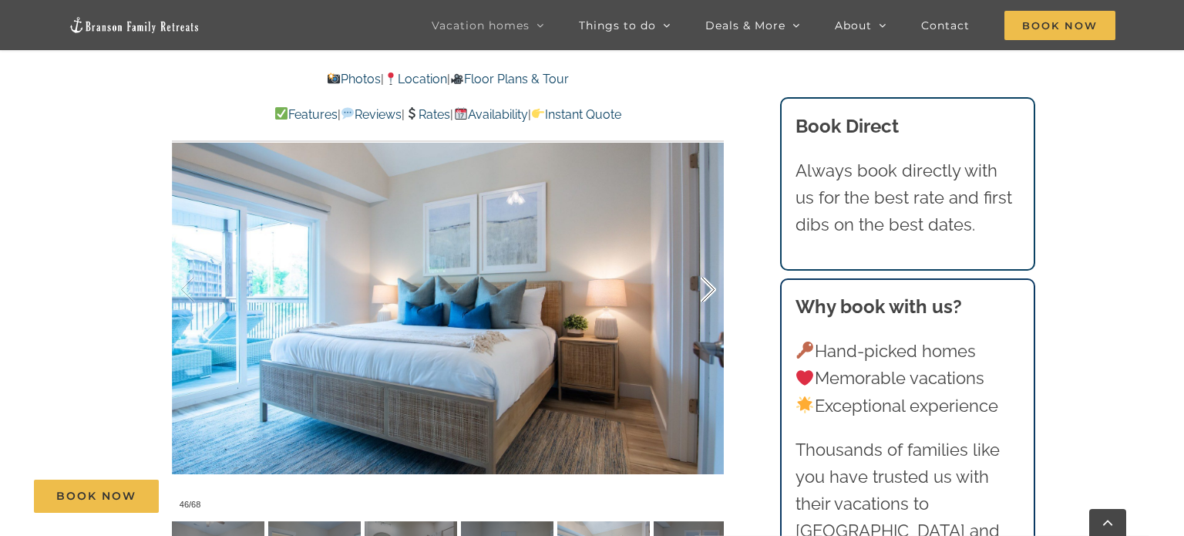
click at [708, 296] on div at bounding box center [693, 290] width 48 height 96
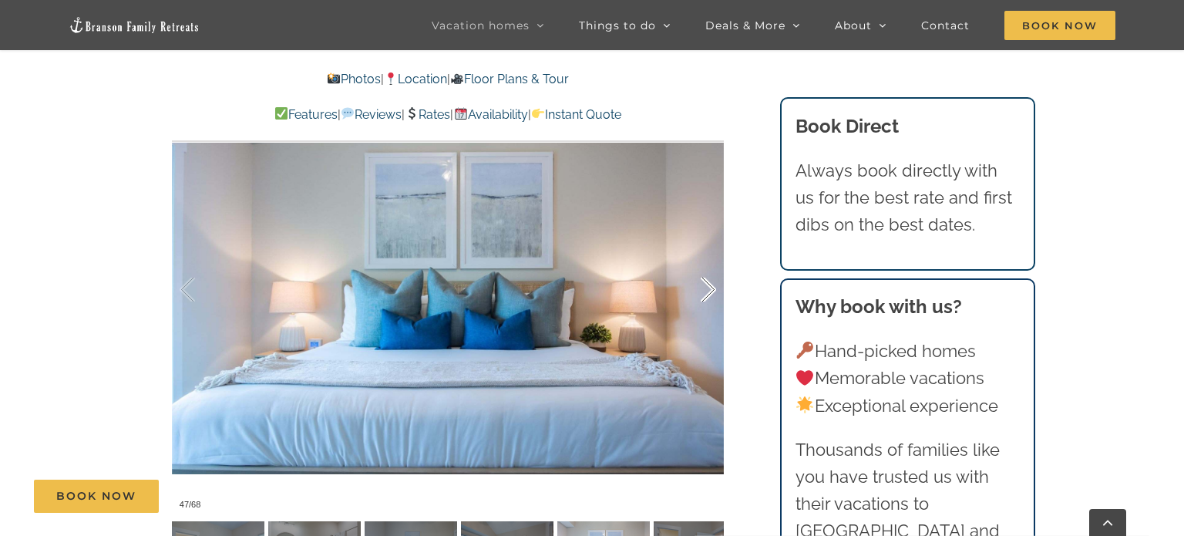
click at [708, 296] on div at bounding box center [693, 290] width 48 height 96
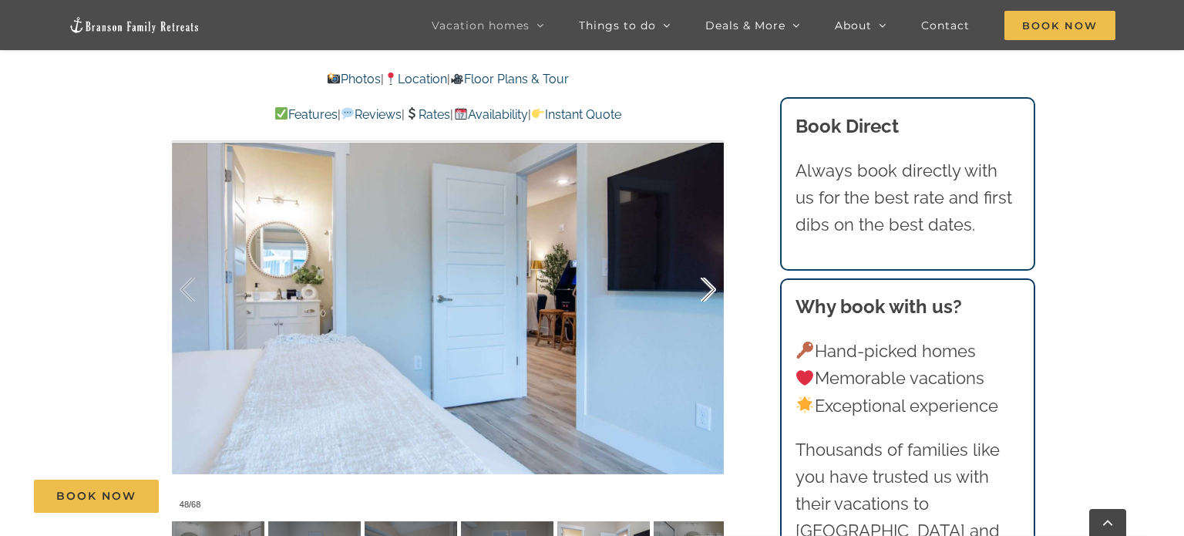
click at [708, 296] on div at bounding box center [693, 290] width 48 height 96
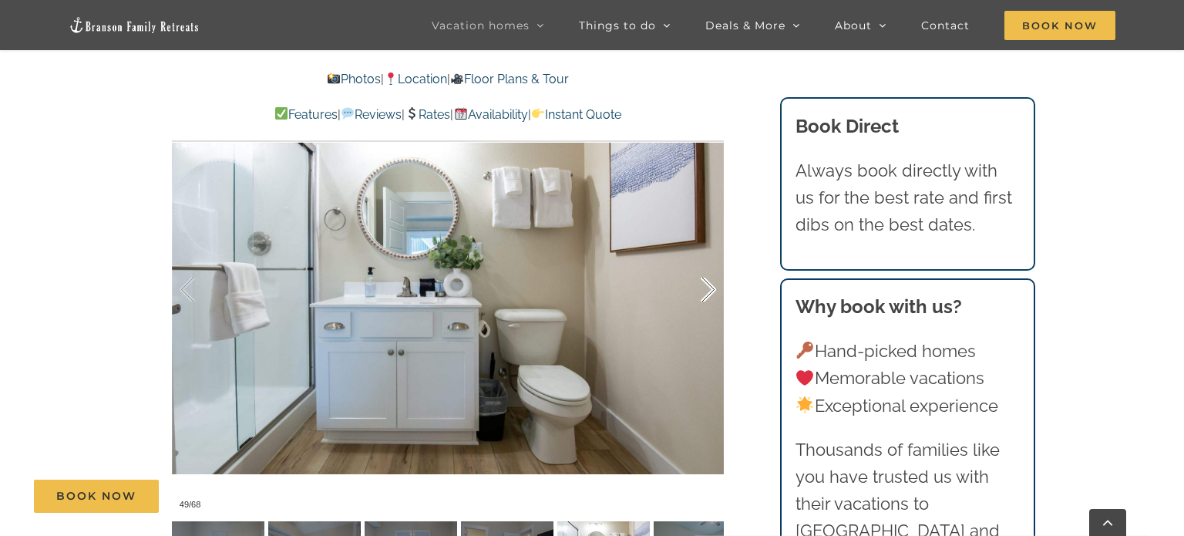
click at [708, 296] on div at bounding box center [693, 290] width 48 height 96
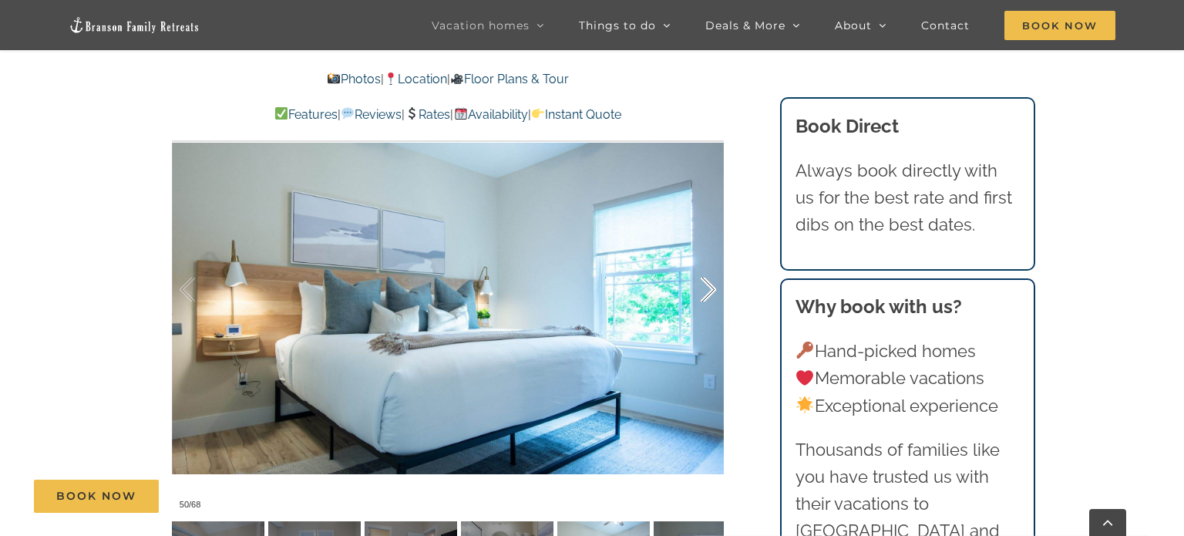
click at [708, 296] on div at bounding box center [693, 290] width 48 height 96
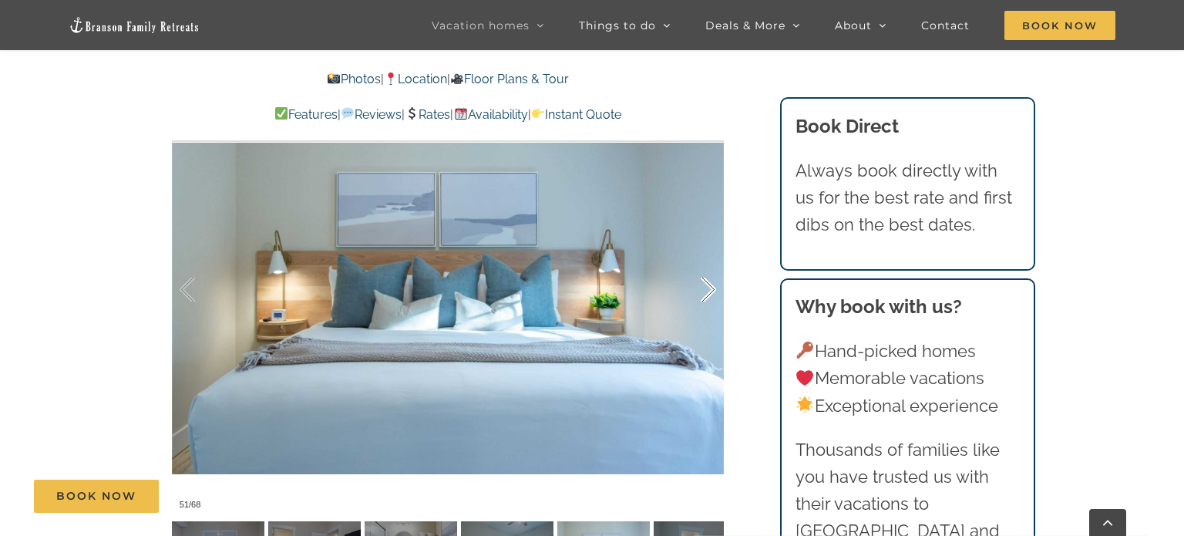
click at [708, 296] on div at bounding box center [693, 290] width 48 height 96
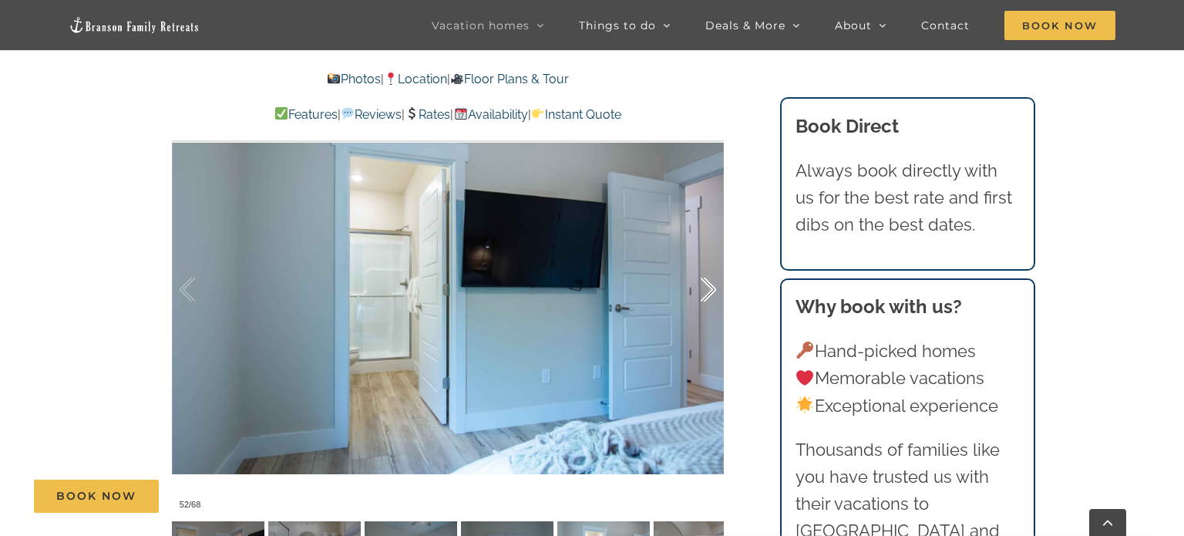
click at [708, 296] on div at bounding box center [693, 290] width 48 height 96
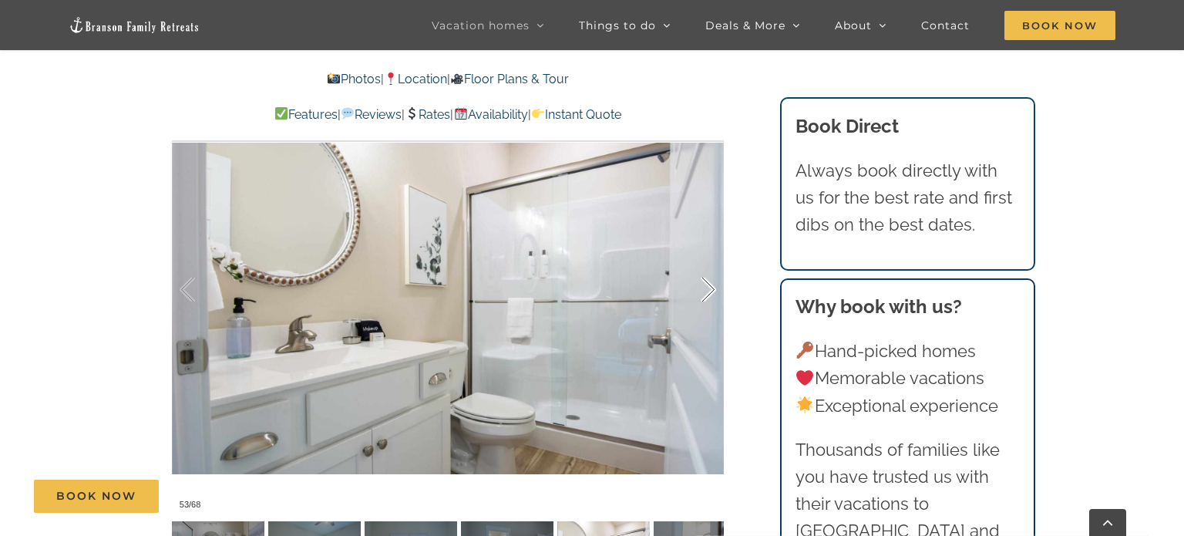
click at [708, 296] on div at bounding box center [693, 290] width 48 height 96
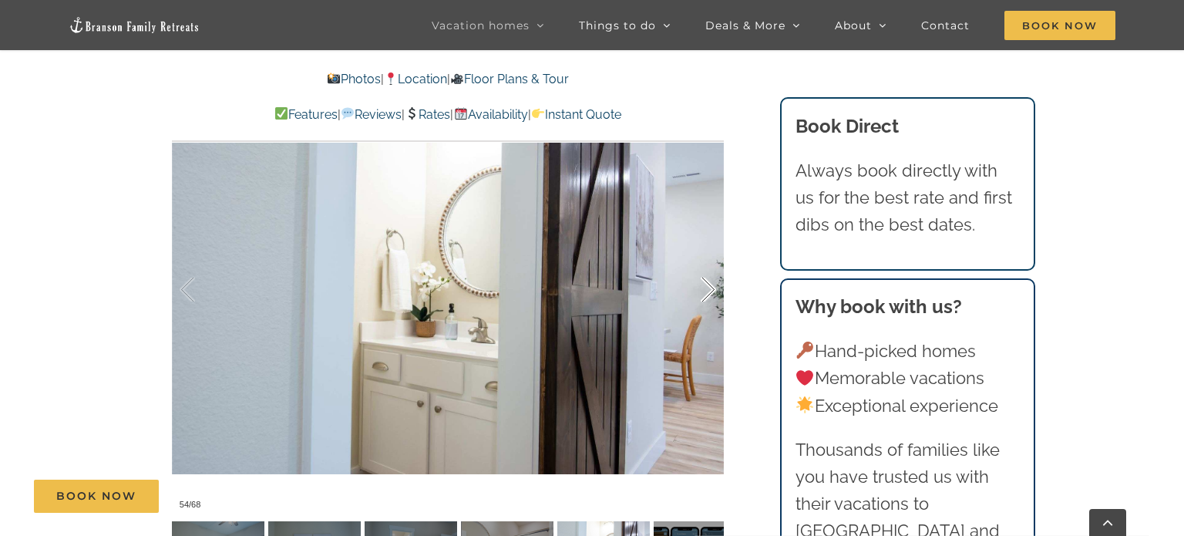
click at [708, 296] on div at bounding box center [693, 290] width 48 height 96
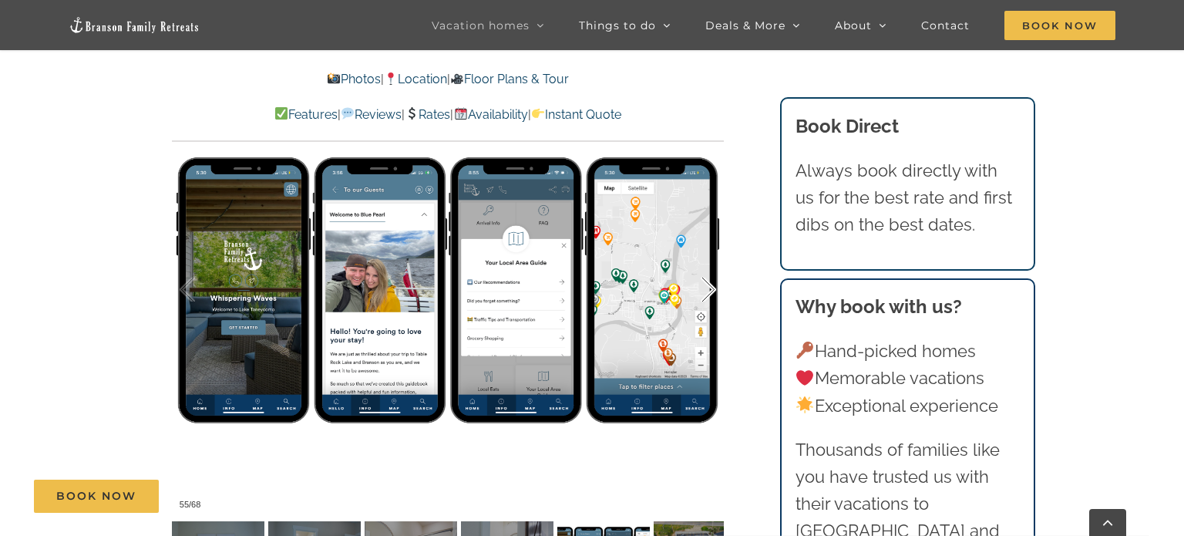
click at [708, 296] on div at bounding box center [693, 290] width 48 height 96
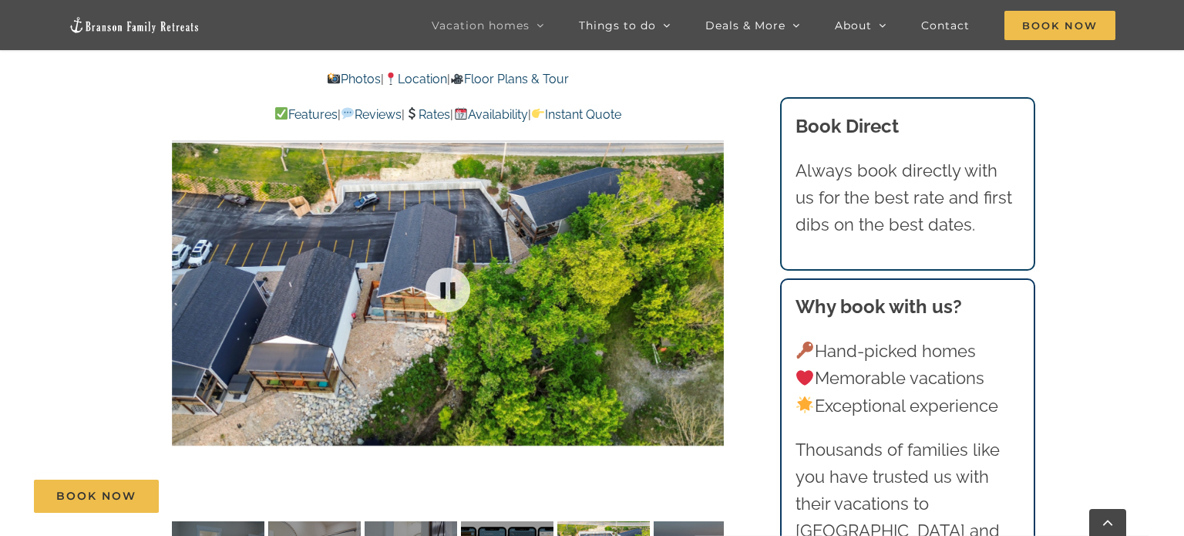
click at [708, 296] on div at bounding box center [448, 289] width 552 height 453
click at [708, 296] on div at bounding box center [693, 290] width 48 height 96
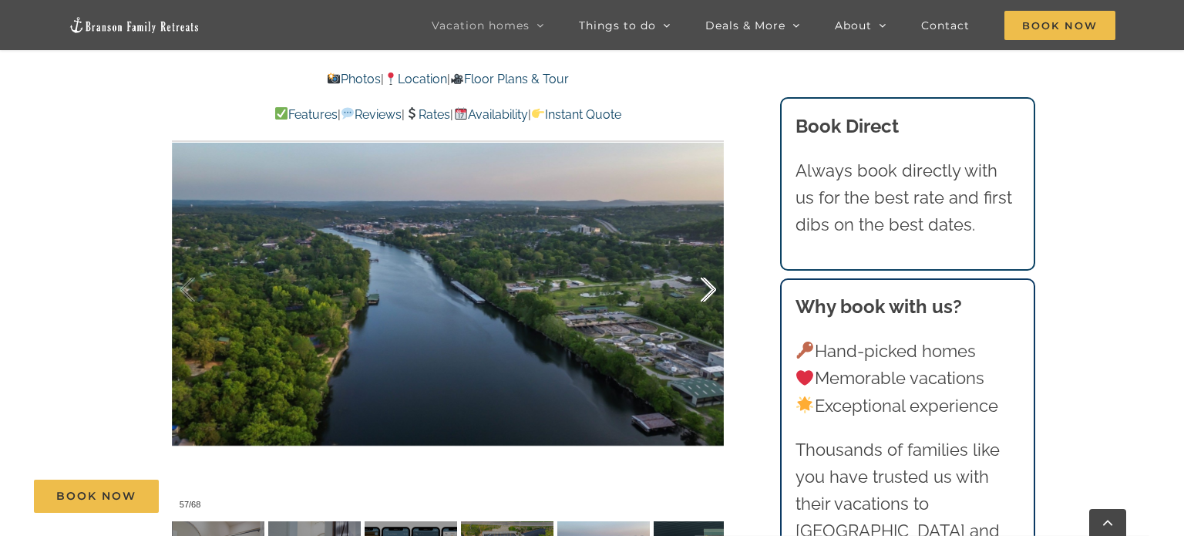
click at [708, 296] on div at bounding box center [693, 290] width 48 height 96
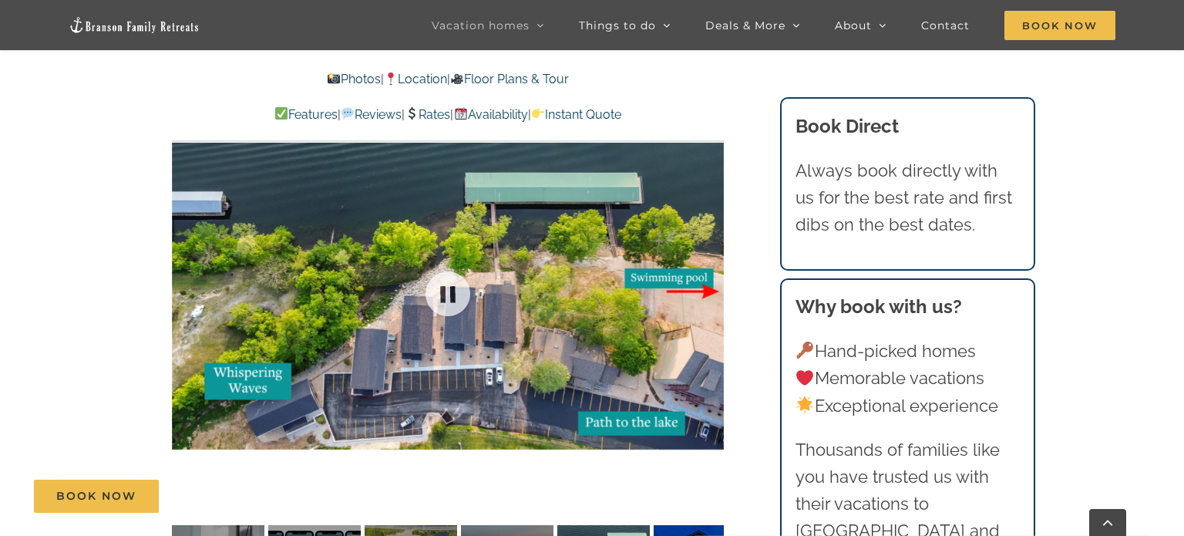
scroll to position [1109, 0]
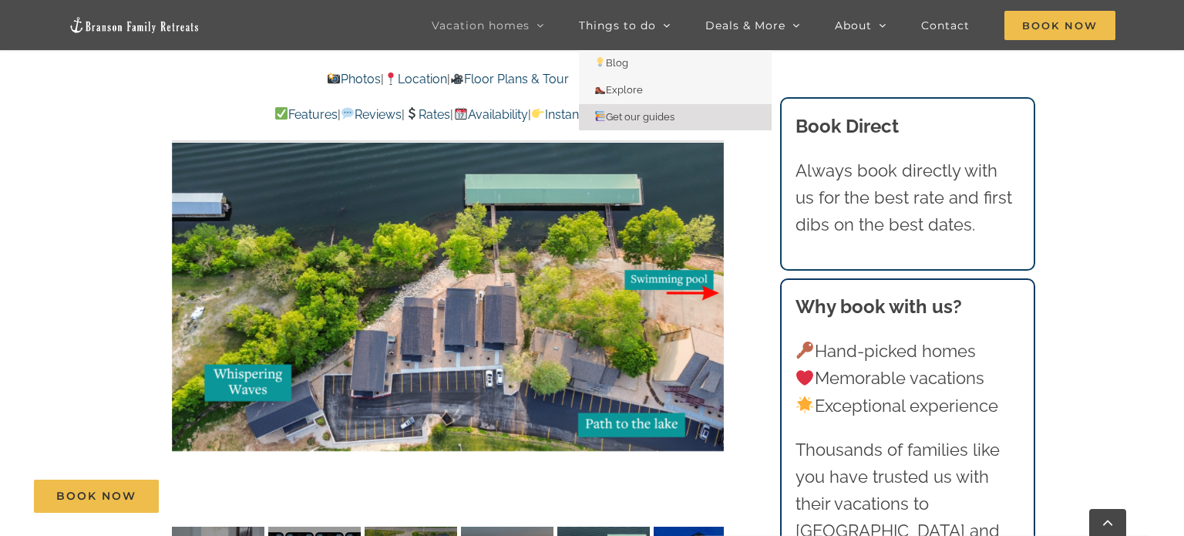
click at [648, 116] on span "Get our guides" at bounding box center [635, 117] width 80 height 12
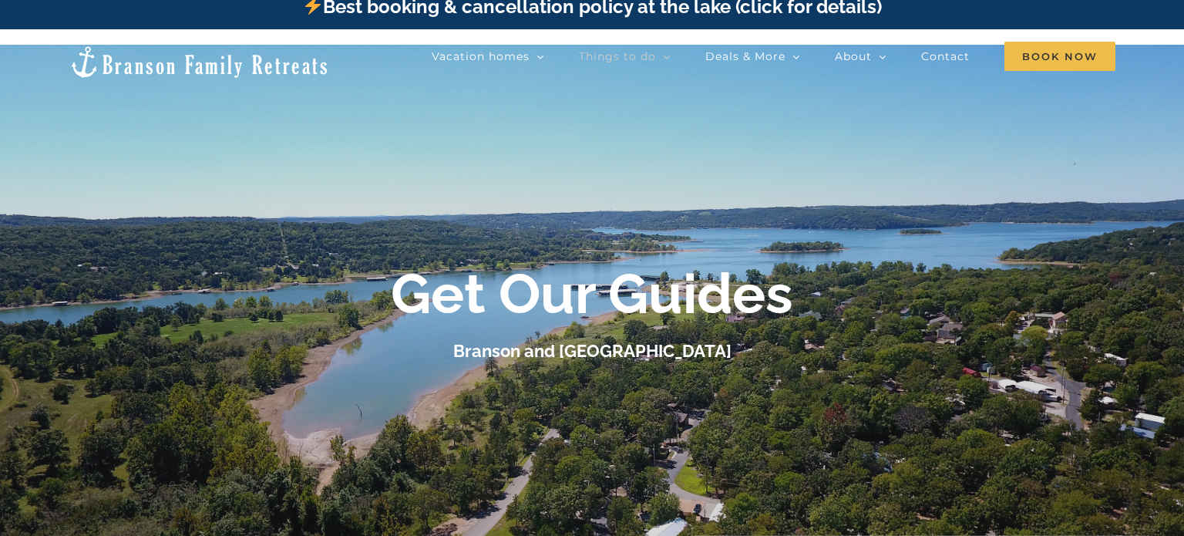
scroll to position [9, 0]
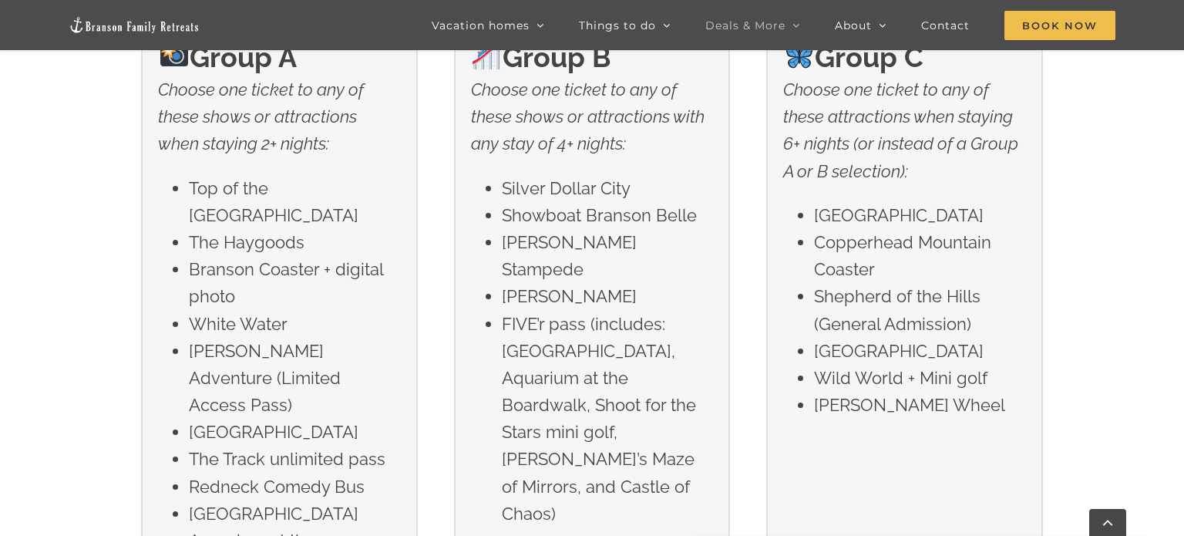
scroll to position [2478, 0]
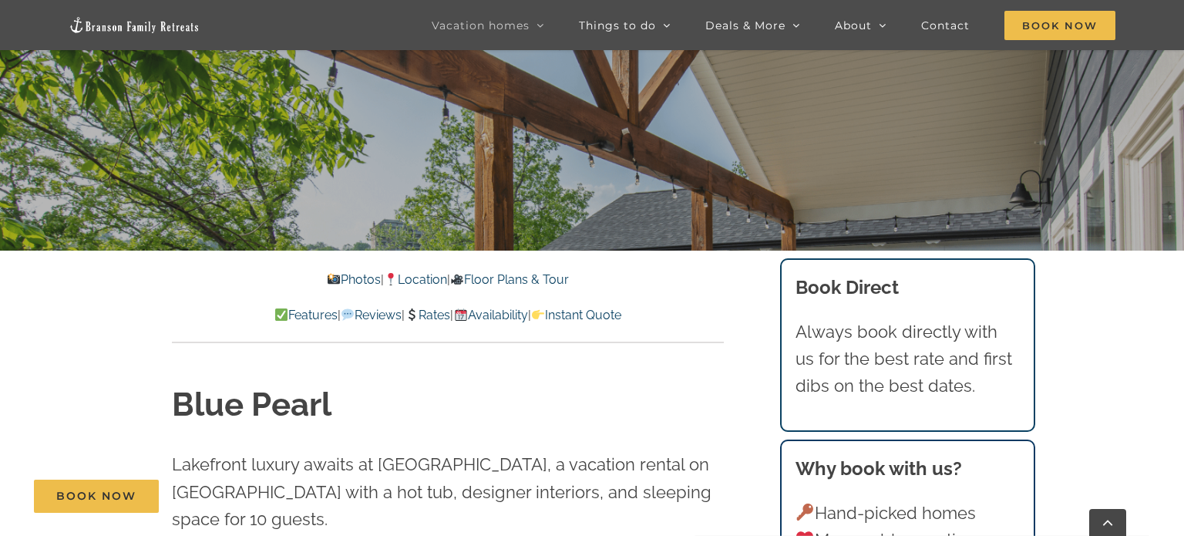
scroll to position [334, 0]
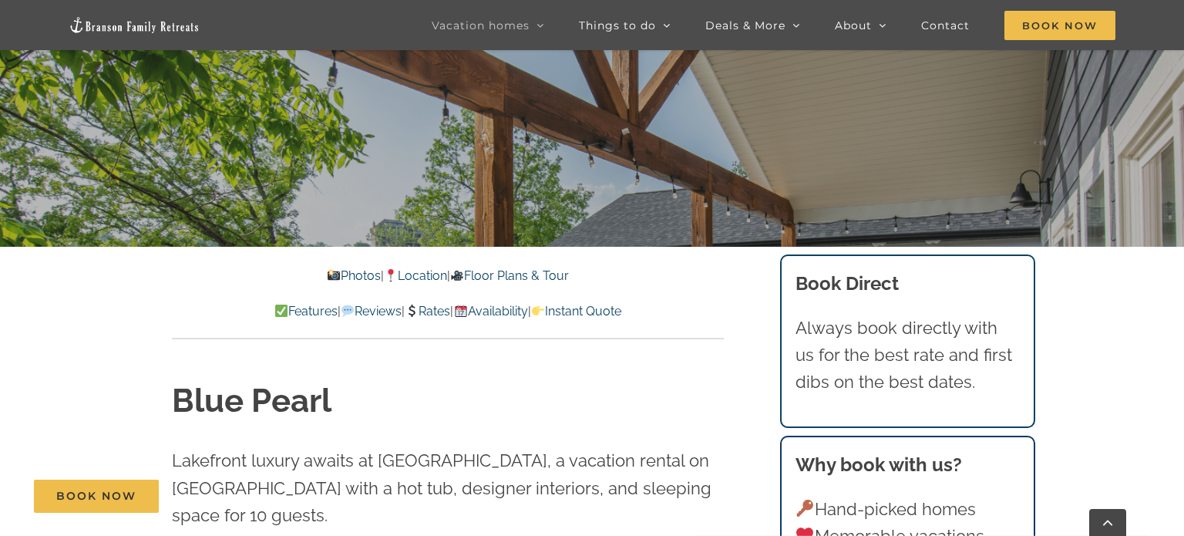
click at [339, 278] on link "Photos" at bounding box center [353, 275] width 54 height 15
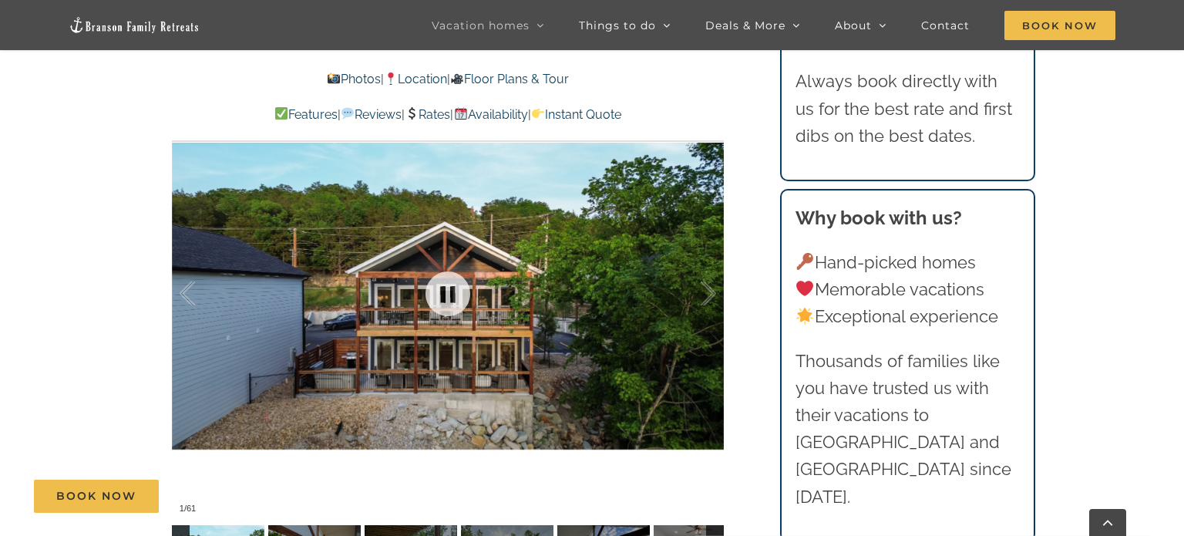
scroll to position [962, 0]
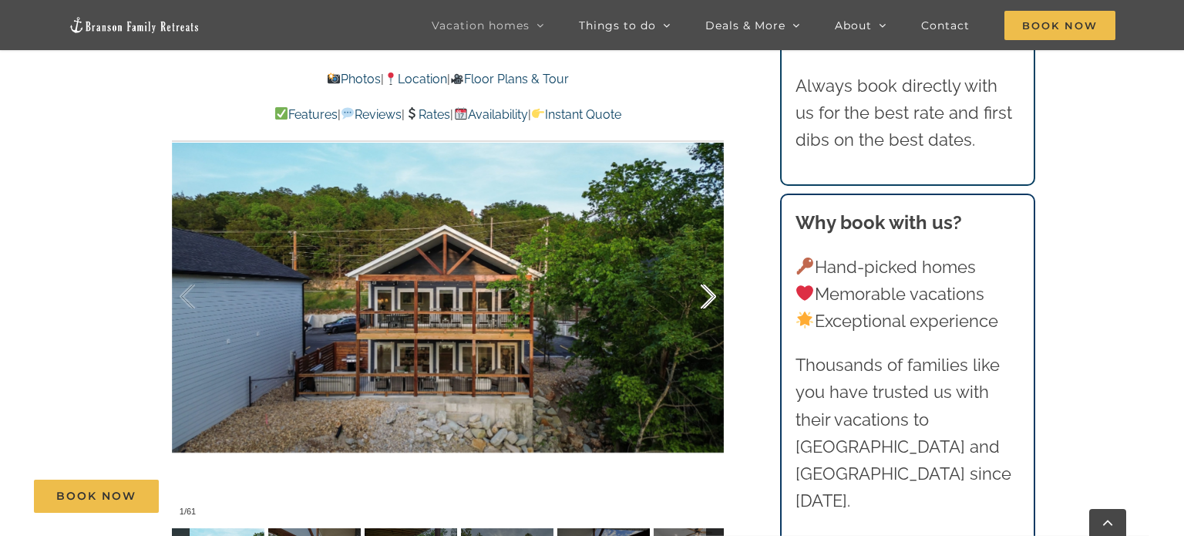
click at [710, 295] on div at bounding box center [693, 297] width 48 height 96
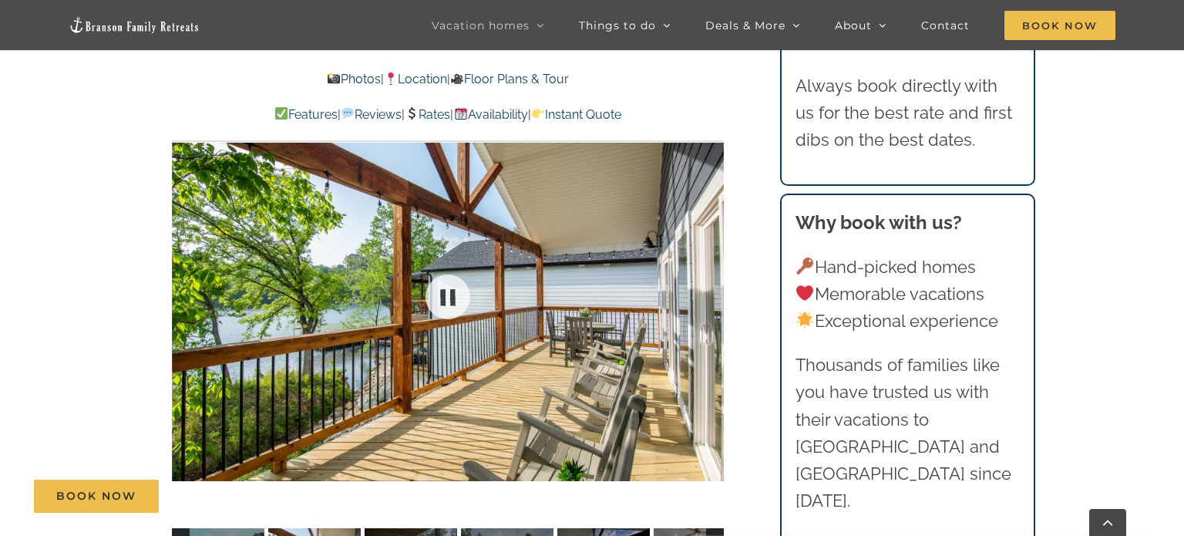
click at [710, 295] on div at bounding box center [448, 296] width 552 height 453
click at [710, 295] on div at bounding box center [693, 297] width 48 height 96
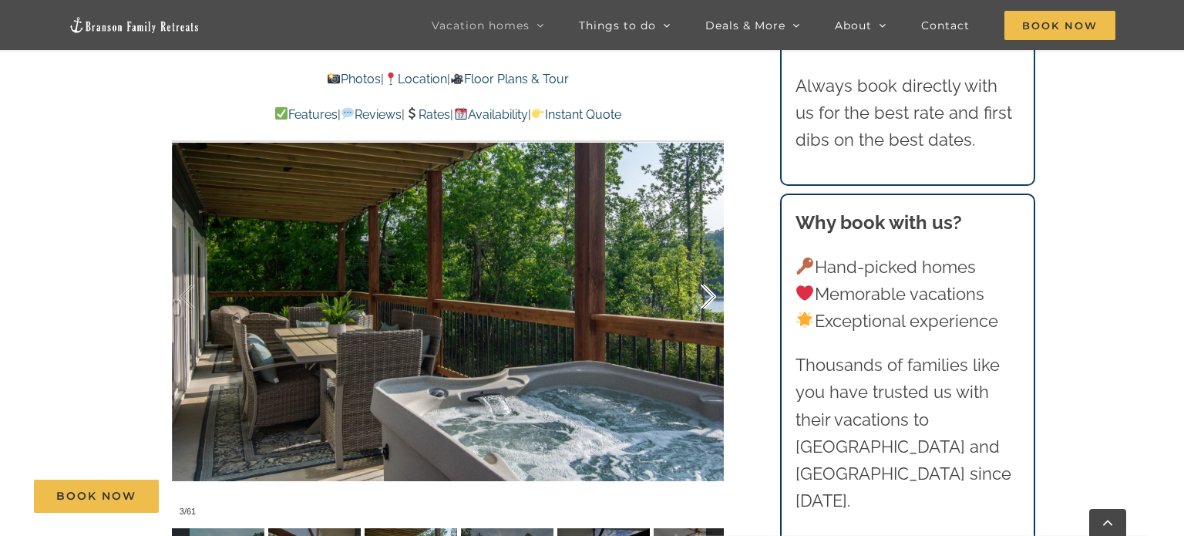
click at [710, 295] on div at bounding box center [693, 297] width 48 height 96
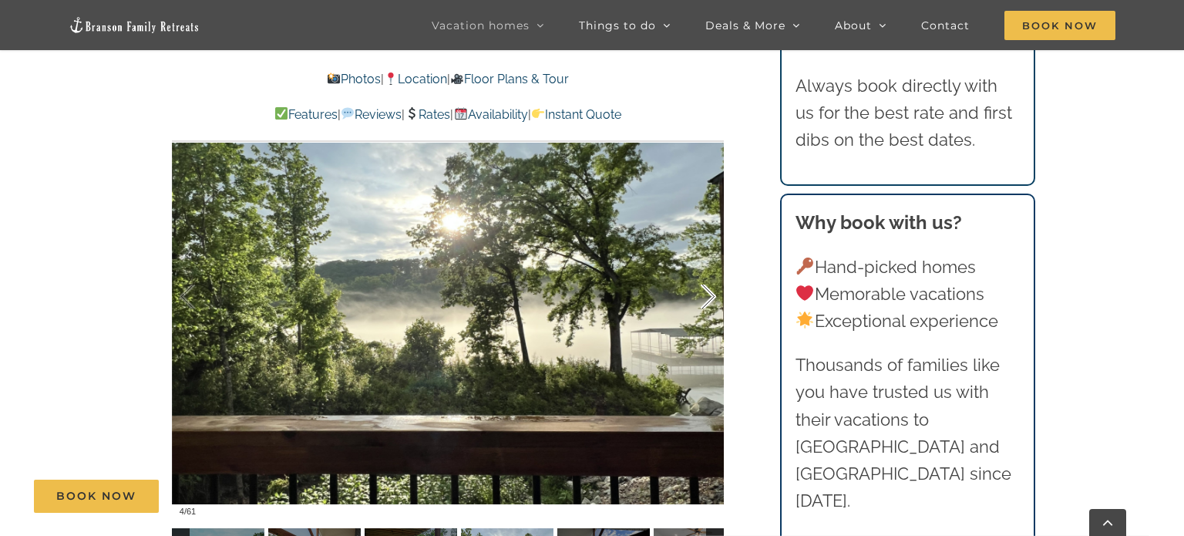
click at [710, 295] on div at bounding box center [693, 297] width 48 height 96
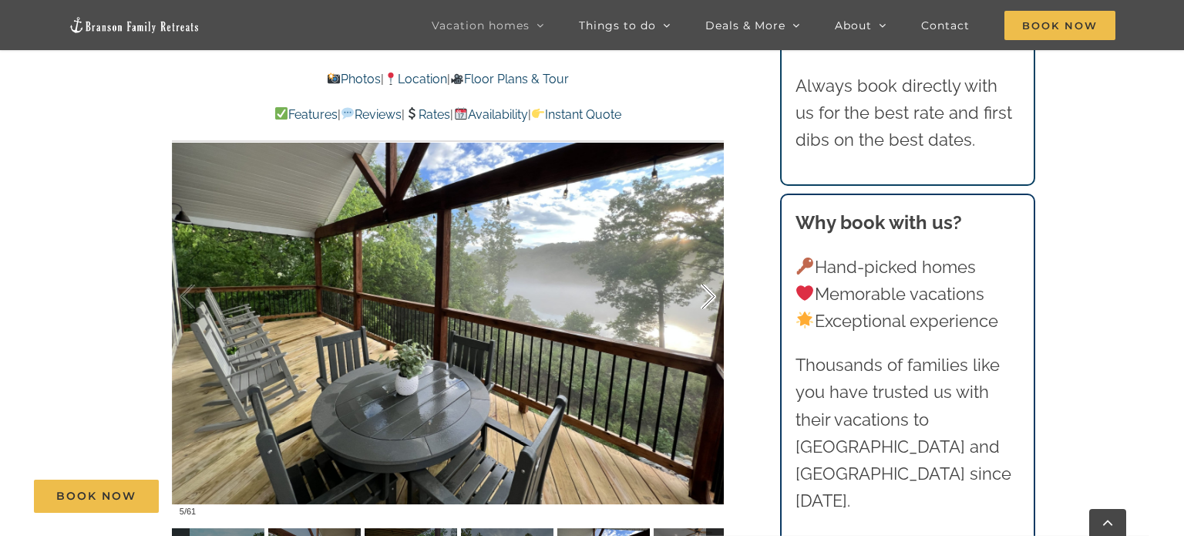
click at [710, 295] on div at bounding box center [693, 297] width 48 height 96
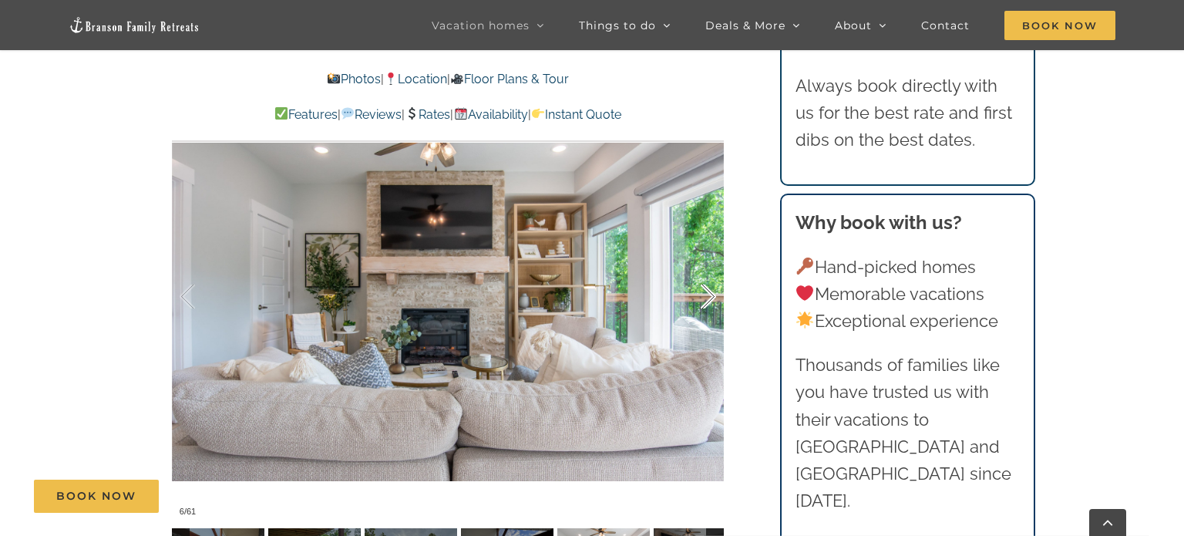
click at [710, 295] on div at bounding box center [693, 297] width 48 height 96
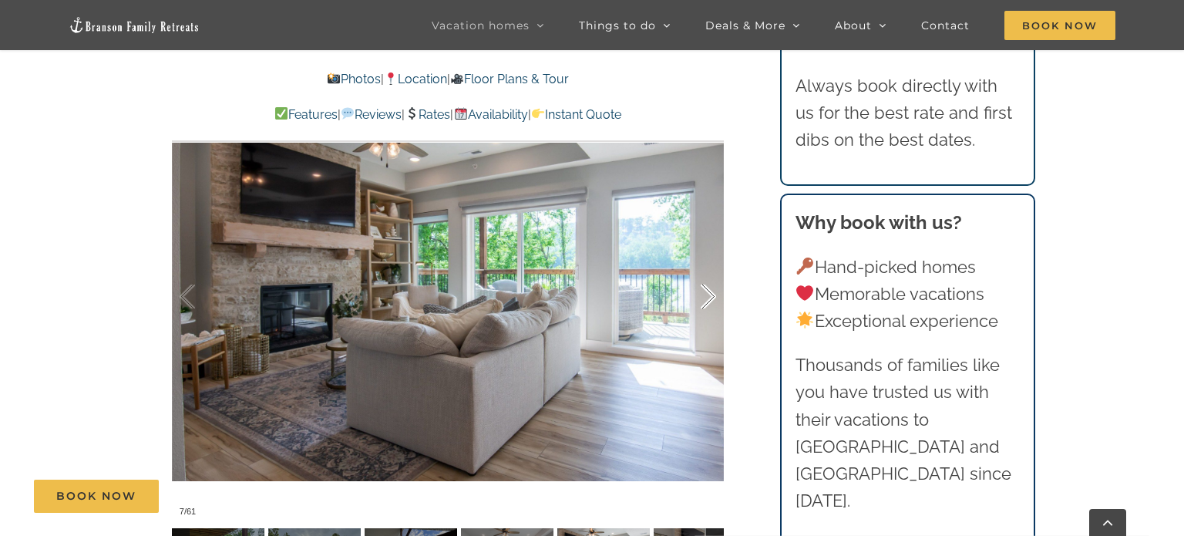
click at [710, 295] on div at bounding box center [693, 297] width 48 height 96
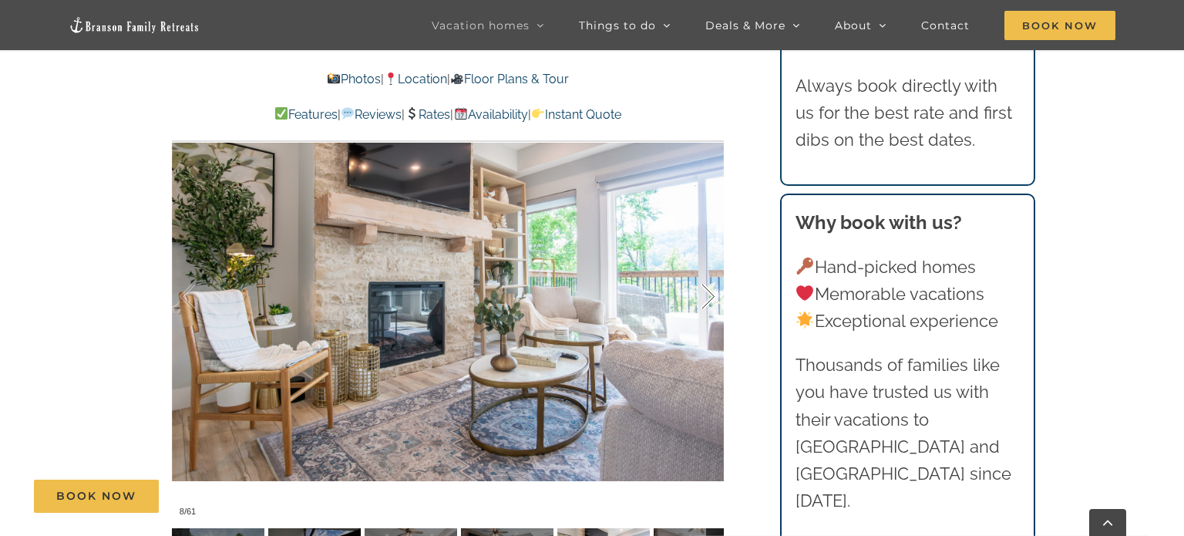
click at [710, 295] on div at bounding box center [693, 297] width 48 height 96
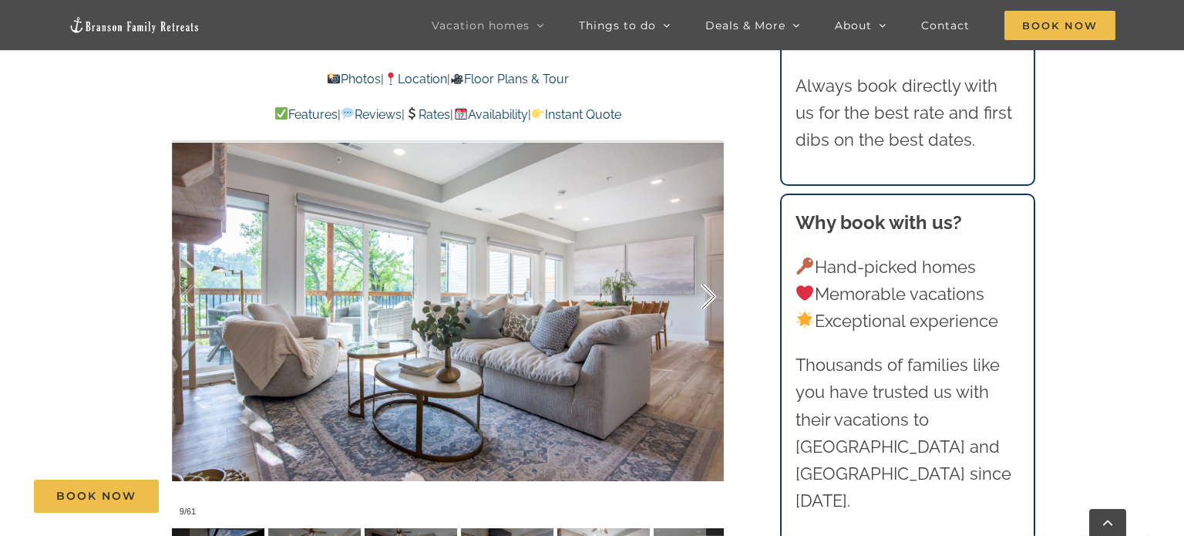
click at [710, 295] on div at bounding box center [693, 297] width 48 height 96
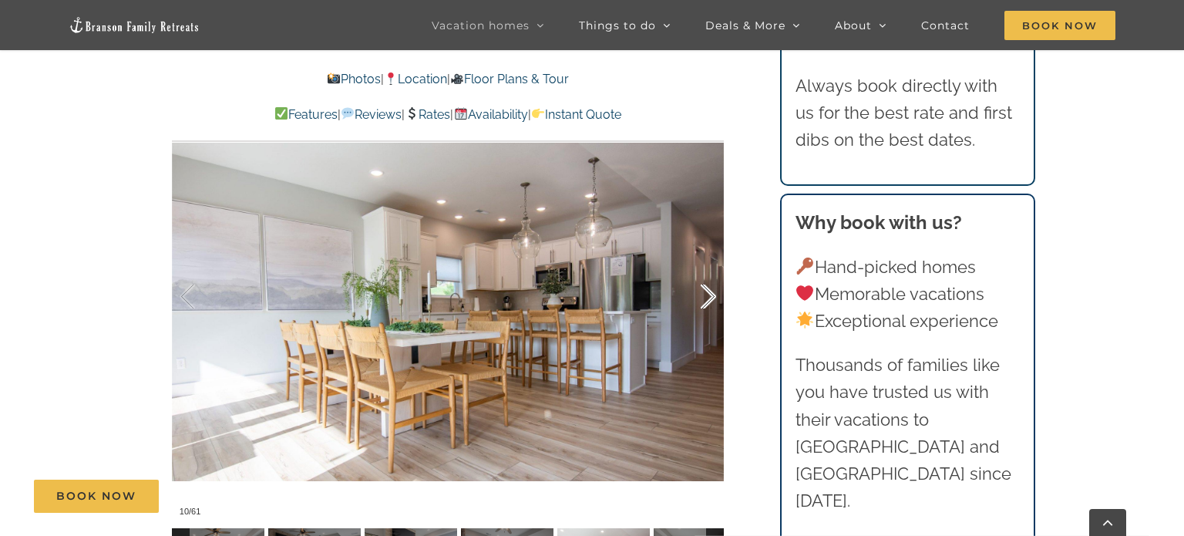
click at [710, 295] on div at bounding box center [693, 297] width 48 height 96
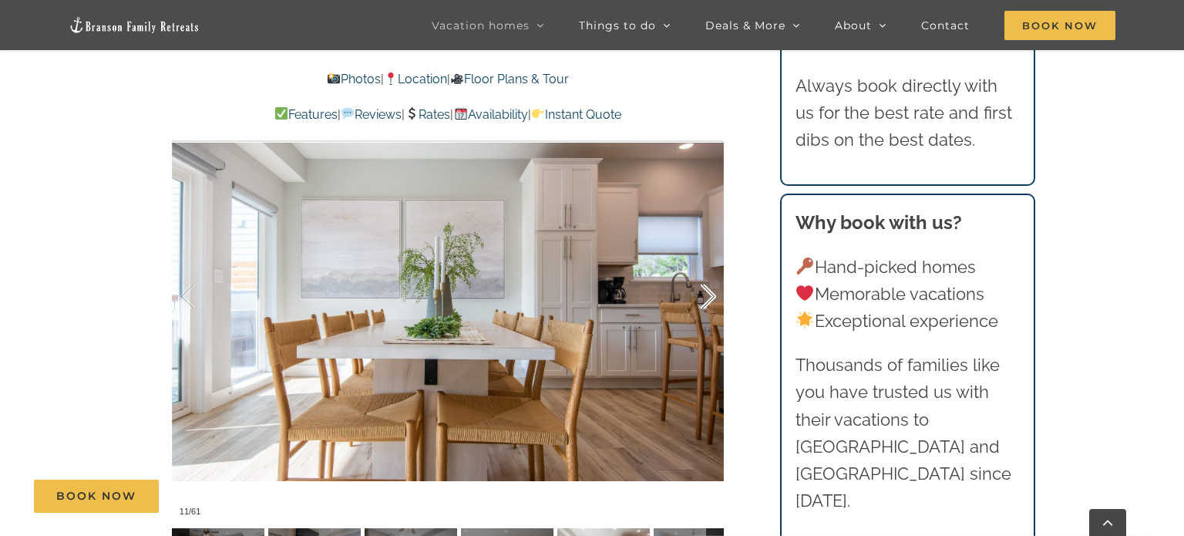
click at [710, 295] on div at bounding box center [693, 297] width 48 height 96
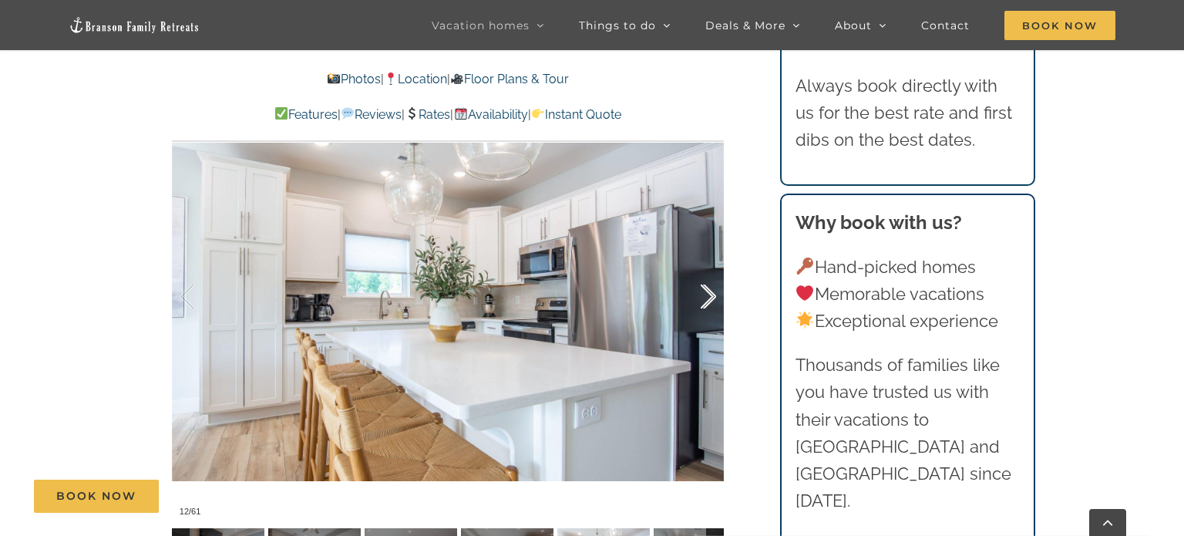
click at [710, 295] on div at bounding box center [693, 297] width 48 height 96
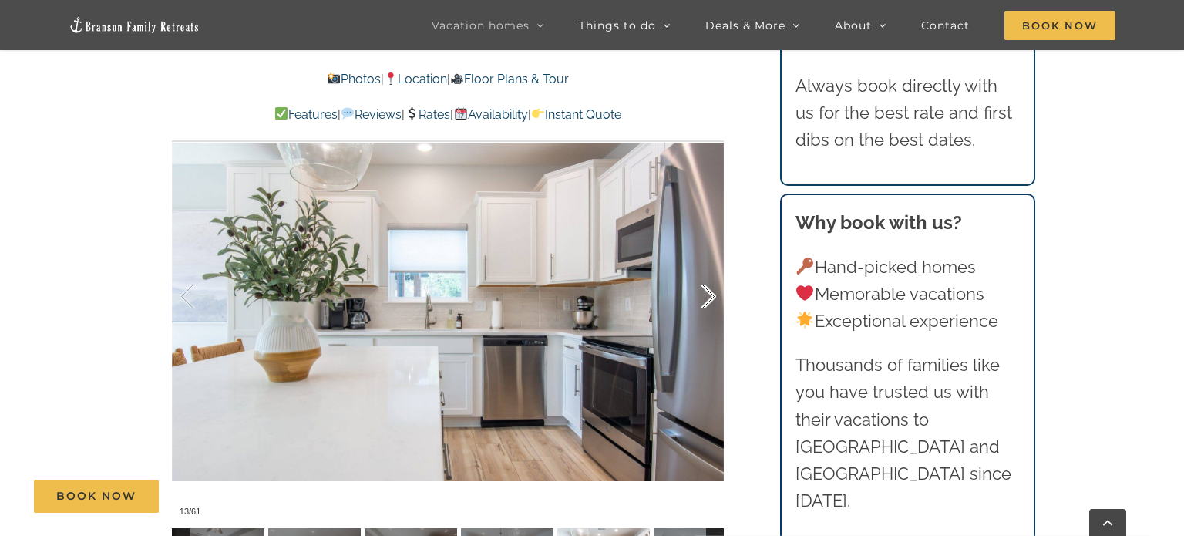
click at [710, 295] on div at bounding box center [693, 297] width 48 height 96
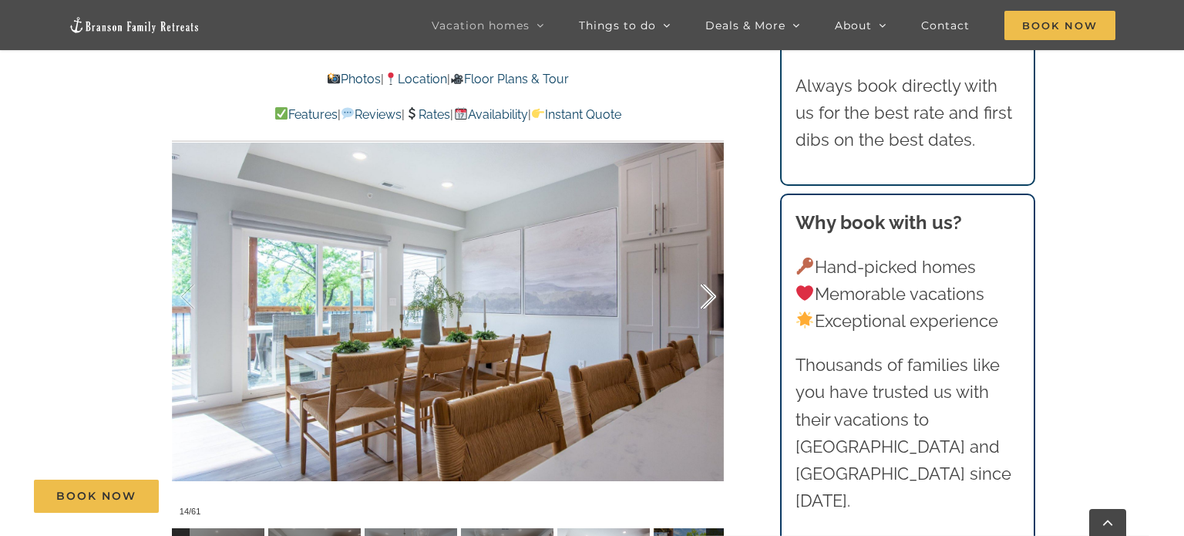
click at [710, 295] on div at bounding box center [693, 297] width 48 height 96
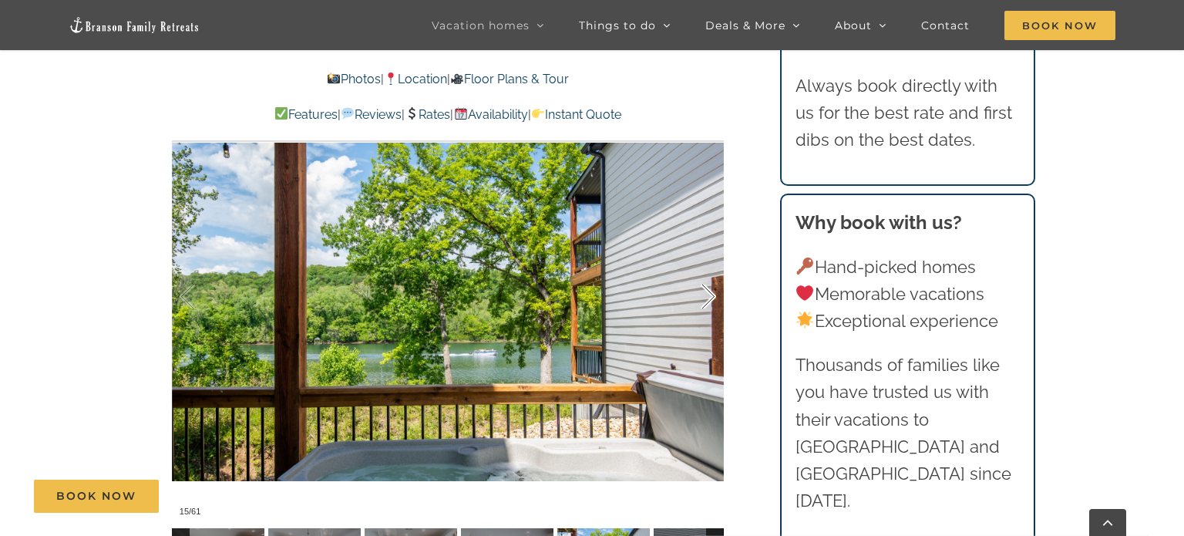
click at [710, 295] on div at bounding box center [693, 297] width 48 height 96
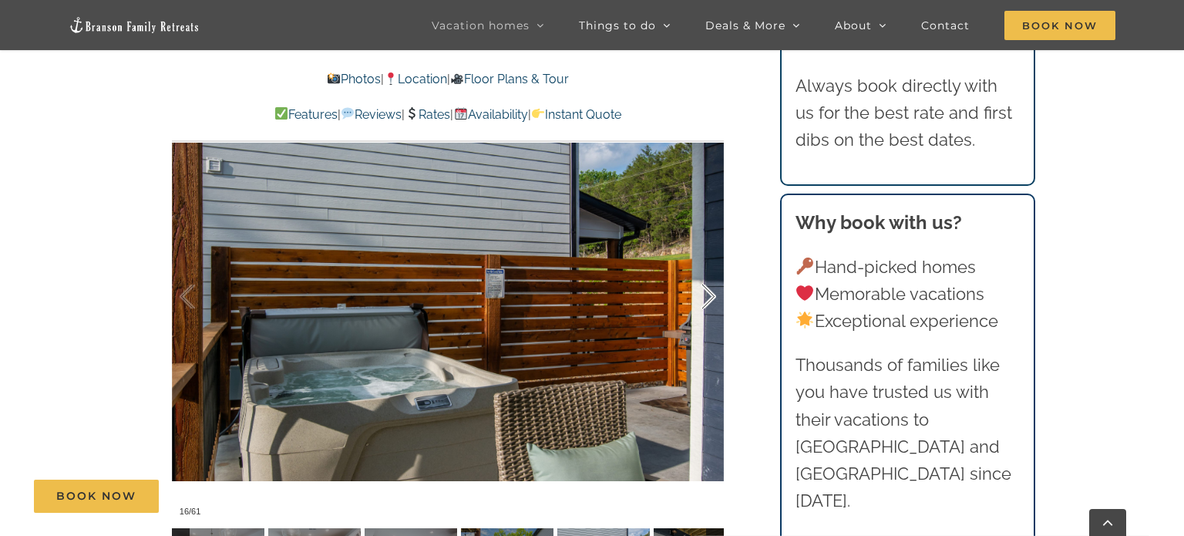
click at [710, 295] on div at bounding box center [693, 297] width 48 height 96
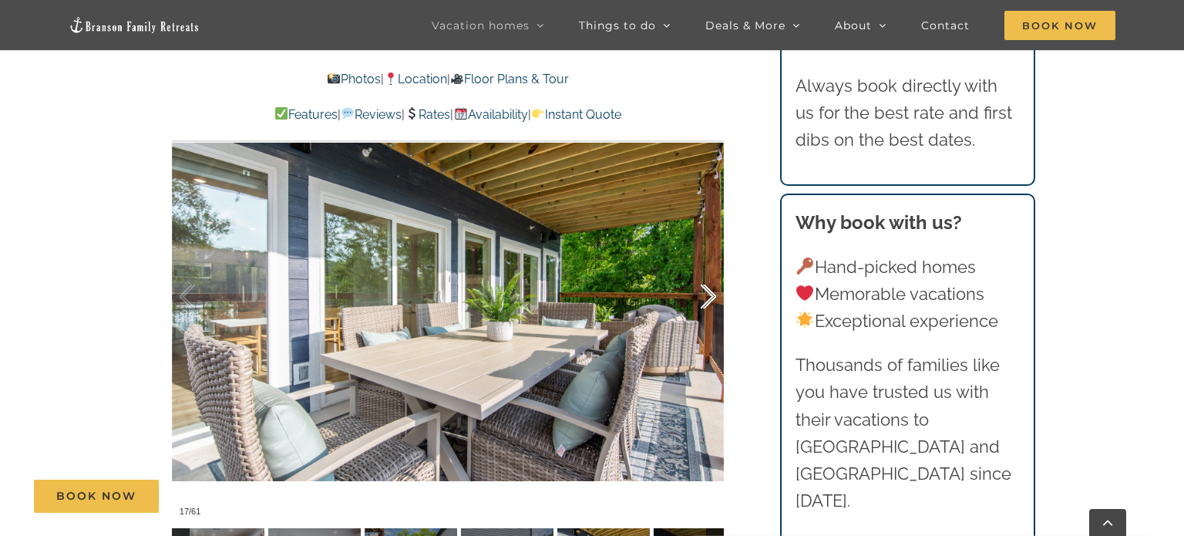
click at [710, 295] on div at bounding box center [693, 297] width 48 height 96
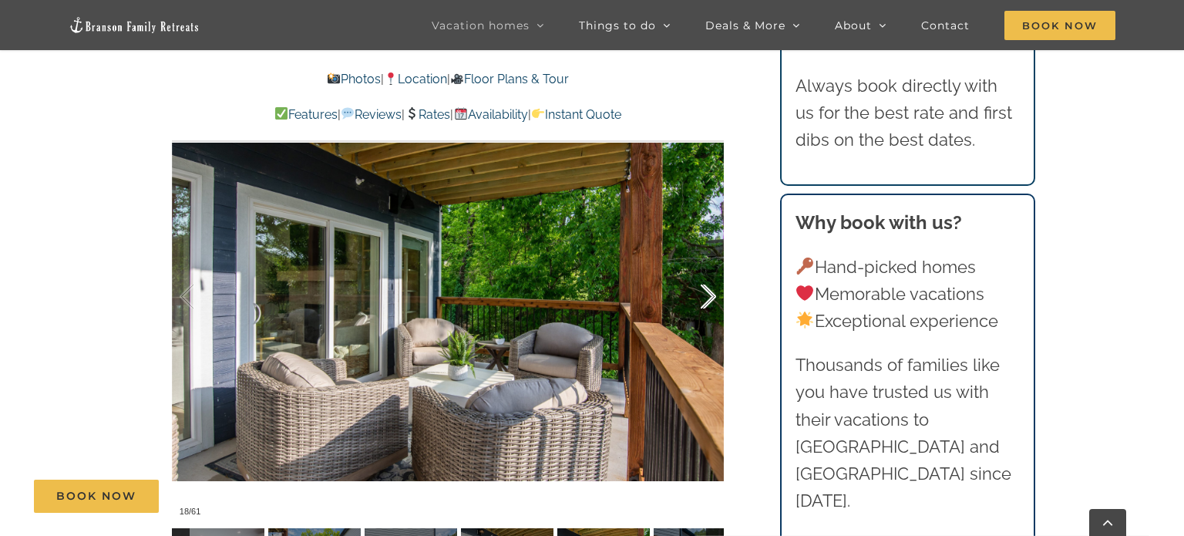
click at [710, 295] on div at bounding box center [693, 297] width 48 height 96
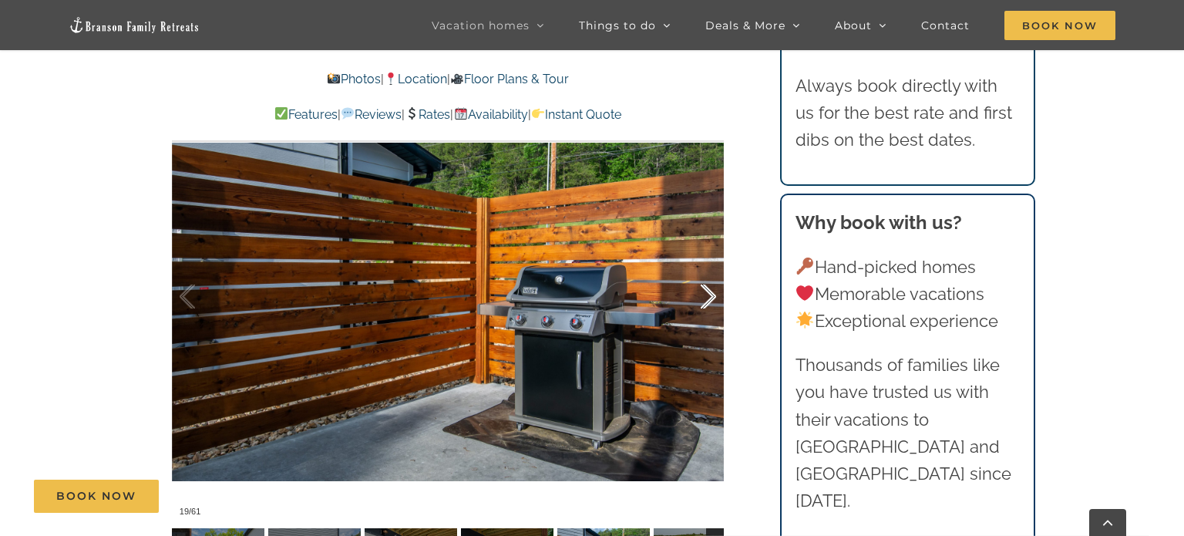
click at [710, 295] on div at bounding box center [693, 297] width 48 height 96
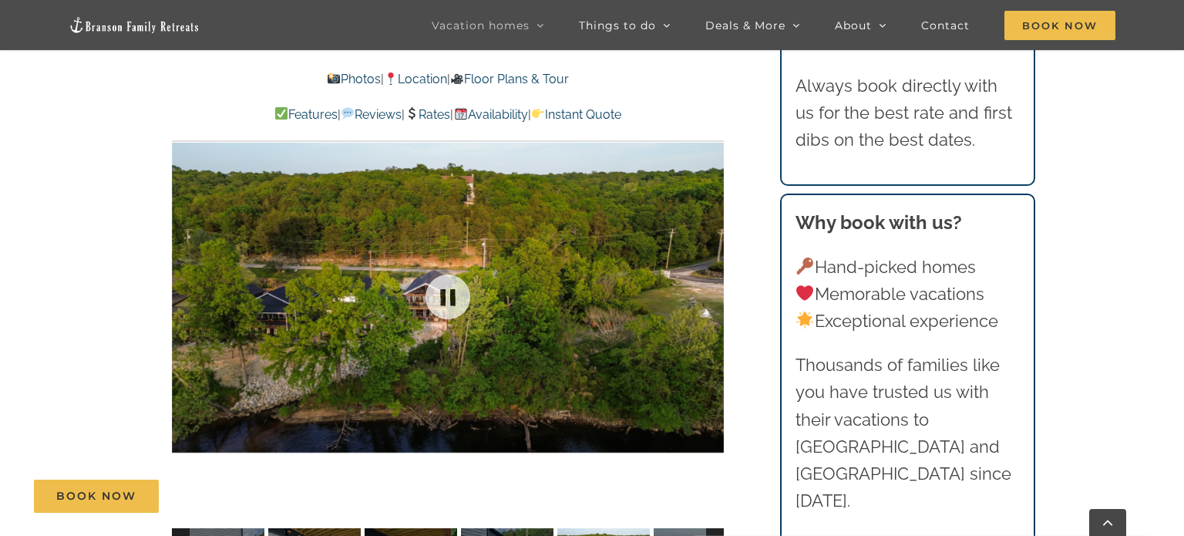
click at [710, 295] on div at bounding box center [448, 296] width 552 height 453
click at [710, 295] on div at bounding box center [693, 297] width 48 height 96
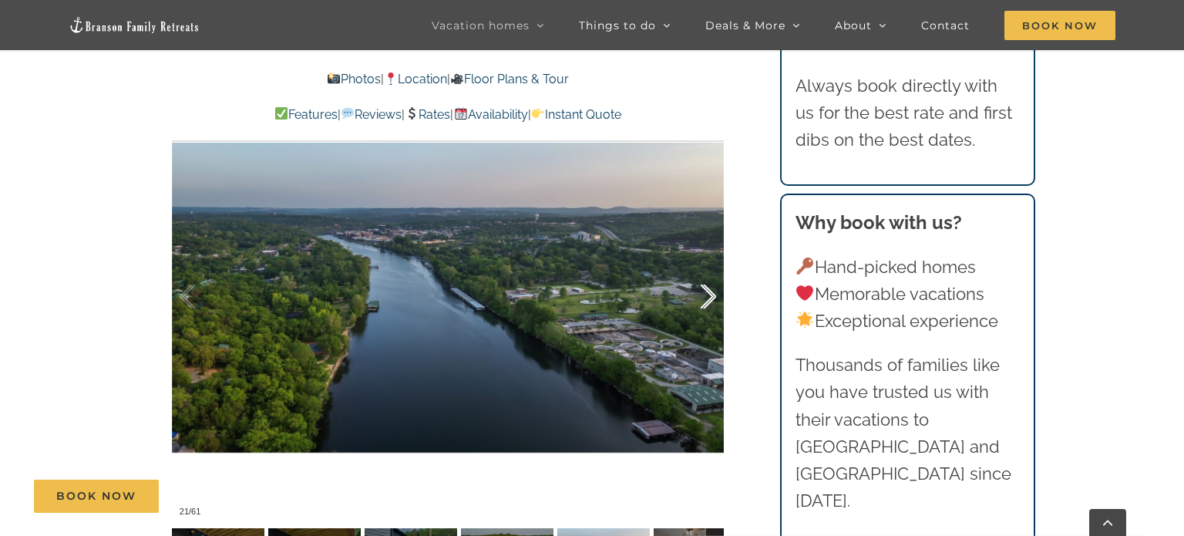
click at [710, 295] on div at bounding box center [693, 297] width 48 height 96
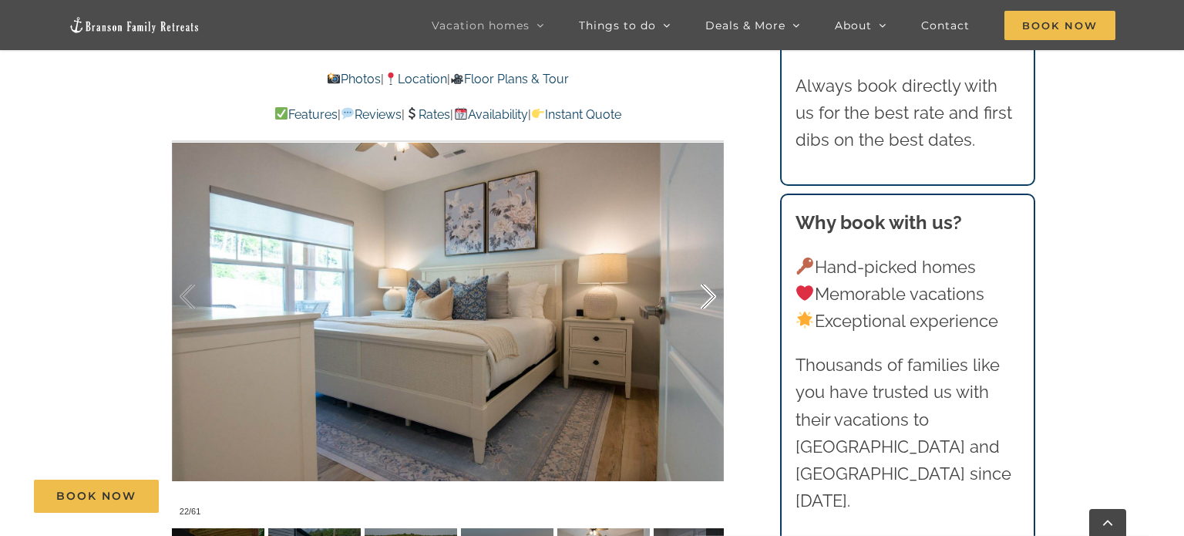
click at [710, 295] on div at bounding box center [693, 297] width 48 height 96
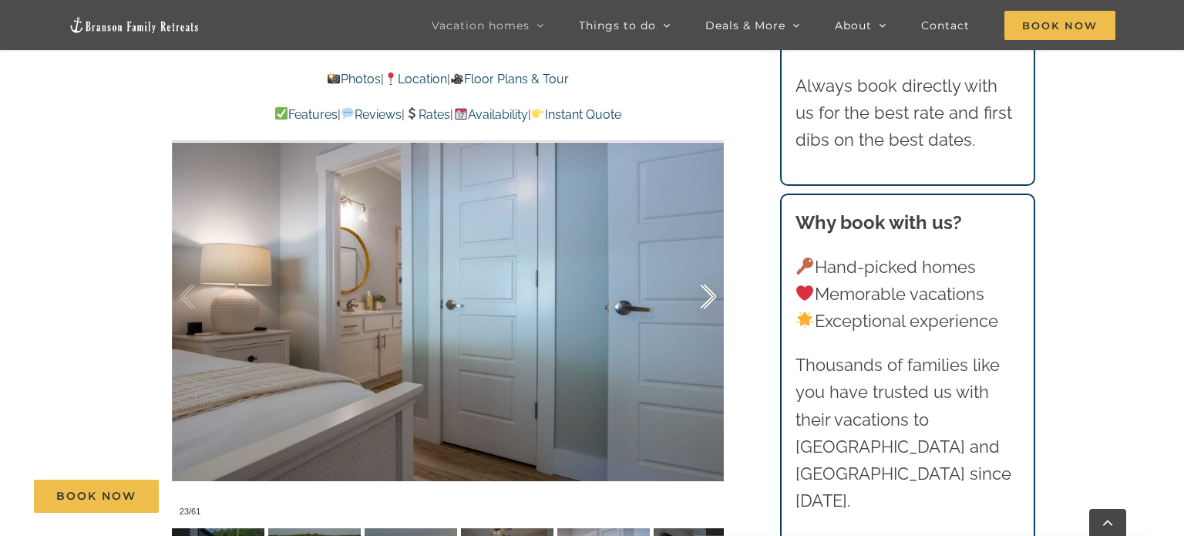
click at [710, 295] on div at bounding box center [693, 297] width 48 height 96
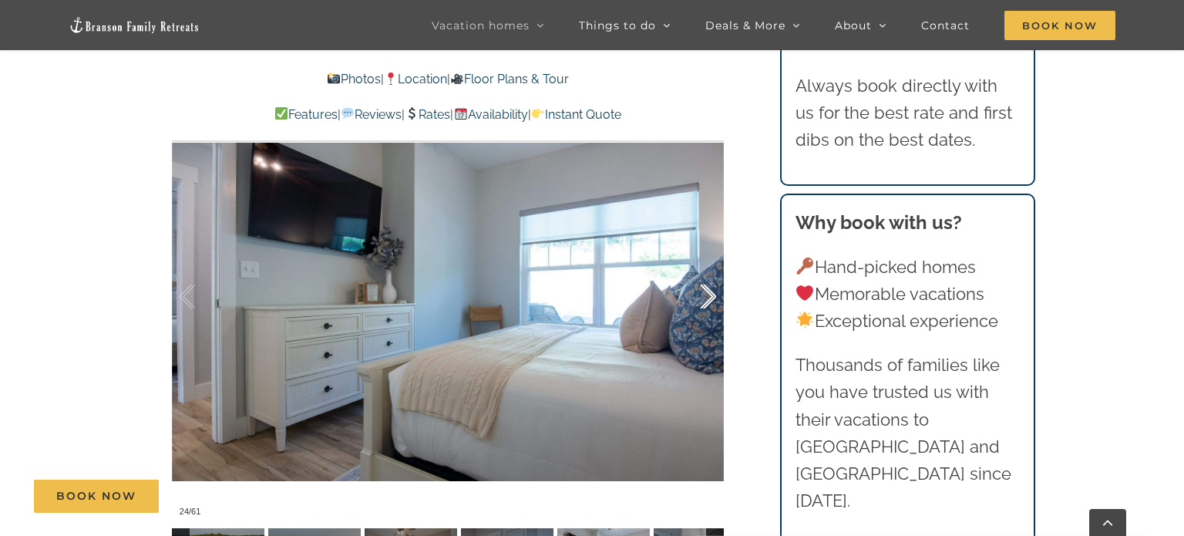
click at [710, 295] on div at bounding box center [693, 297] width 48 height 96
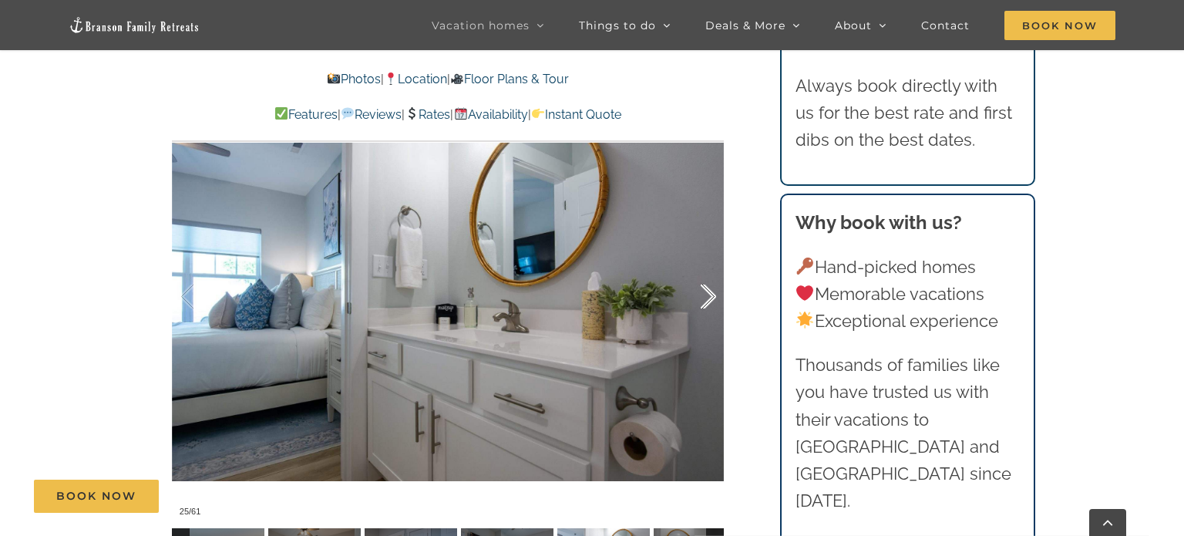
click at [710, 295] on div at bounding box center [693, 297] width 48 height 96
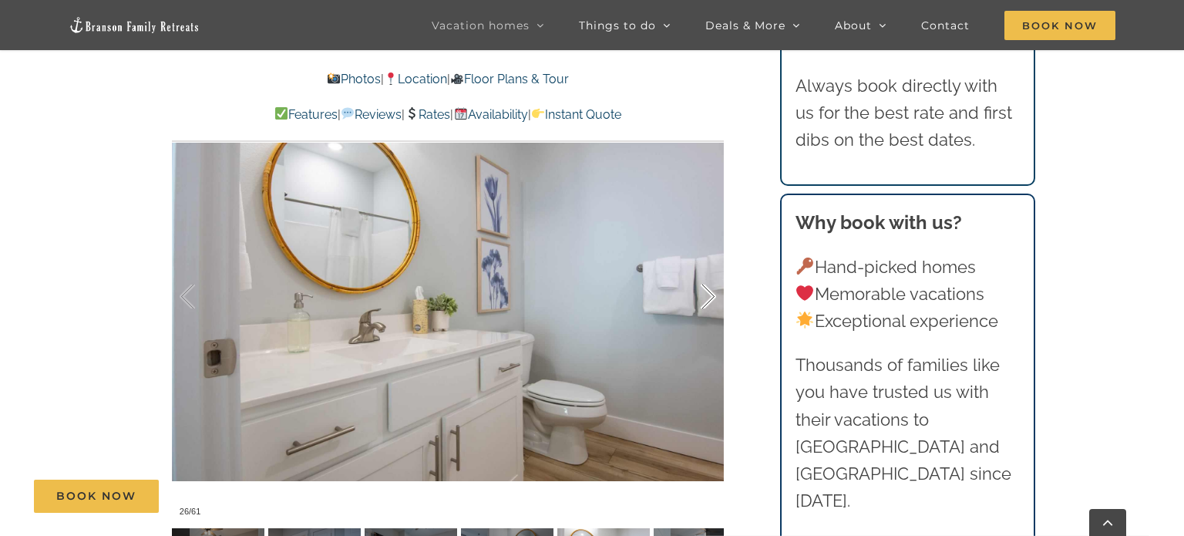
click at [710, 295] on div at bounding box center [693, 297] width 48 height 96
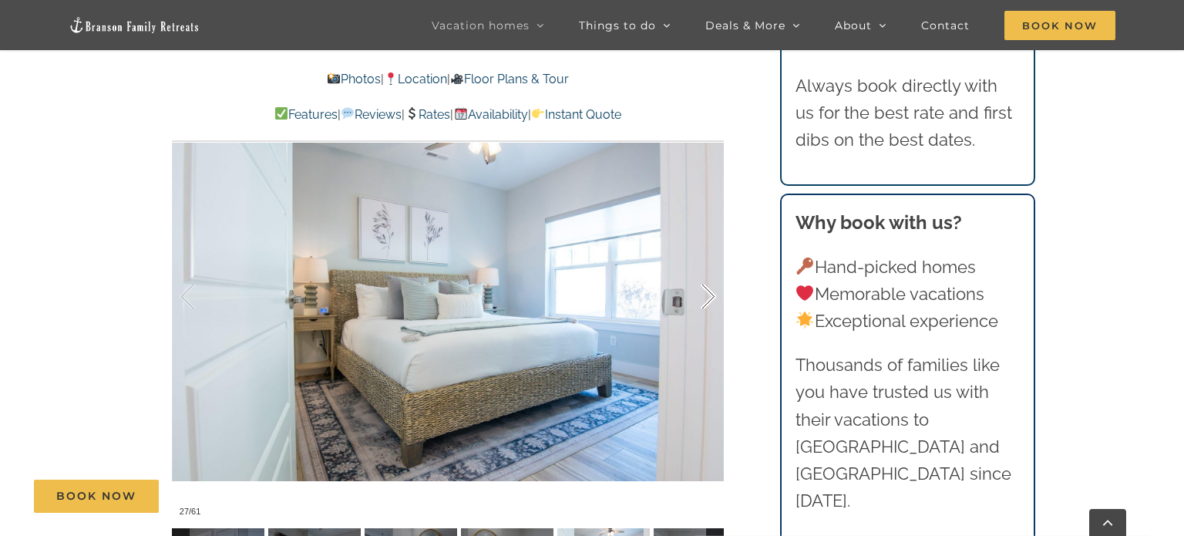
click at [710, 295] on div at bounding box center [693, 297] width 48 height 96
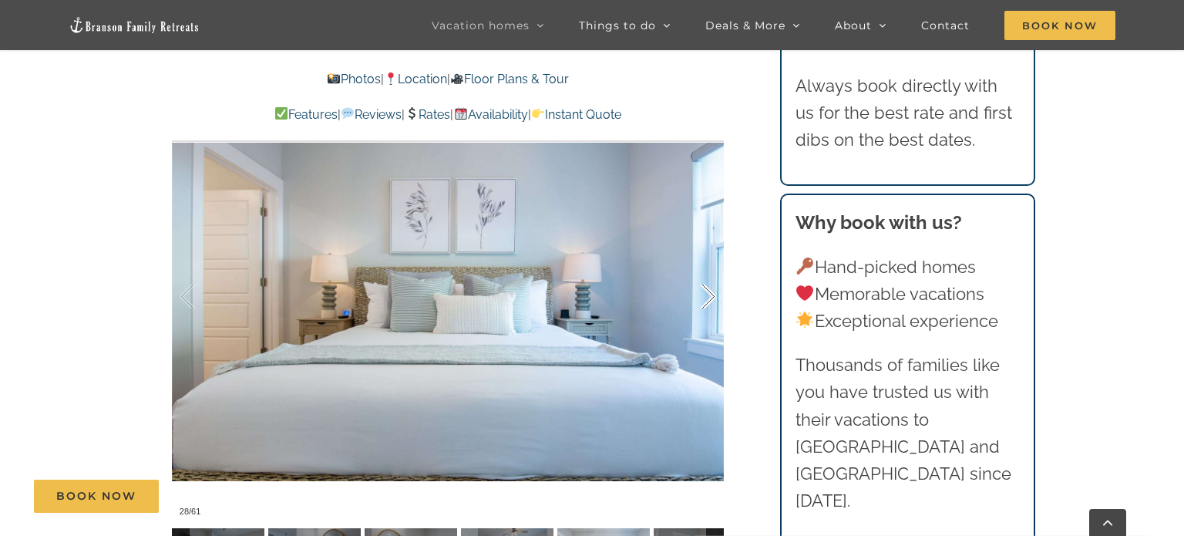
click at [710, 295] on div at bounding box center [693, 297] width 48 height 96
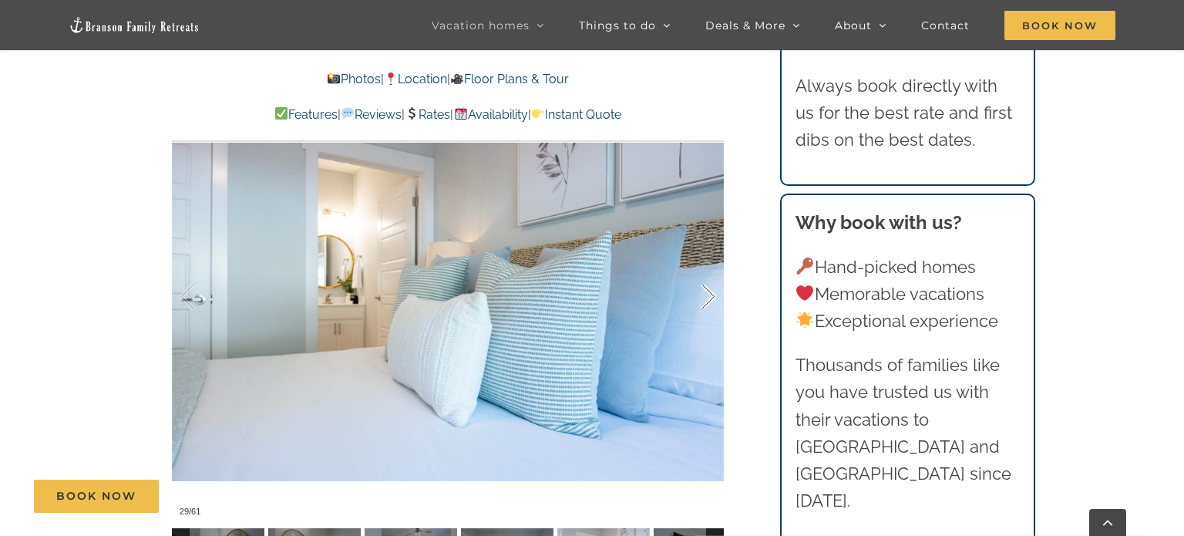
click at [710, 295] on div at bounding box center [693, 297] width 48 height 96
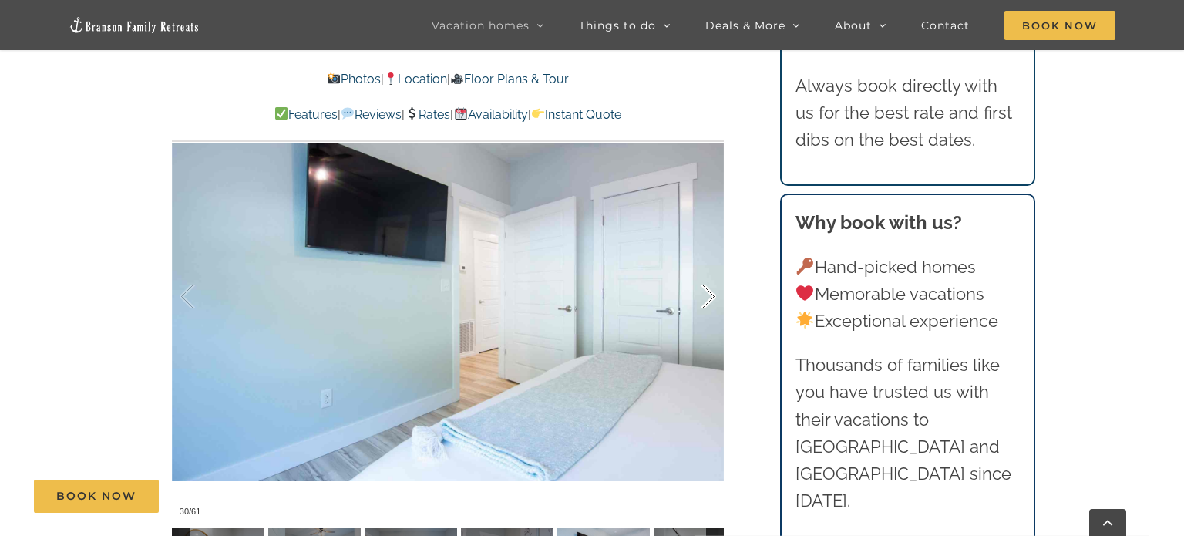
click at [710, 295] on div at bounding box center [693, 297] width 48 height 96
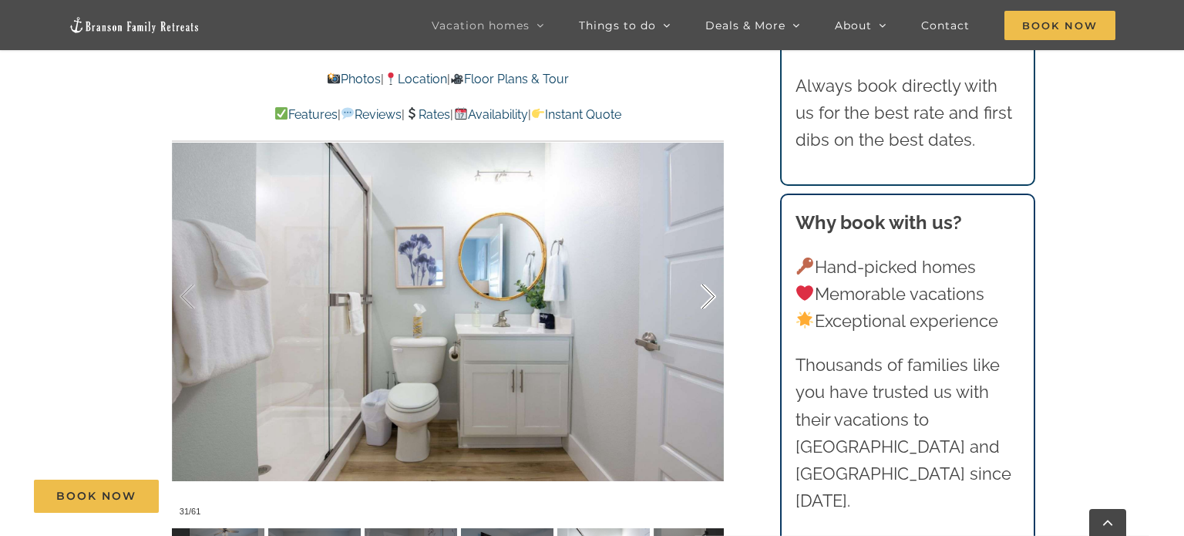
click at [710, 295] on div at bounding box center [693, 297] width 48 height 96
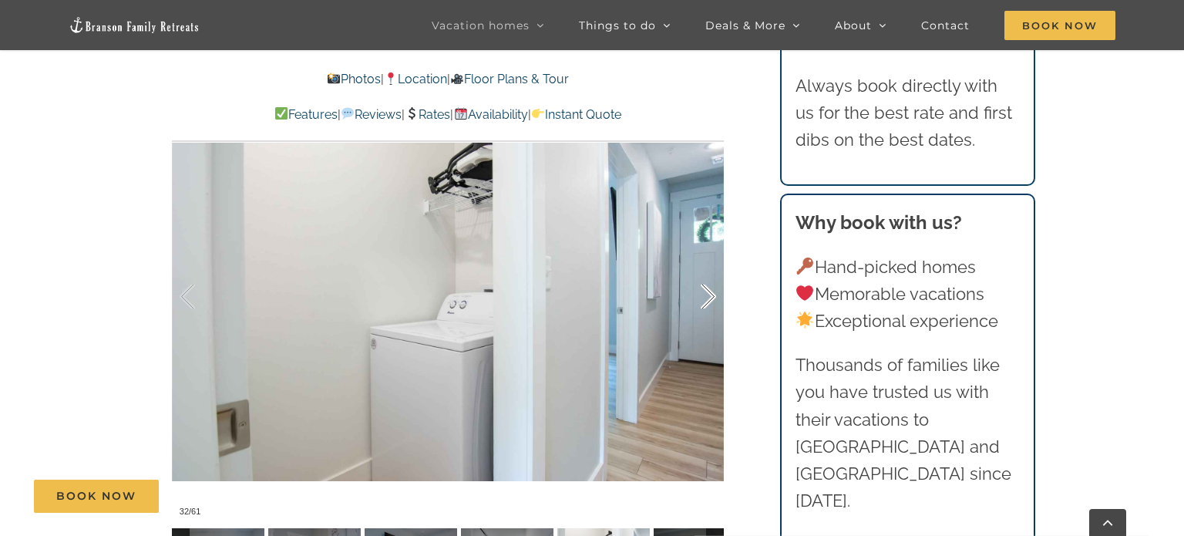
click at [710, 295] on div at bounding box center [693, 297] width 48 height 96
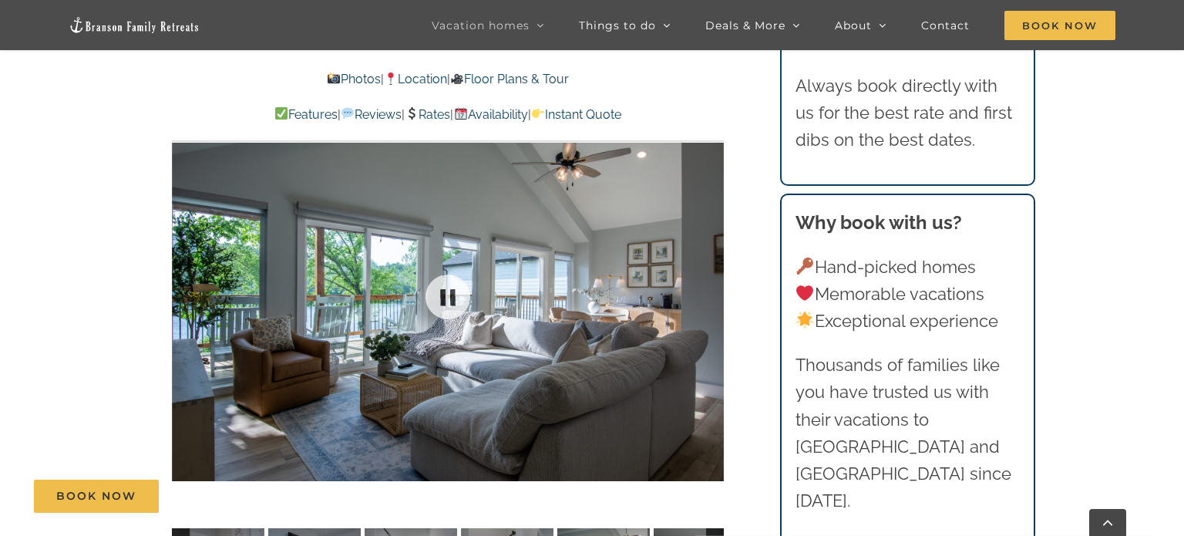
click at [710, 295] on div at bounding box center [448, 296] width 552 height 453
click at [710, 295] on div at bounding box center [693, 297] width 48 height 96
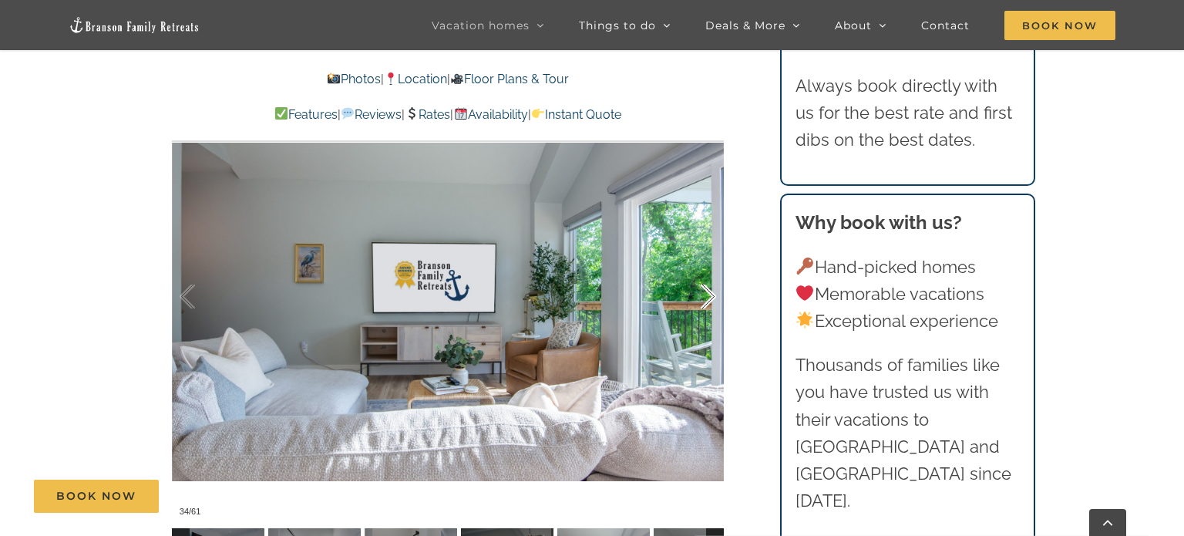
click at [710, 295] on div at bounding box center [693, 297] width 48 height 96
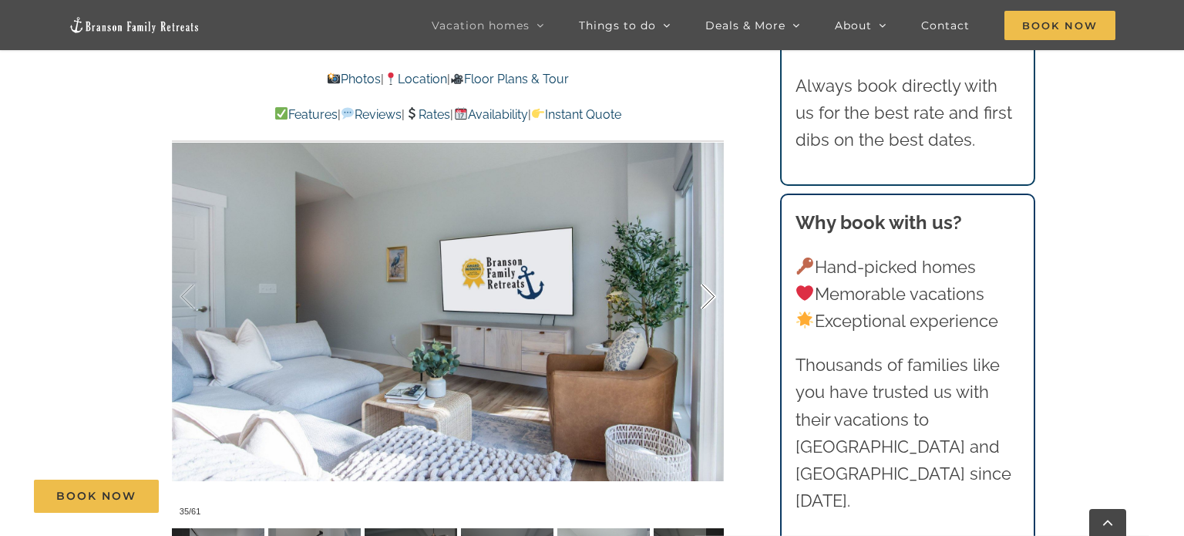
click at [710, 295] on div at bounding box center [693, 297] width 48 height 96
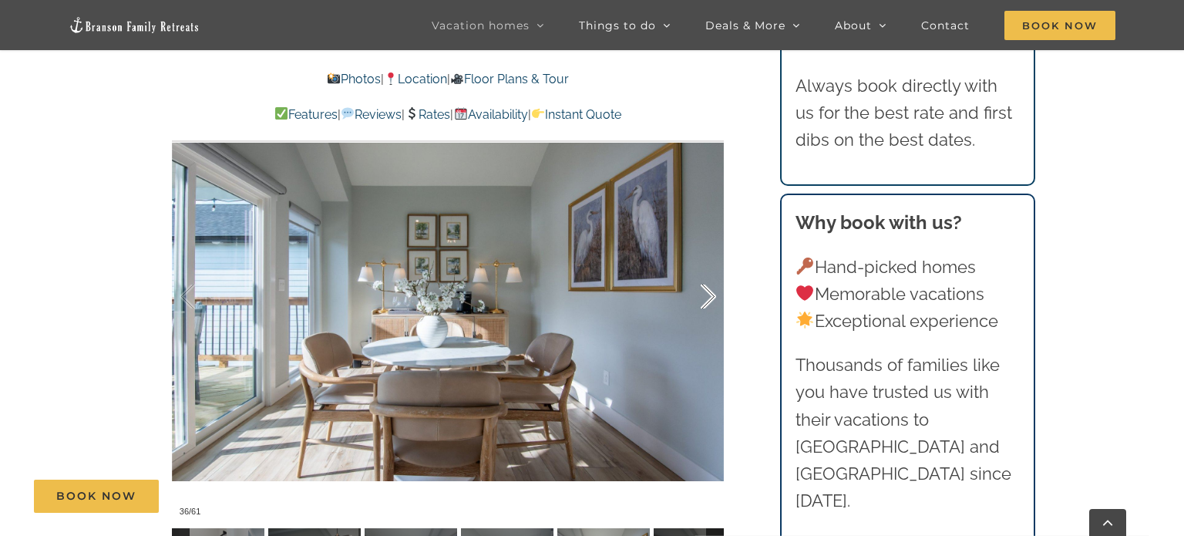
click at [710, 295] on div at bounding box center [693, 297] width 48 height 96
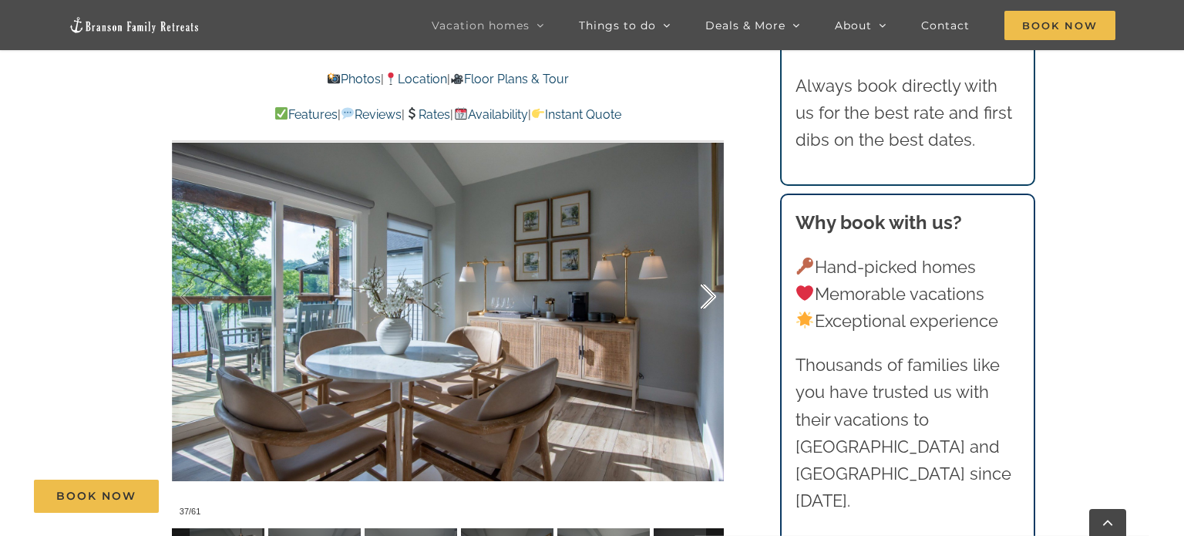
click at [710, 295] on div at bounding box center [693, 297] width 48 height 96
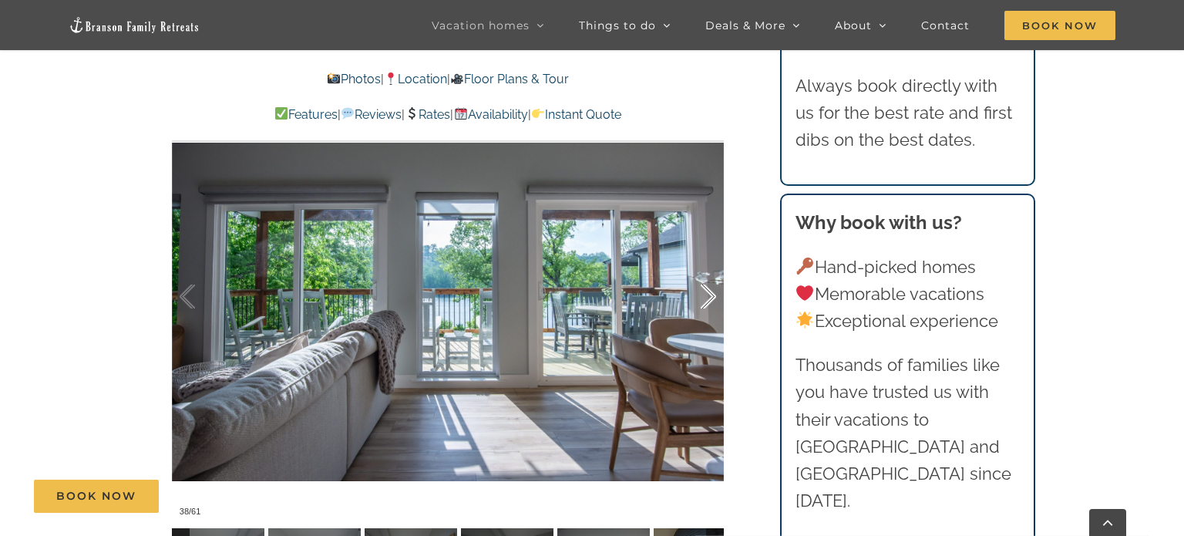
click at [710, 295] on div at bounding box center [693, 297] width 48 height 96
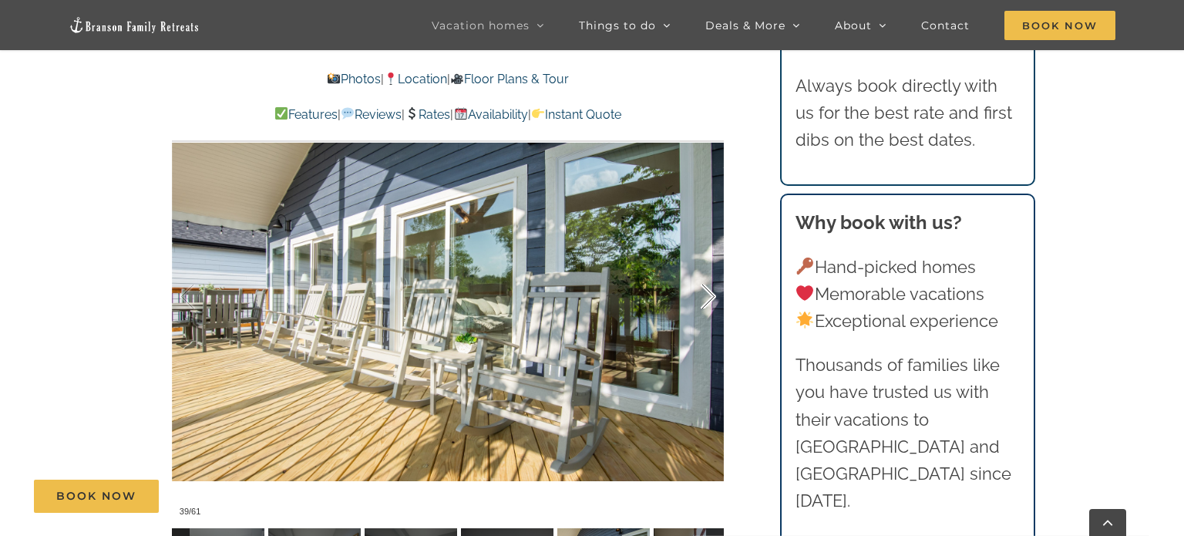
click at [710, 295] on div at bounding box center [693, 297] width 48 height 96
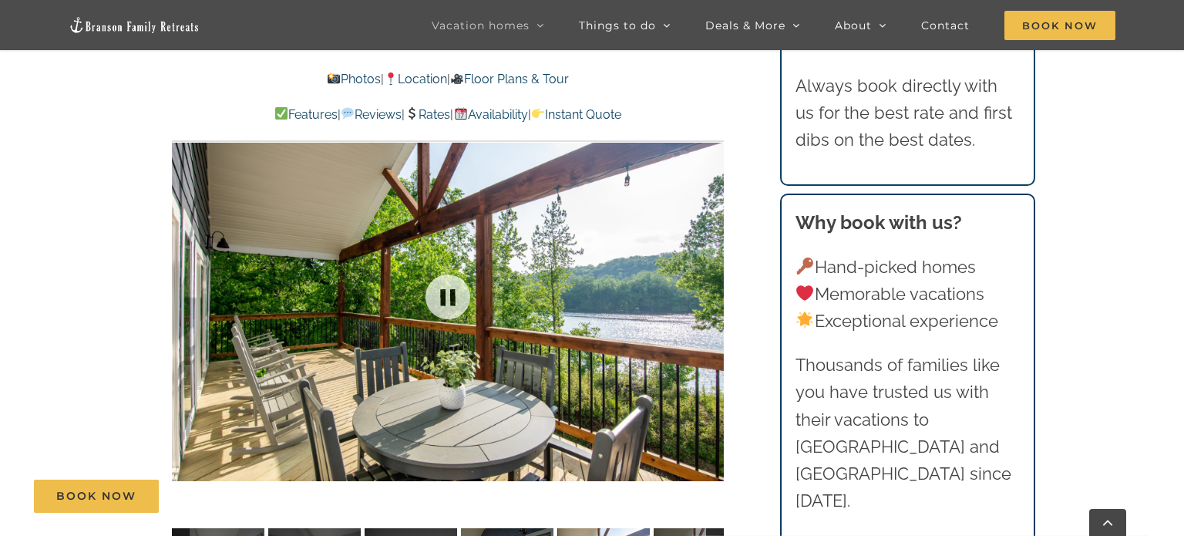
click at [710, 295] on div at bounding box center [448, 296] width 552 height 453
click at [710, 295] on div at bounding box center [693, 297] width 48 height 96
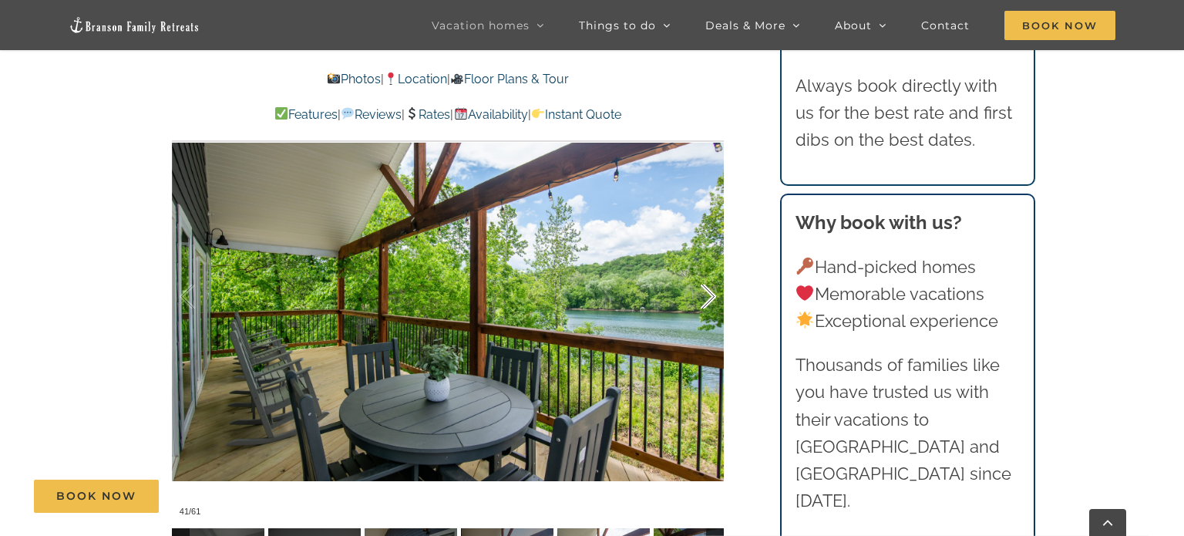
click at [710, 295] on div at bounding box center [693, 297] width 48 height 96
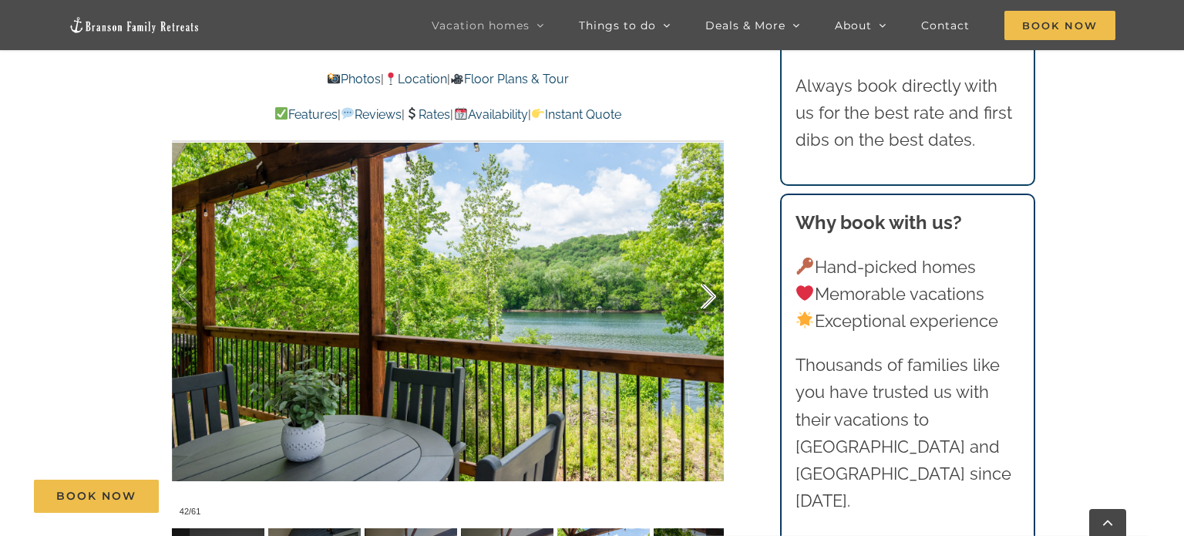
click at [710, 295] on div at bounding box center [693, 297] width 48 height 96
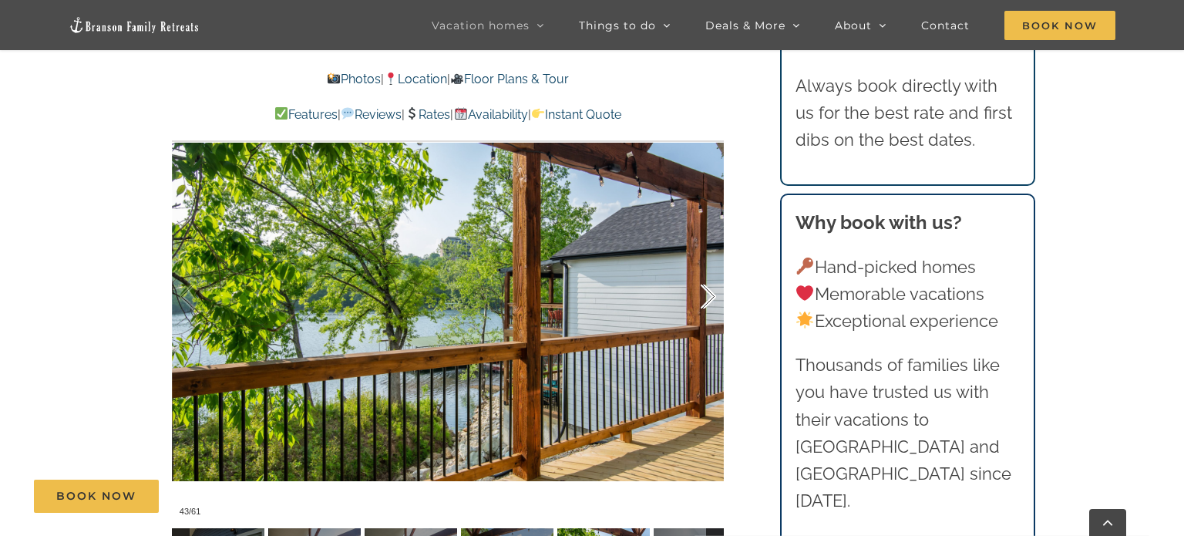
click at [710, 295] on div at bounding box center [693, 297] width 48 height 96
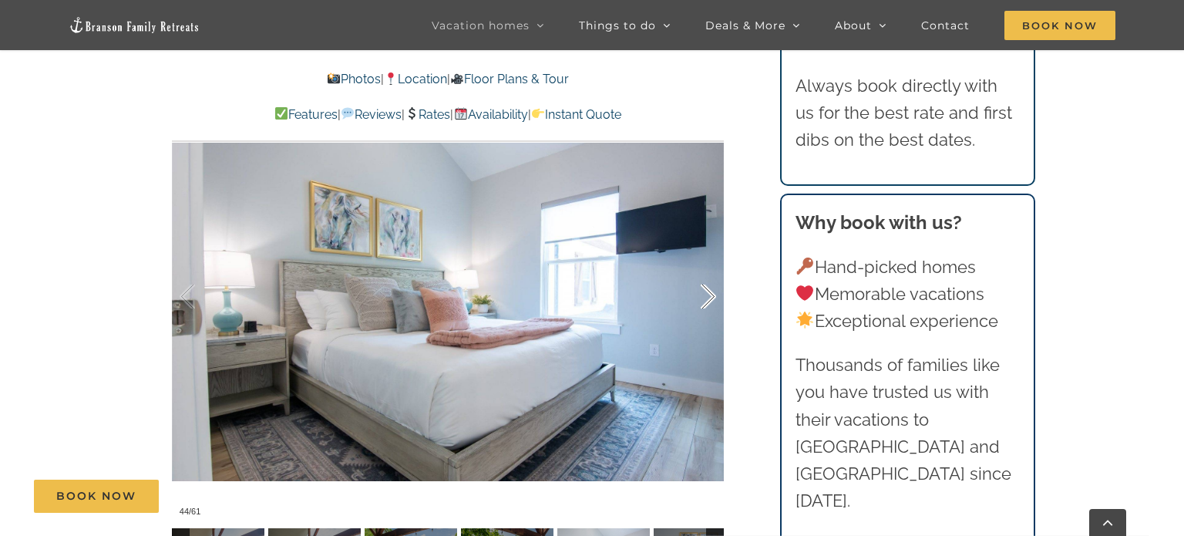
click at [710, 295] on div at bounding box center [693, 297] width 48 height 96
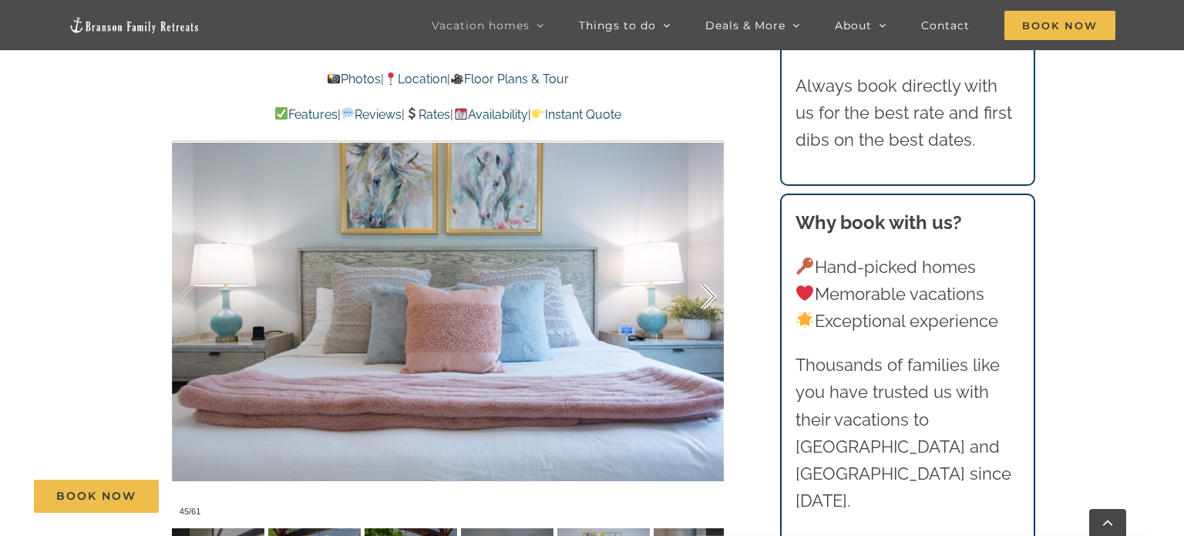
click at [710, 295] on div at bounding box center [693, 297] width 48 height 96
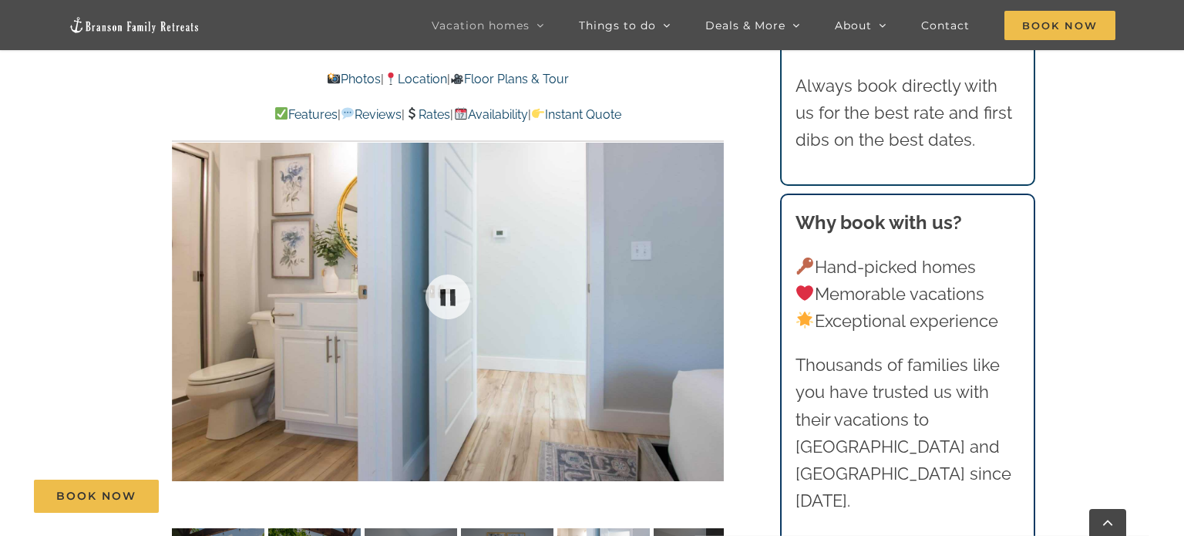
click at [710, 295] on div at bounding box center [448, 296] width 552 height 453
click at [710, 295] on div at bounding box center [693, 297] width 48 height 96
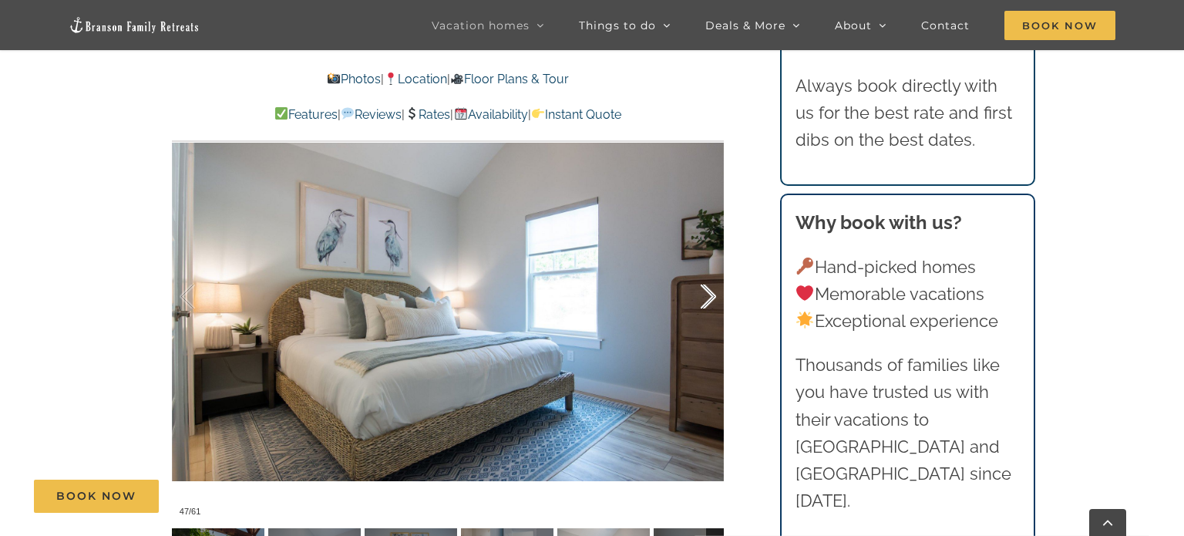
click at [710, 295] on div at bounding box center [693, 297] width 48 height 96
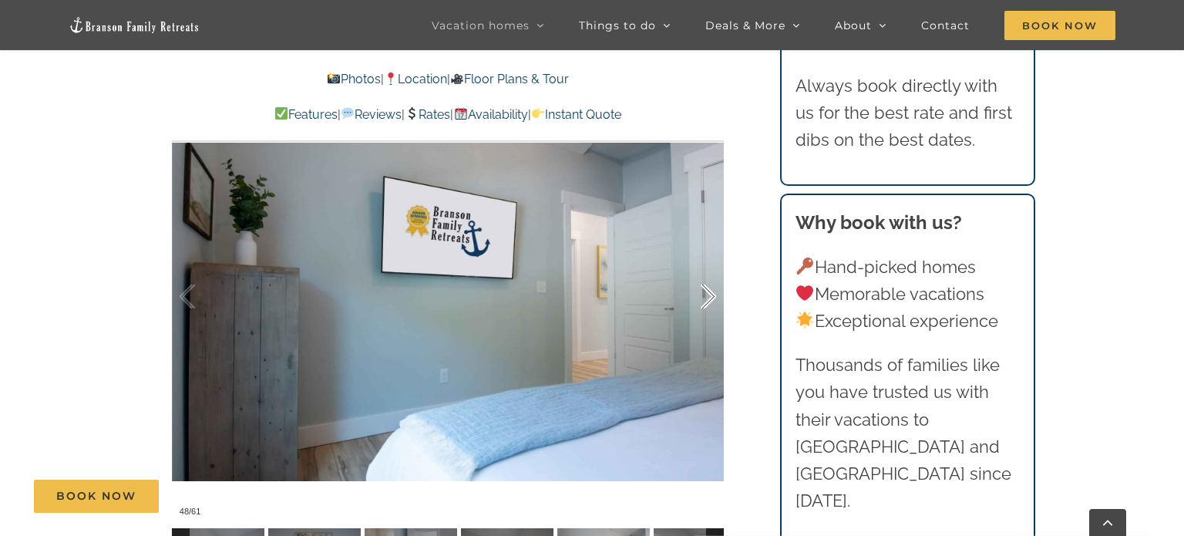
click at [710, 295] on div at bounding box center [693, 297] width 48 height 96
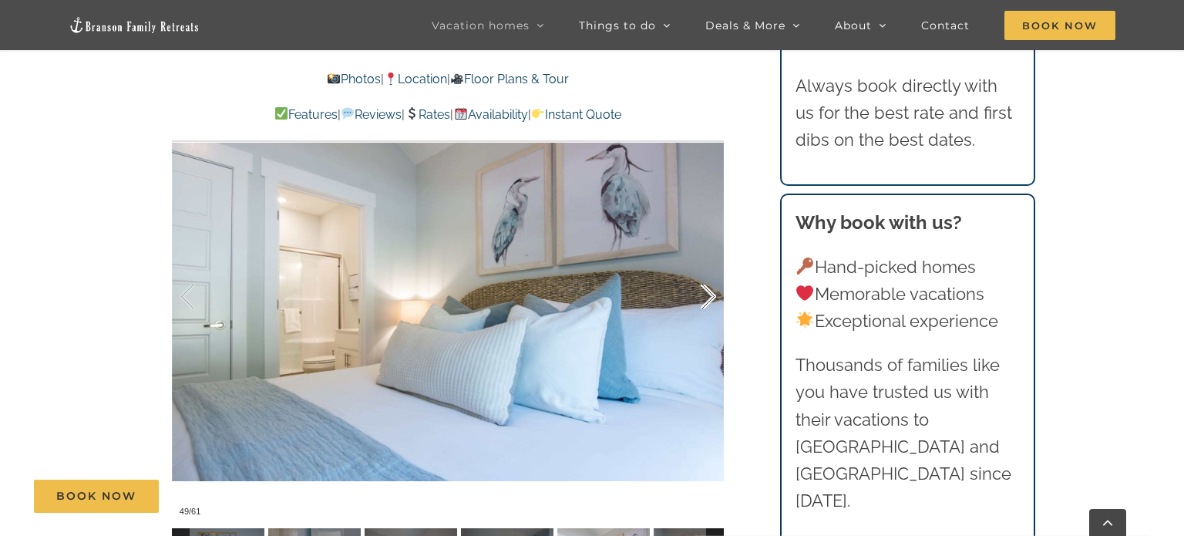
click at [710, 295] on div at bounding box center [693, 297] width 48 height 96
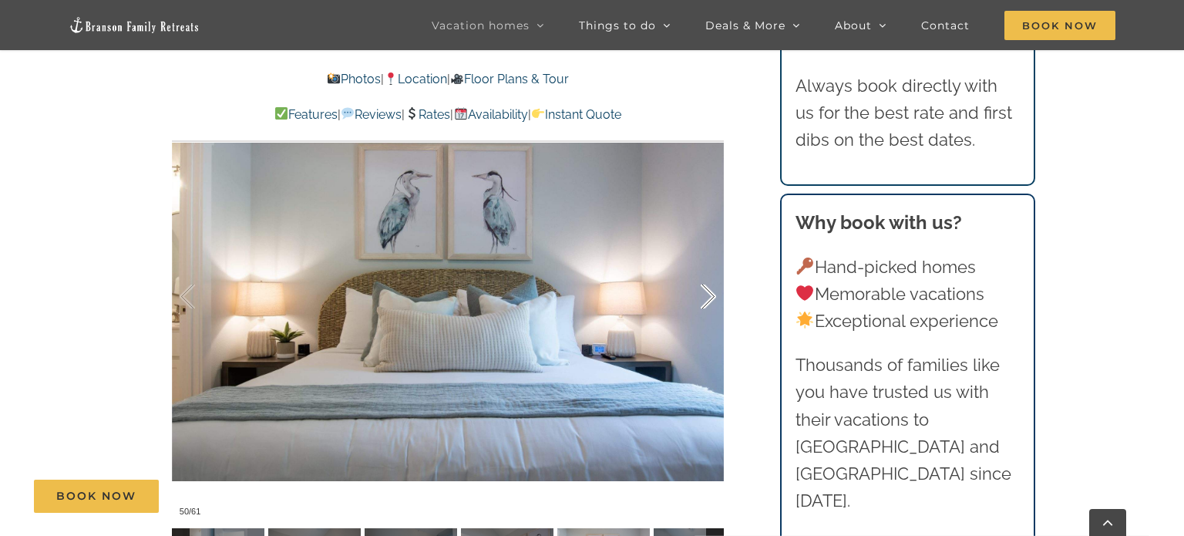
click at [710, 295] on div at bounding box center [693, 297] width 48 height 96
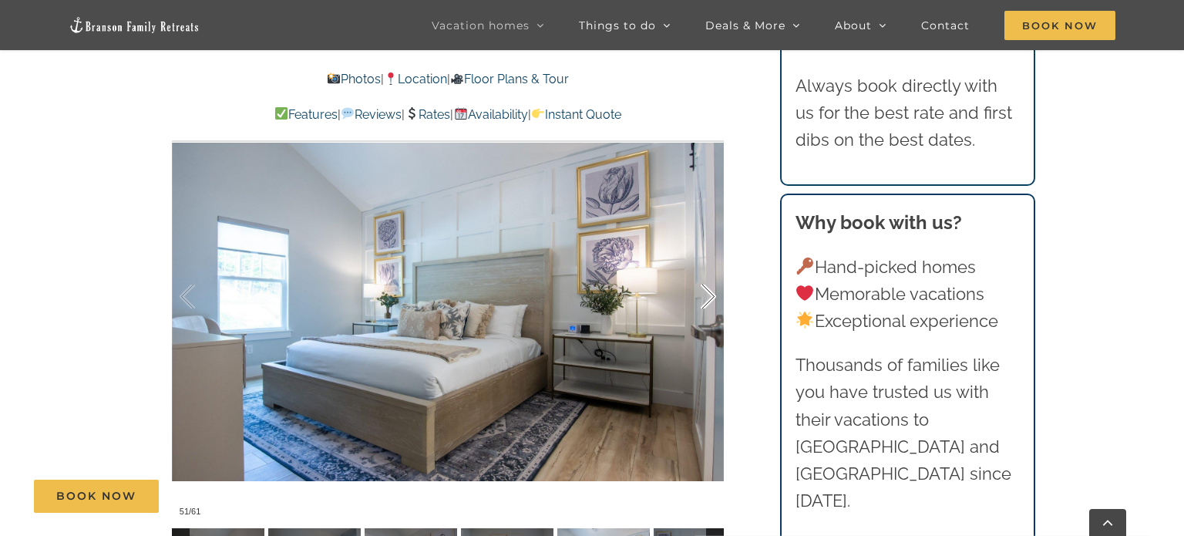
click at [710, 295] on div at bounding box center [693, 297] width 48 height 96
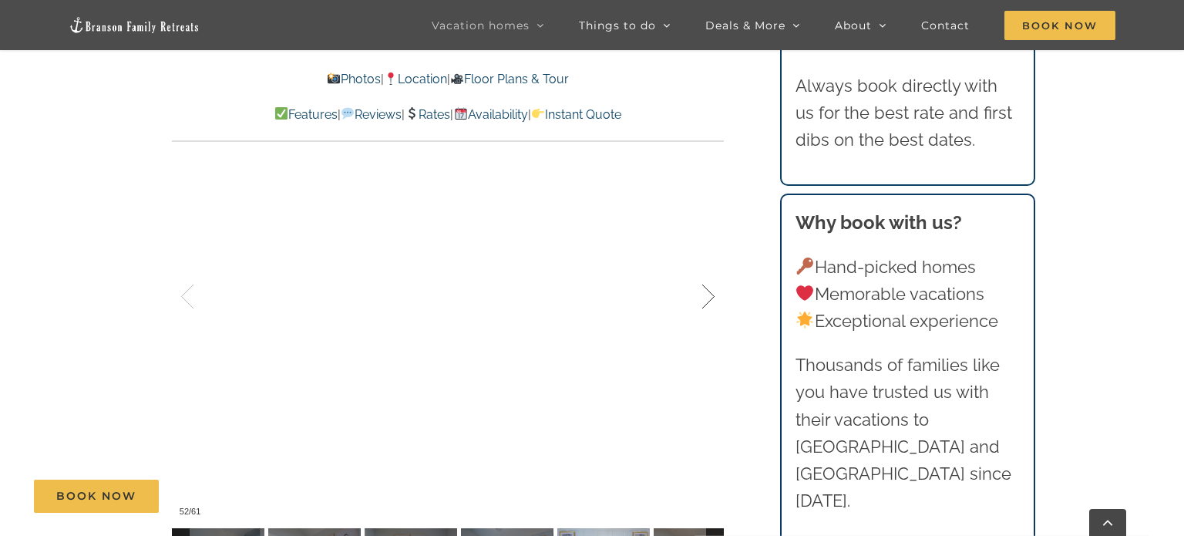
click at [710, 295] on div at bounding box center [693, 297] width 48 height 96
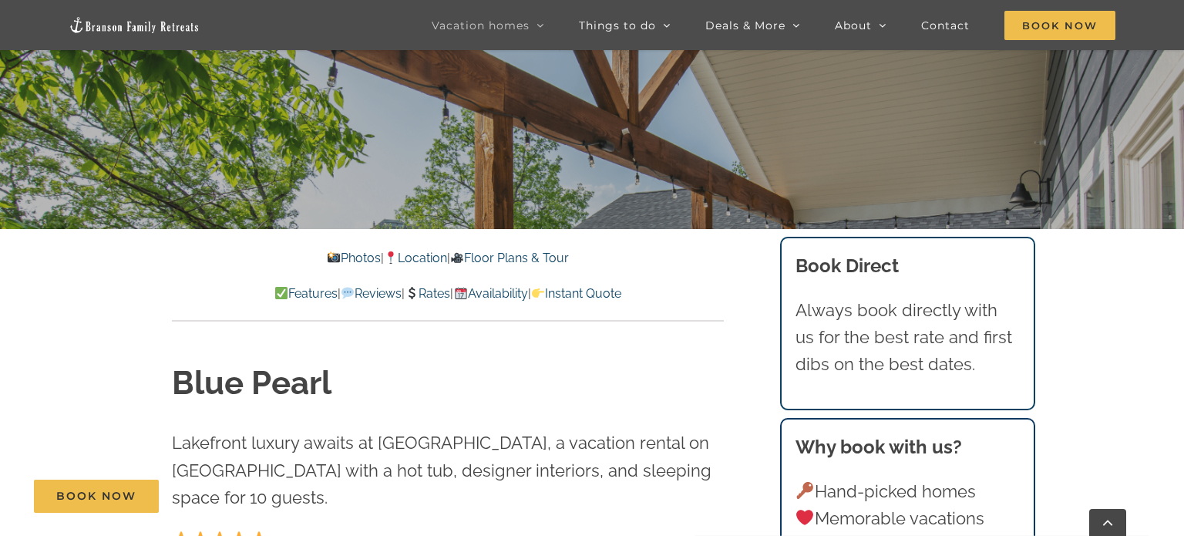
scroll to position [355, 0]
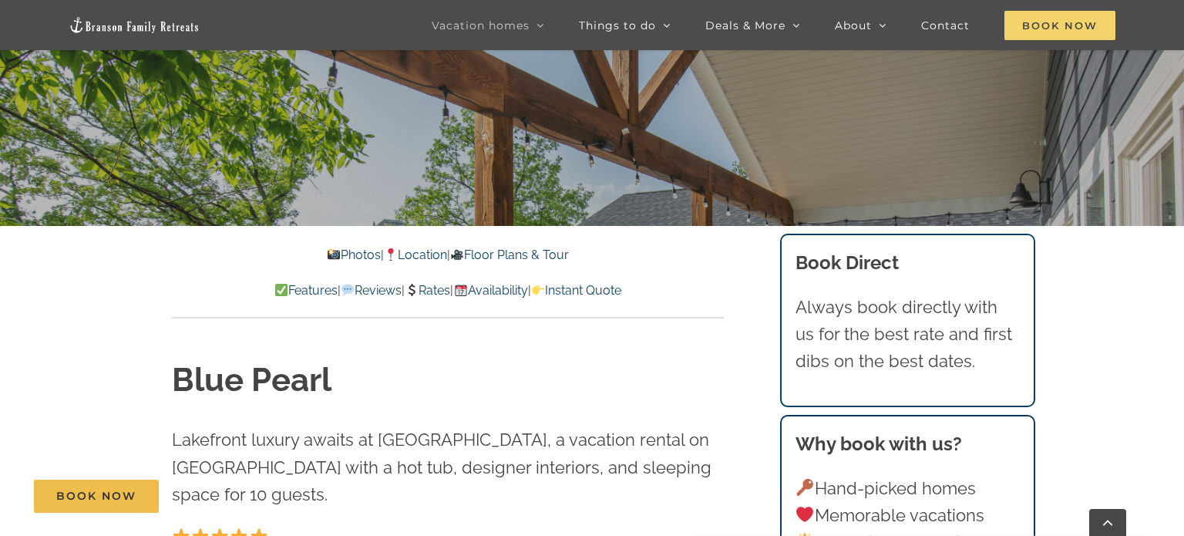
click at [1051, 15] on span "Book Now" at bounding box center [1060, 25] width 111 height 29
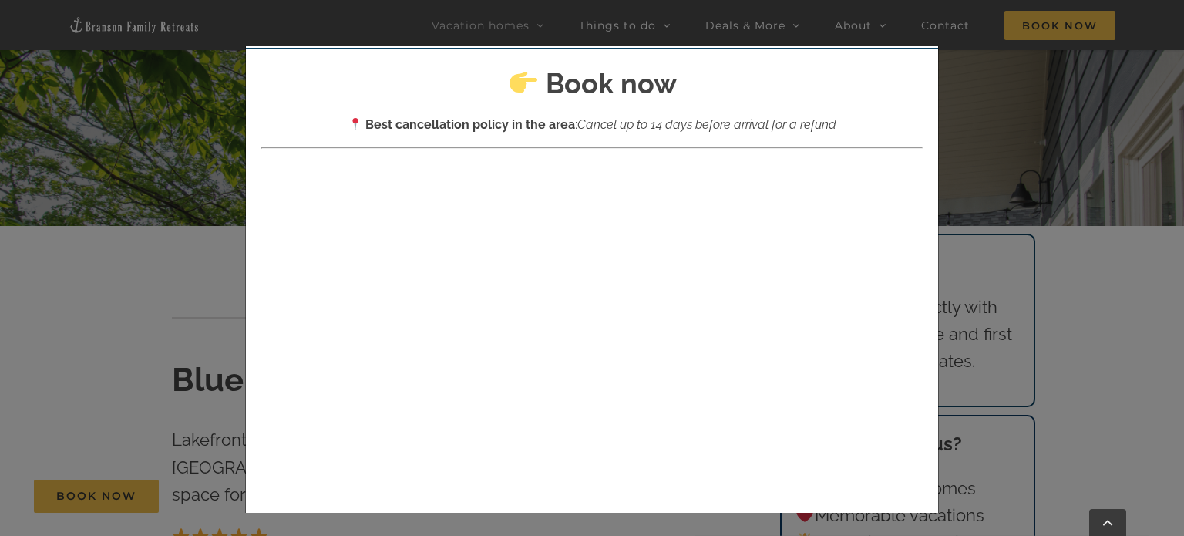
scroll to position [0, 0]
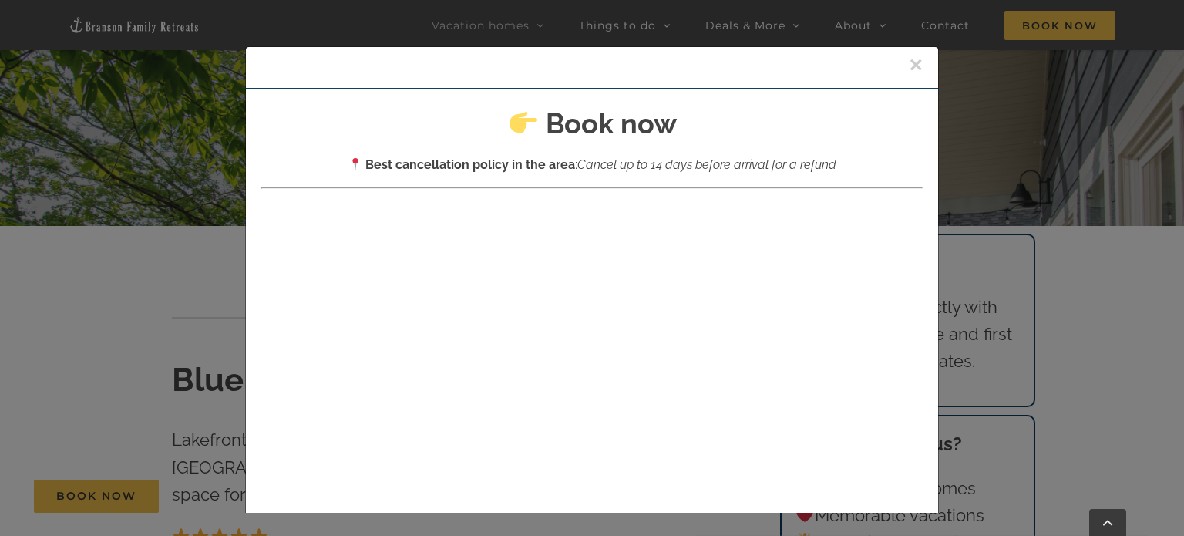
click at [916, 65] on button "×" at bounding box center [916, 64] width 14 height 23
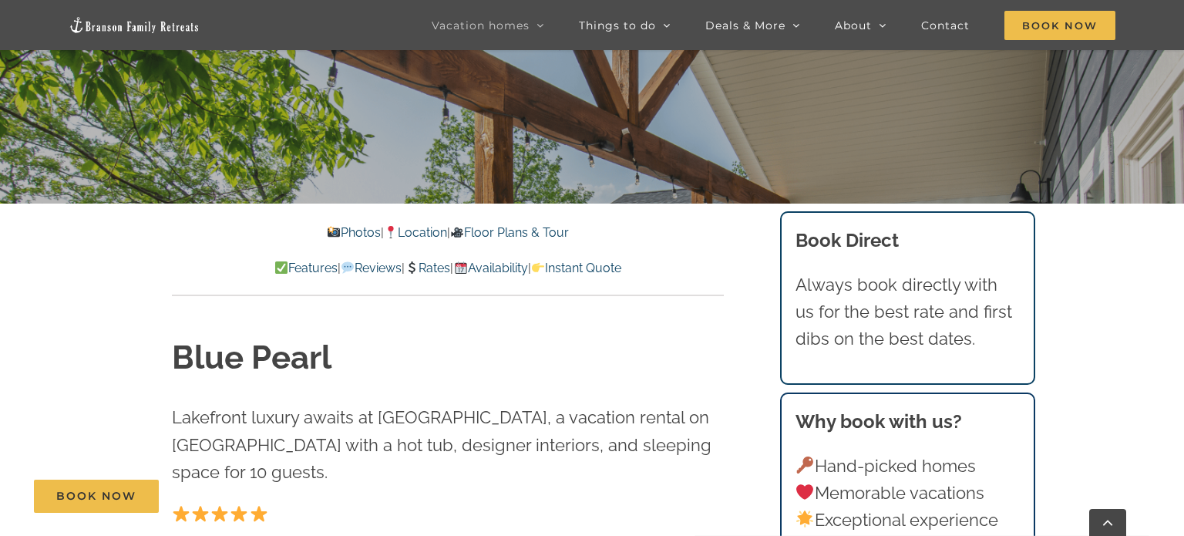
scroll to position [372, 0]
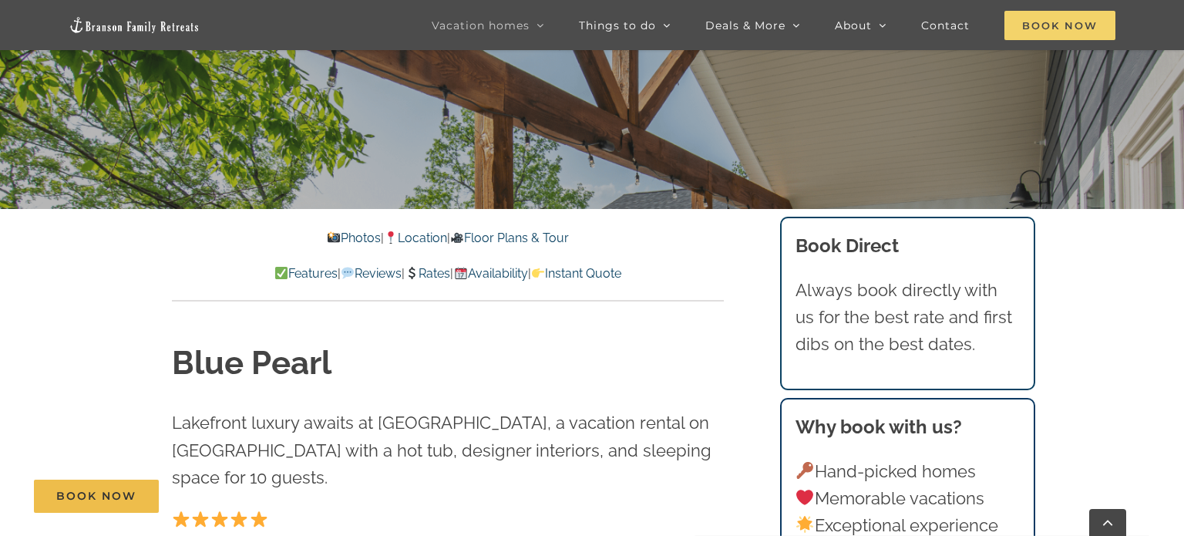
click at [1057, 24] on span "Book Now" at bounding box center [1060, 25] width 111 height 29
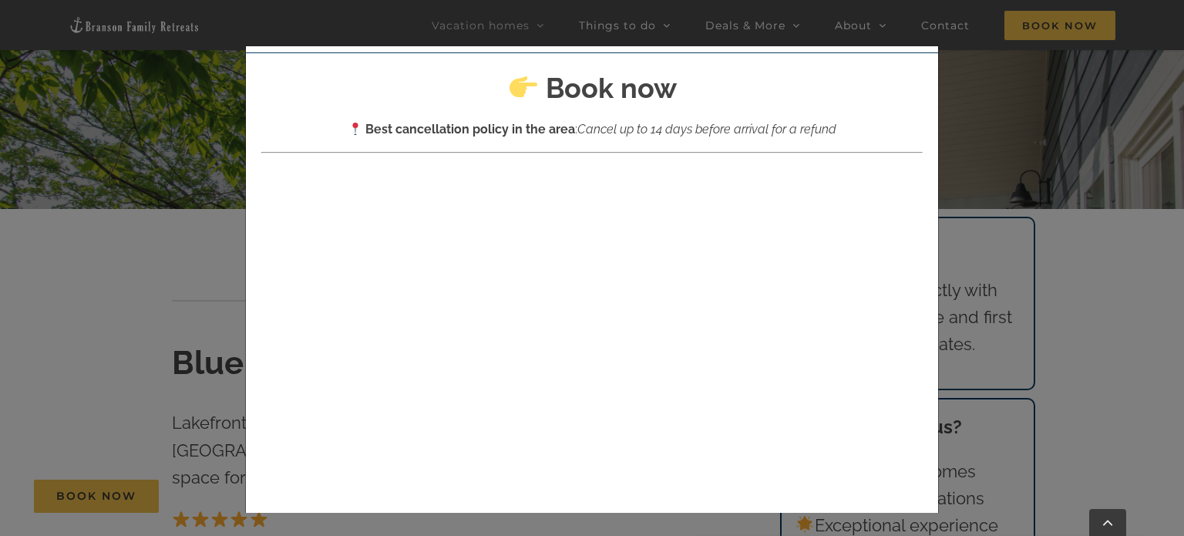
scroll to position [0, 0]
